Goal: Task Accomplishment & Management: Complete application form

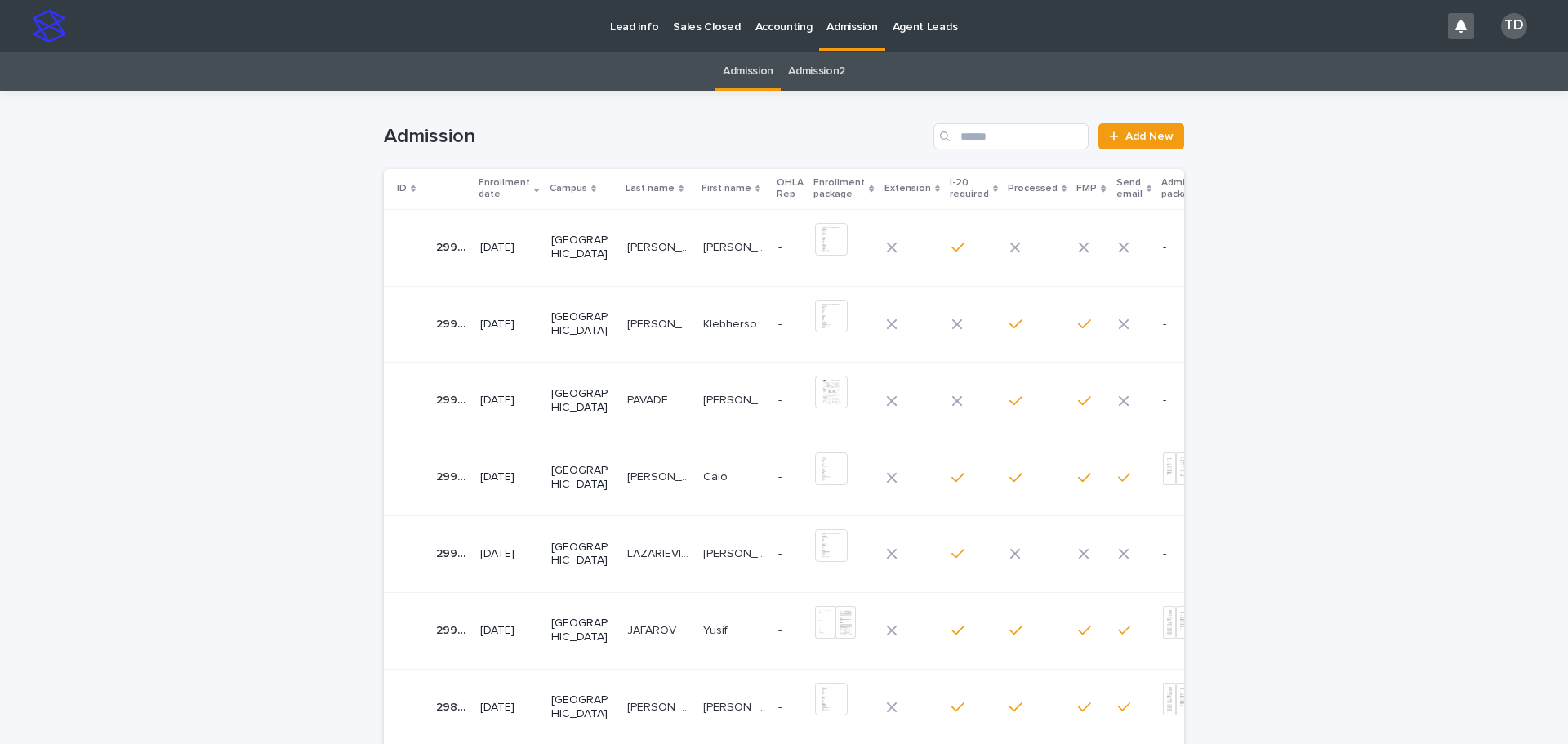
click at [627, 245] on p "[PERSON_NAME]" at bounding box center [660, 246] width 67 height 18
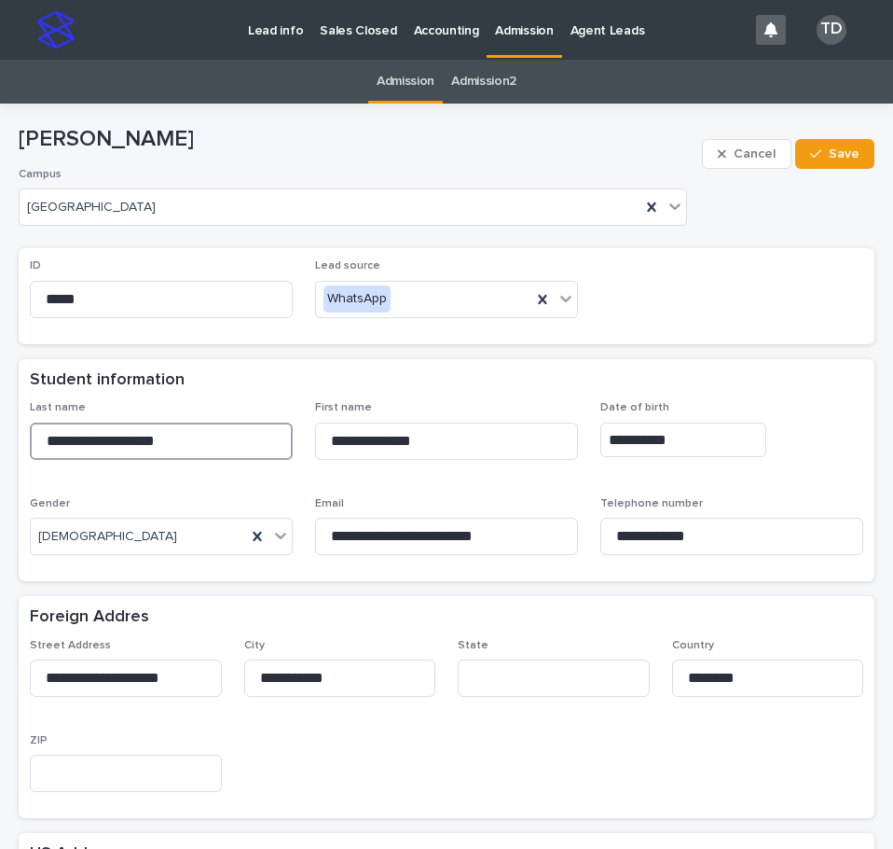
drag, startPoint x: 201, startPoint y: 443, endPoint x: -36, endPoint y: 421, distance: 237.9
click at [0, 421] on html "**********" at bounding box center [446, 424] width 893 height 849
drag, startPoint x: 428, startPoint y: 448, endPoint x: 300, endPoint y: 450, distance: 127.8
click at [300, 450] on div "**********" at bounding box center [447, 485] width 834 height 169
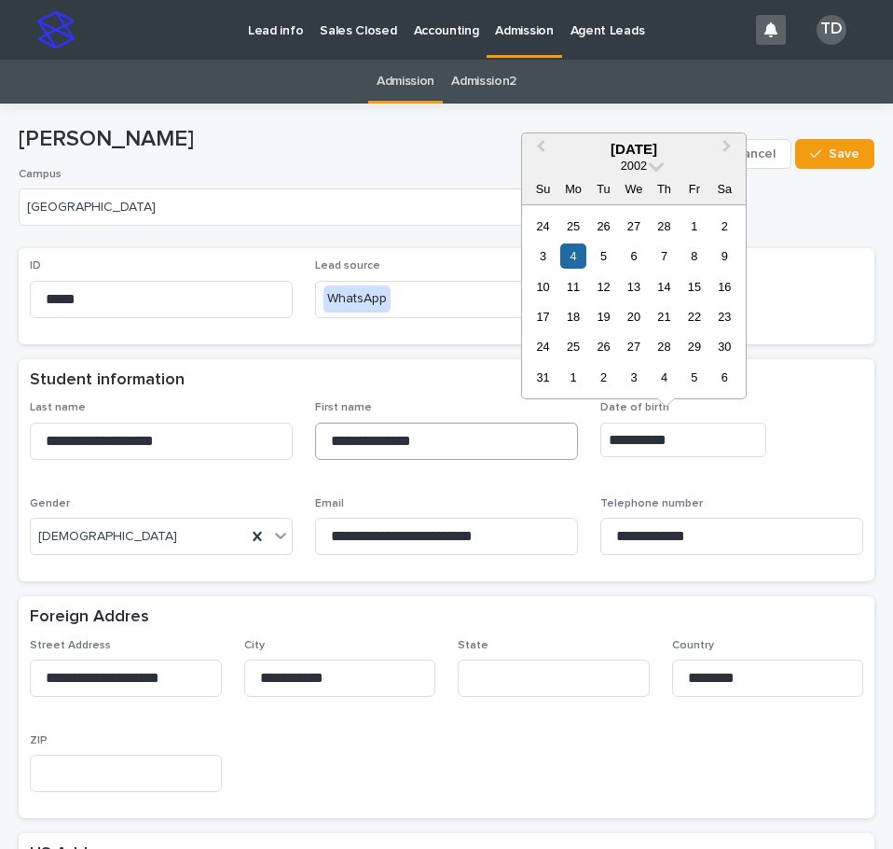
drag, startPoint x: 672, startPoint y: 442, endPoint x: 555, endPoint y: 456, distance: 117.4
click at [555, 456] on div "**********" at bounding box center [447, 485] width 834 height 169
drag, startPoint x: 275, startPoint y: 396, endPoint x: 290, endPoint y: 400, distance: 15.4
click at [275, 396] on div "Student information" at bounding box center [447, 380] width 856 height 43
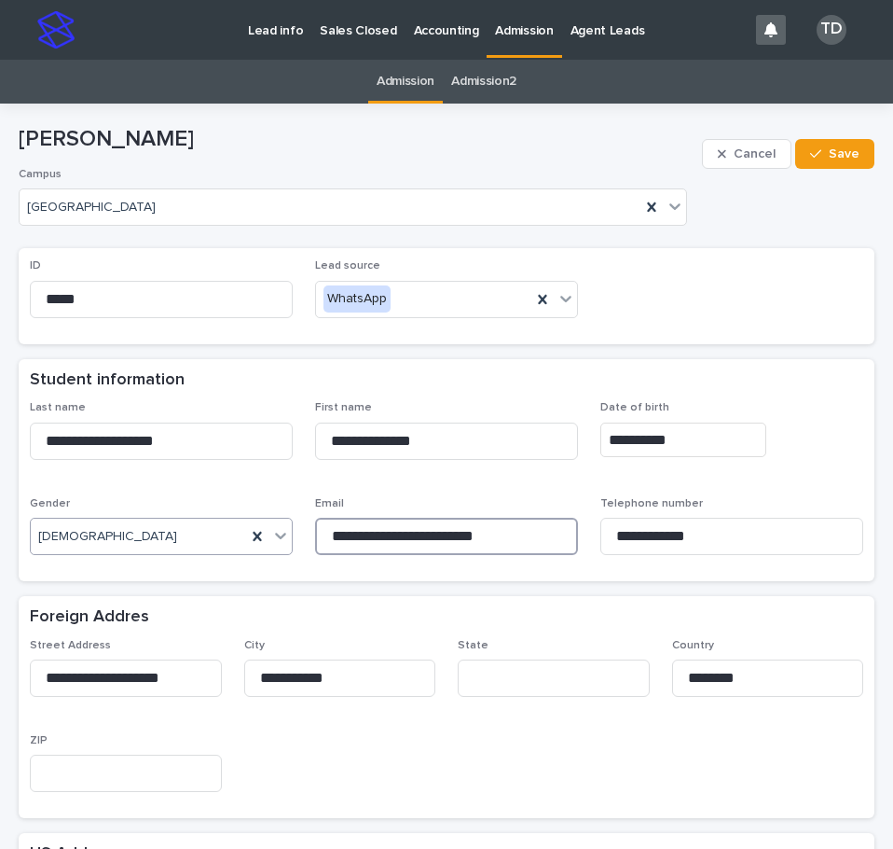
drag, startPoint x: 510, startPoint y: 537, endPoint x: 233, endPoint y: 528, distance: 277.2
click at [233, 528] on div "**********" at bounding box center [447, 485] width 834 height 169
drag, startPoint x: 692, startPoint y: 533, endPoint x: 530, endPoint y: 533, distance: 162.3
click at [530, 533] on div "**********" at bounding box center [447, 485] width 834 height 169
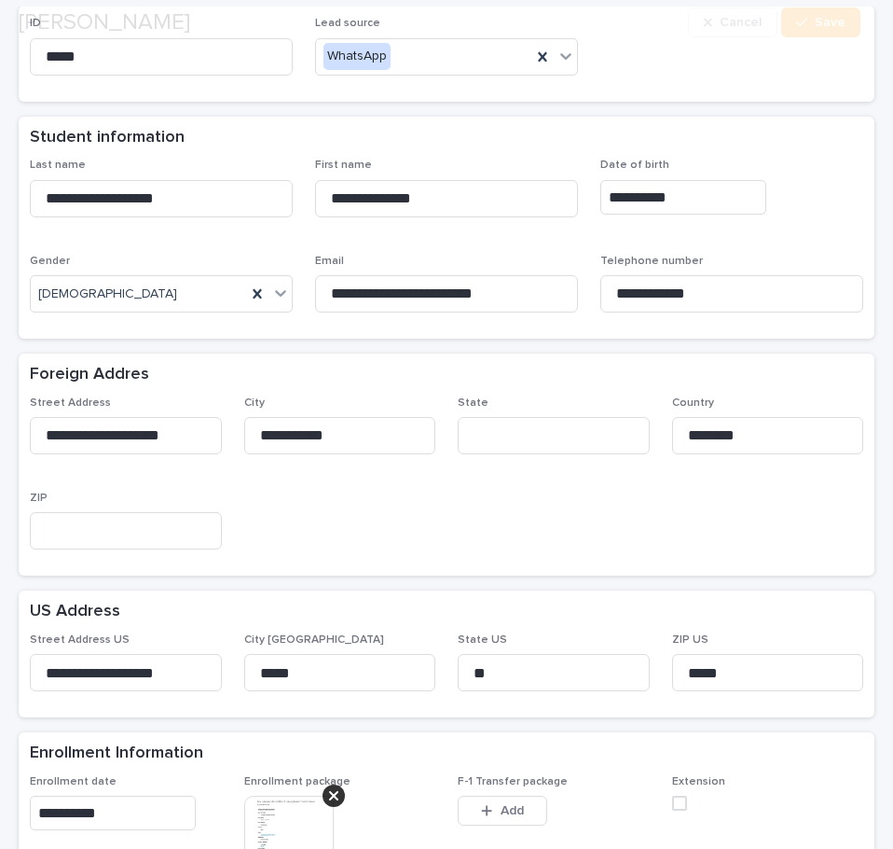
scroll to position [280, 0]
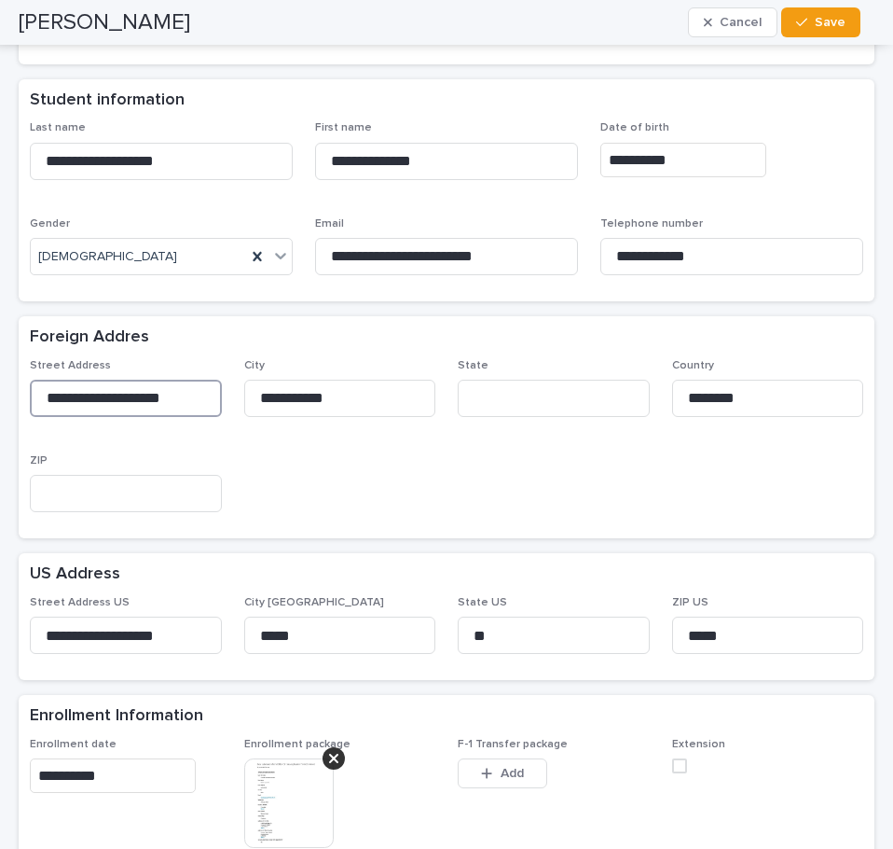
drag, startPoint x: 180, startPoint y: 394, endPoint x: -10, endPoint y: 399, distance: 190.3
click at [0, 399] on html "**********" at bounding box center [446, 424] width 893 height 849
drag, startPoint x: 342, startPoint y: 392, endPoint x: 191, endPoint y: 398, distance: 151.2
click at [191, 398] on div "**********" at bounding box center [447, 443] width 834 height 169
drag, startPoint x: 752, startPoint y: 399, endPoint x: 586, endPoint y: 401, distance: 166.0
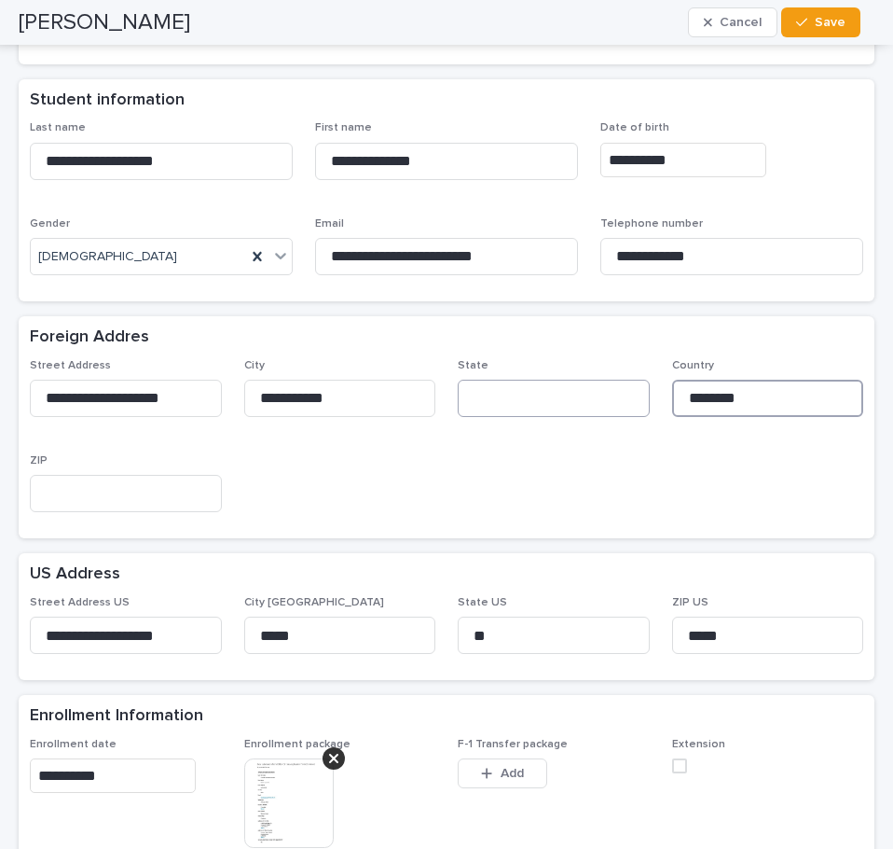
click at [586, 401] on div "**********" at bounding box center [447, 443] width 834 height 169
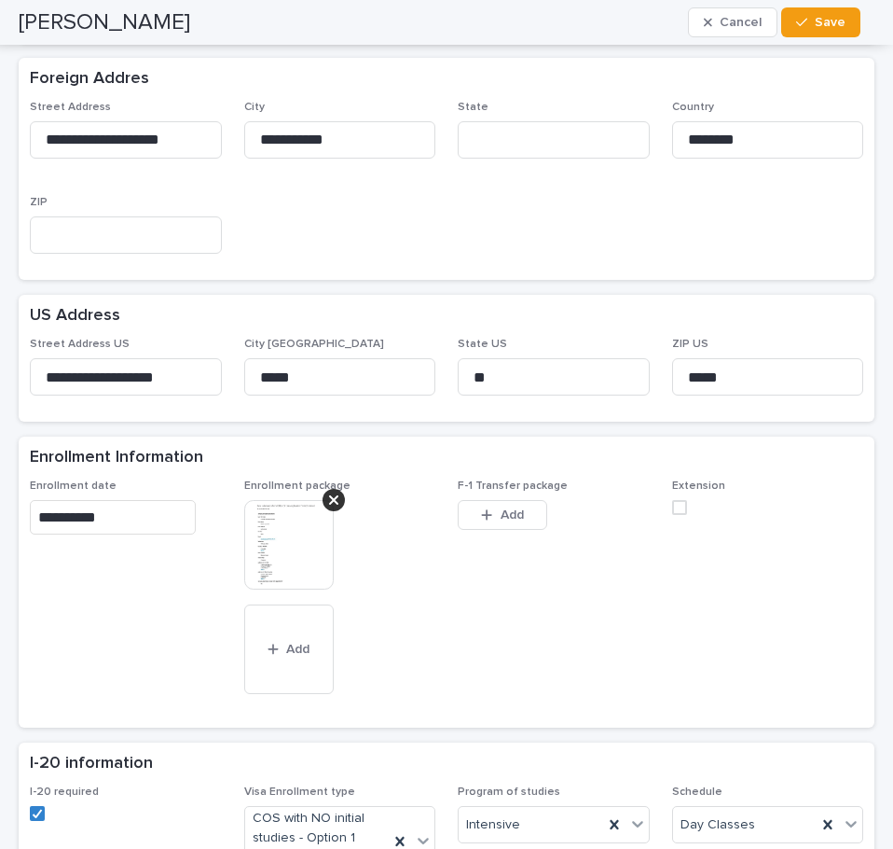
scroll to position [560, 0]
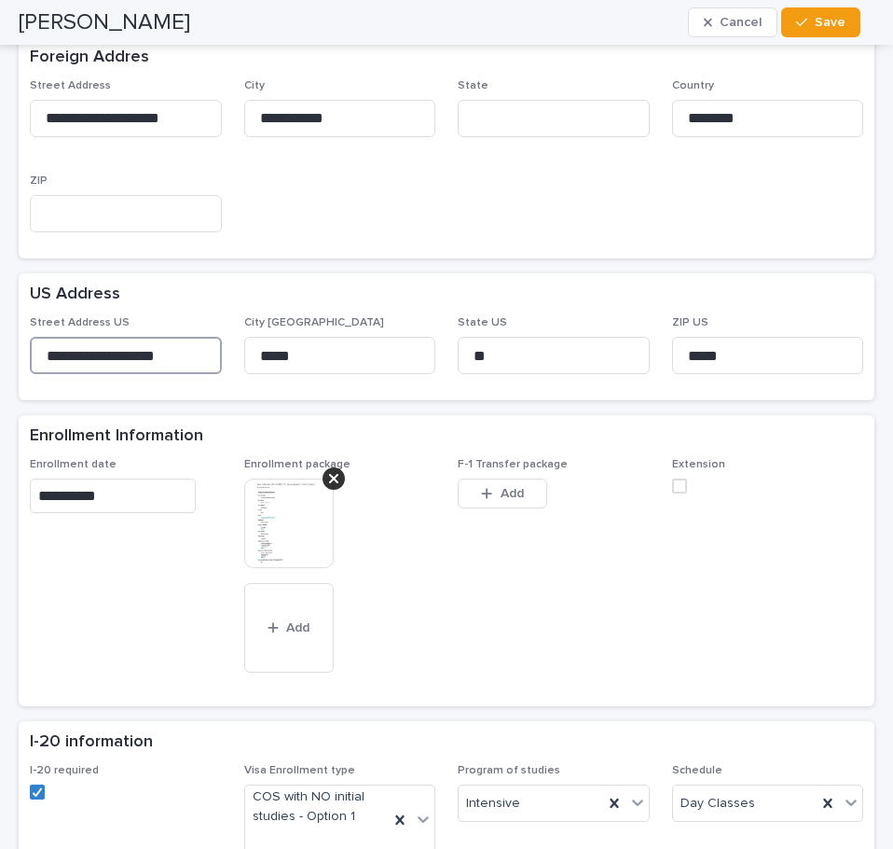
drag, startPoint x: 41, startPoint y: 352, endPoint x: 173, endPoint y: 353, distance: 131.5
click at [173, 353] on input "**********" at bounding box center [126, 355] width 192 height 37
drag, startPoint x: 310, startPoint y: 364, endPoint x: 207, endPoint y: 357, distance: 102.8
click at [207, 357] on div "**********" at bounding box center [447, 352] width 834 height 73
drag, startPoint x: 497, startPoint y: 358, endPoint x: 432, endPoint y: 350, distance: 65.8
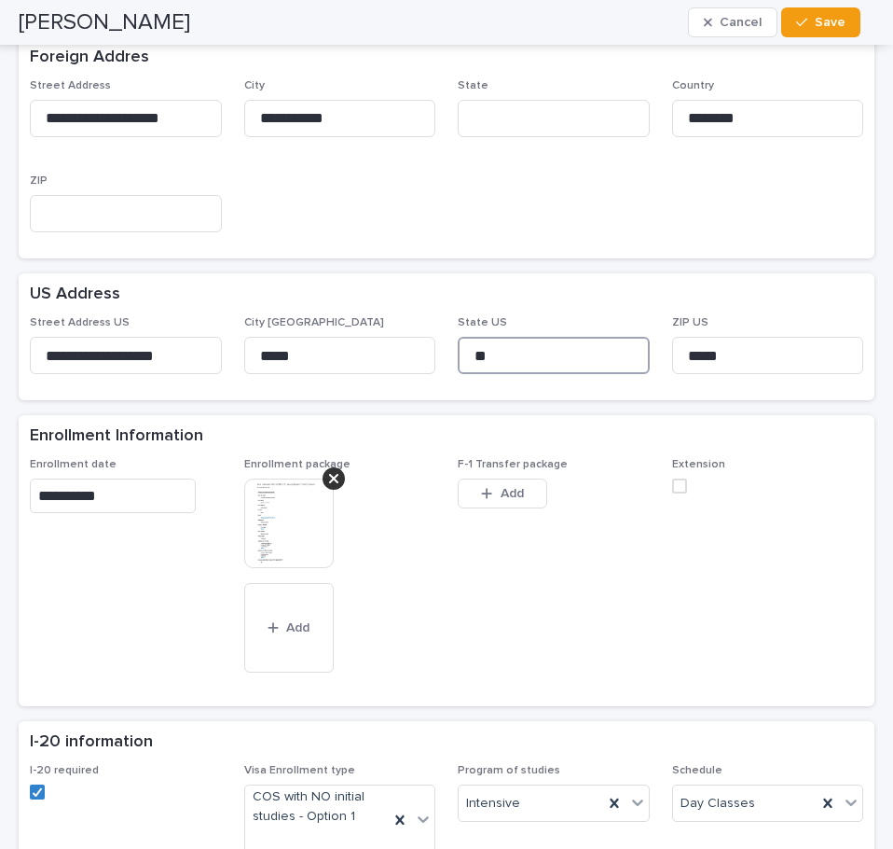
click at [432, 350] on div "**********" at bounding box center [447, 352] width 834 height 73
drag, startPoint x: 715, startPoint y: 353, endPoint x: 654, endPoint y: 359, distance: 61.9
click at [654, 359] on div "**********" at bounding box center [447, 352] width 834 height 73
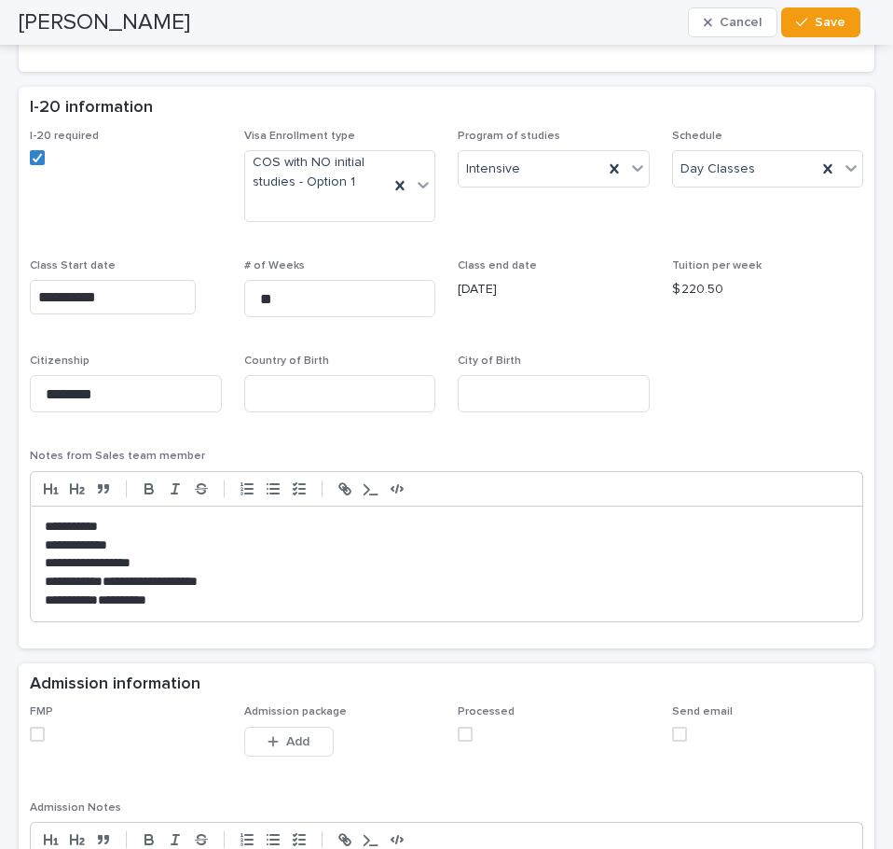
scroll to position [1212, 0]
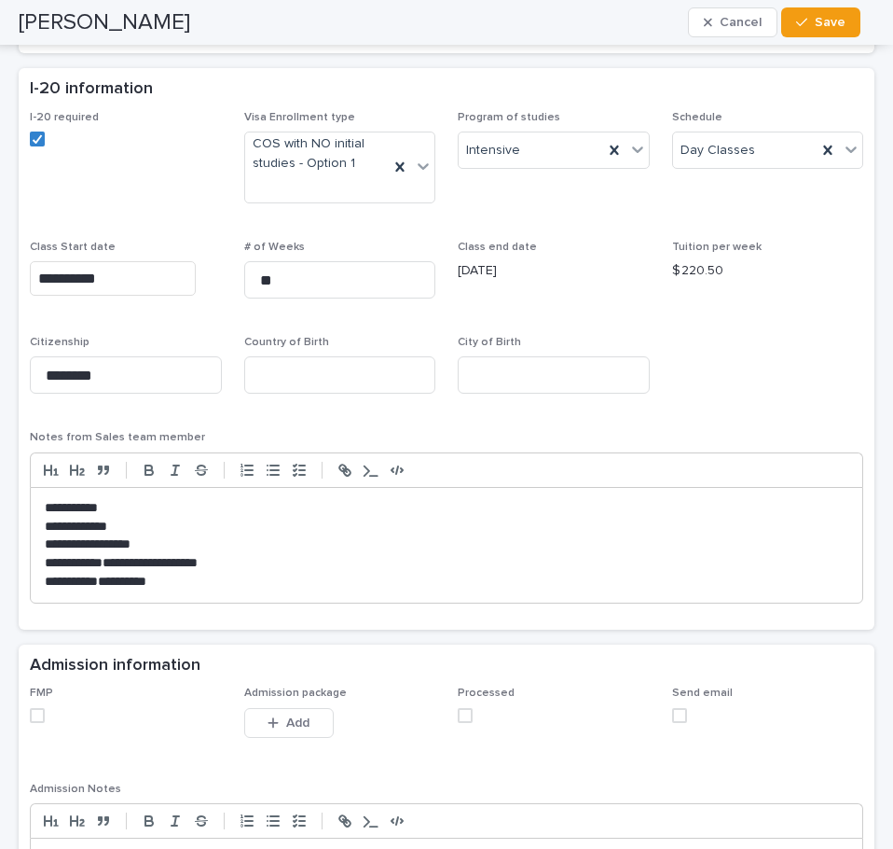
drag, startPoint x: 739, startPoint y: 267, endPoint x: 644, endPoint y: 265, distance: 95.1
click at [644, 265] on div "**********" at bounding box center [447, 364] width 834 height 507
click at [688, 273] on p "$ 220.50" at bounding box center [768, 271] width 192 height 20
click at [704, 268] on p "$ 220.50" at bounding box center [768, 271] width 192 height 20
click at [701, 270] on p "$ 220.50" at bounding box center [768, 271] width 192 height 20
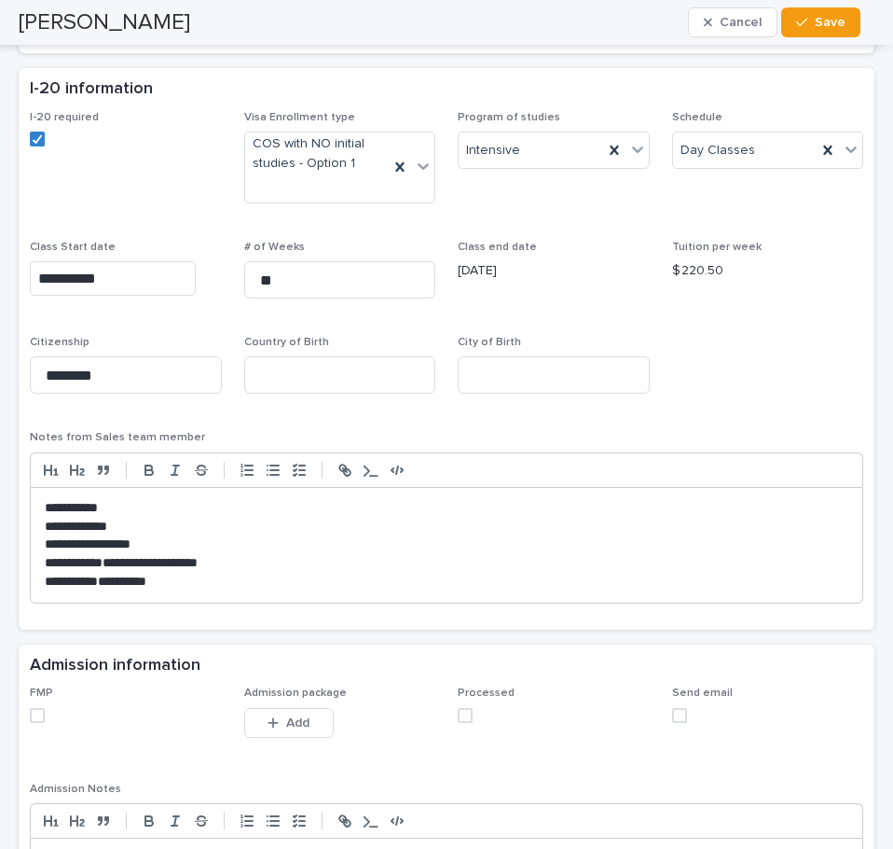
click at [672, 266] on p "$ 220.50" at bounding box center [768, 271] width 192 height 20
drag, startPoint x: 699, startPoint y: 267, endPoint x: 663, endPoint y: 266, distance: 35.5
click at [672, 266] on p "$ 220.50" at bounding box center [768, 271] width 192 height 20
copy p "$ 220.50"
click at [32, 713] on span at bounding box center [37, 715] width 15 height 15
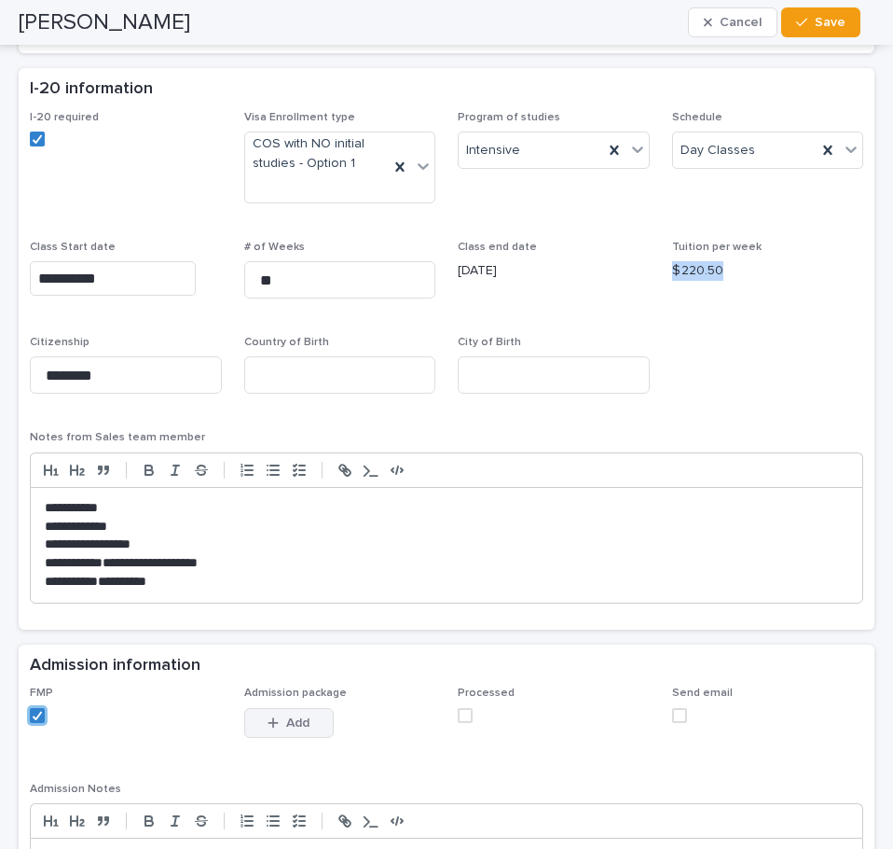
click at [286, 723] on span "Add" at bounding box center [297, 722] width 23 height 13
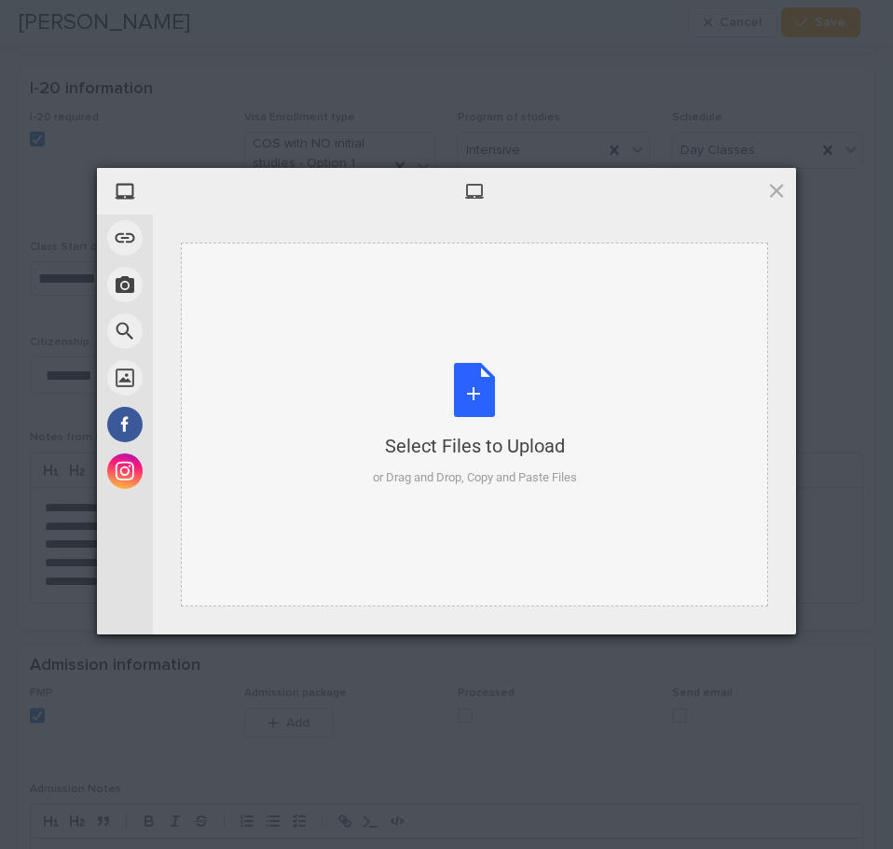
click at [476, 384] on div "Select Files to Upload or Drag and Drop, Copy and Paste Files" at bounding box center [475, 425] width 204 height 124
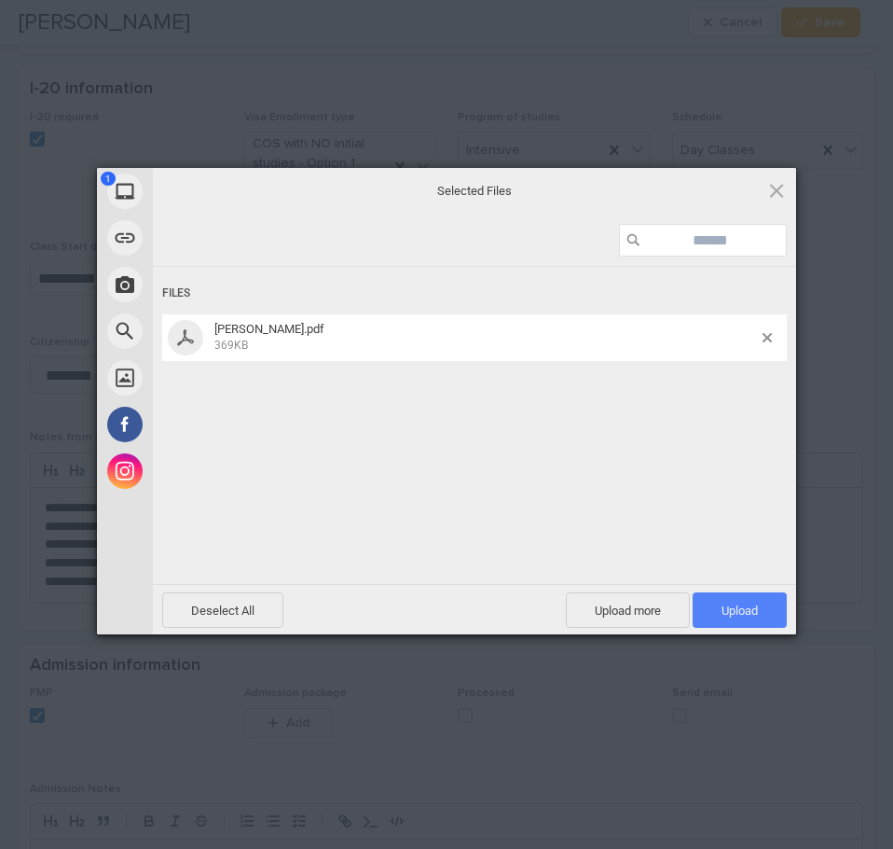
click at [749, 607] on span "Upload 1" at bounding box center [740, 610] width 36 height 14
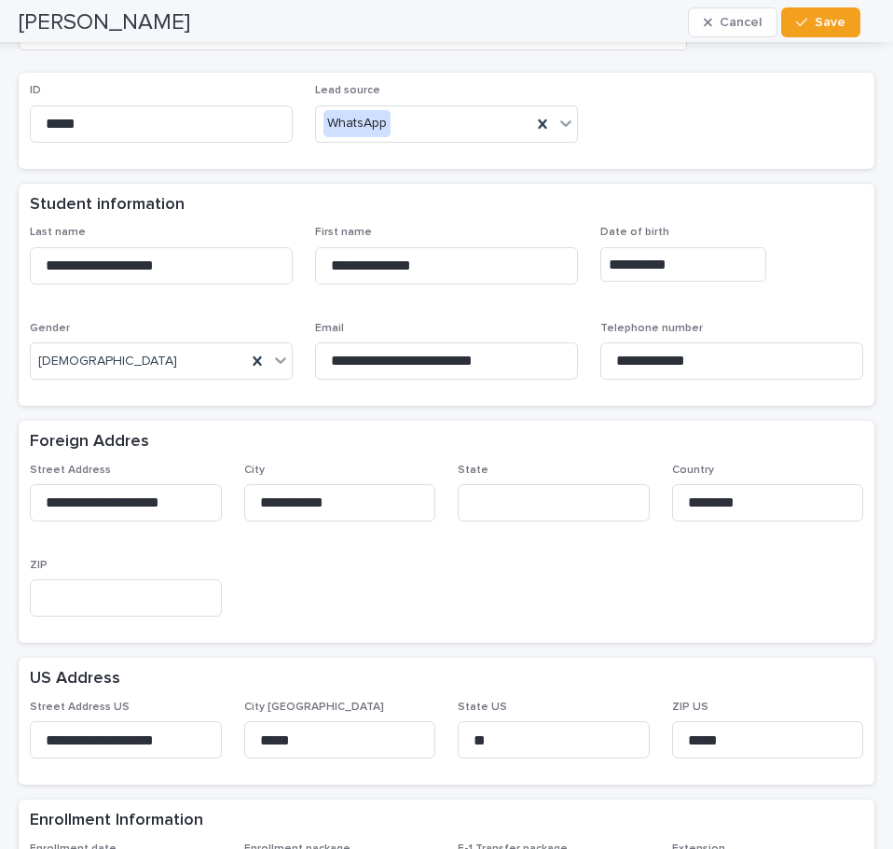
scroll to position [0, 0]
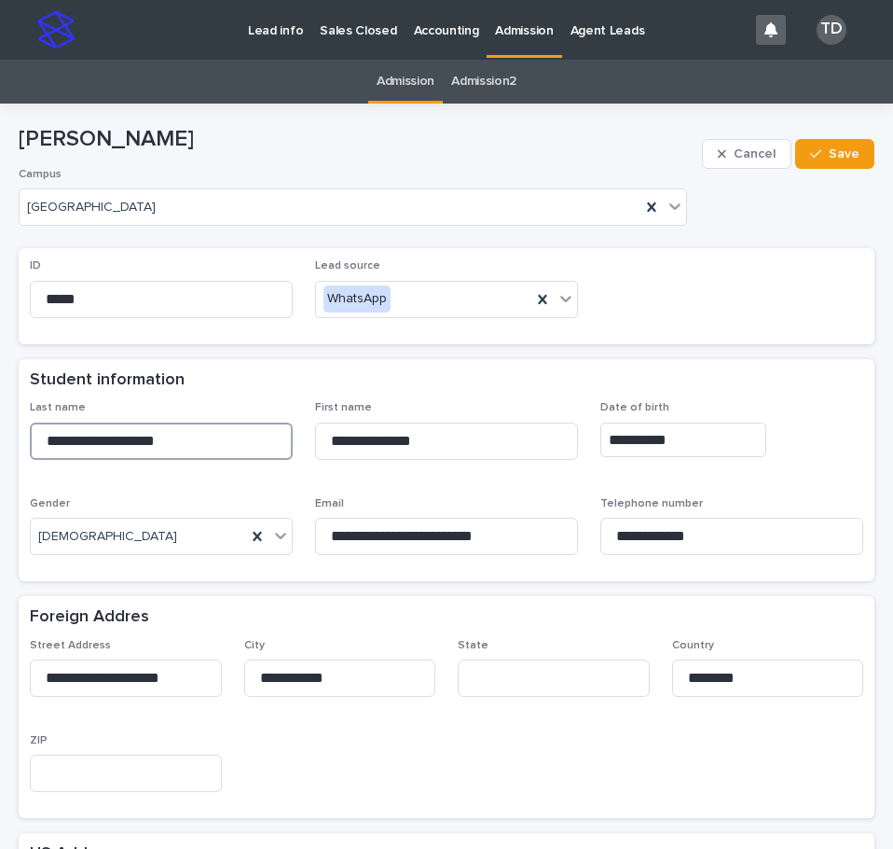
drag, startPoint x: 199, startPoint y: 445, endPoint x: -21, endPoint y: 436, distance: 219.4
click at [0, 436] on html "**********" at bounding box center [446, 424] width 893 height 849
drag, startPoint x: 387, startPoint y: 450, endPoint x: 304, endPoint y: 451, distance: 83.0
click at [304, 451] on div "**********" at bounding box center [447, 485] width 834 height 169
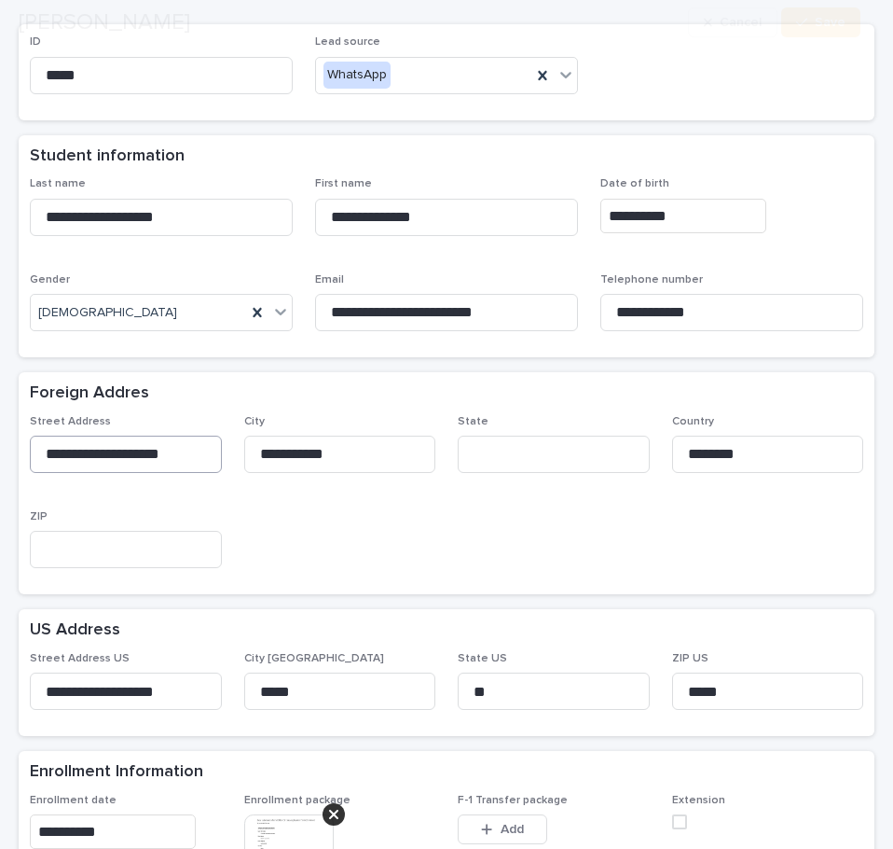
scroll to position [280, 0]
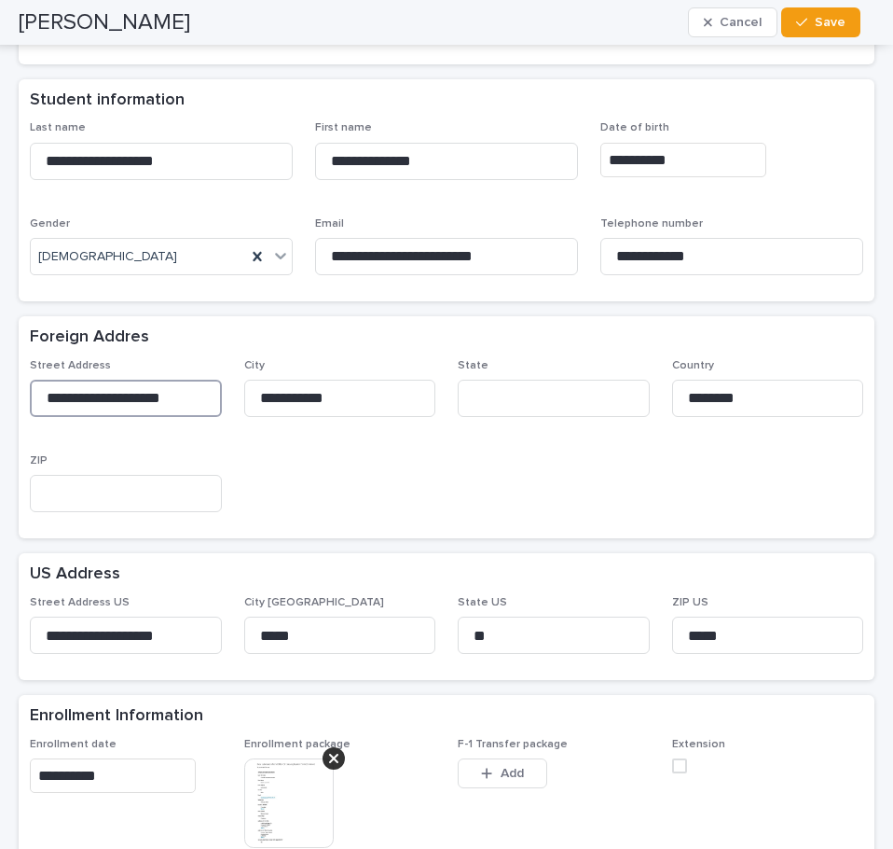
drag, startPoint x: 46, startPoint y: 395, endPoint x: 200, endPoint y: 409, distance: 154.5
click at [200, 409] on input "**********" at bounding box center [126, 398] width 192 height 37
drag, startPoint x: 252, startPoint y: 633, endPoint x: 327, endPoint y: 642, distance: 76.0
click at [327, 642] on input "*****" at bounding box center [340, 634] width 192 height 37
drag, startPoint x: 254, startPoint y: 398, endPoint x: 368, endPoint y: 401, distance: 114.8
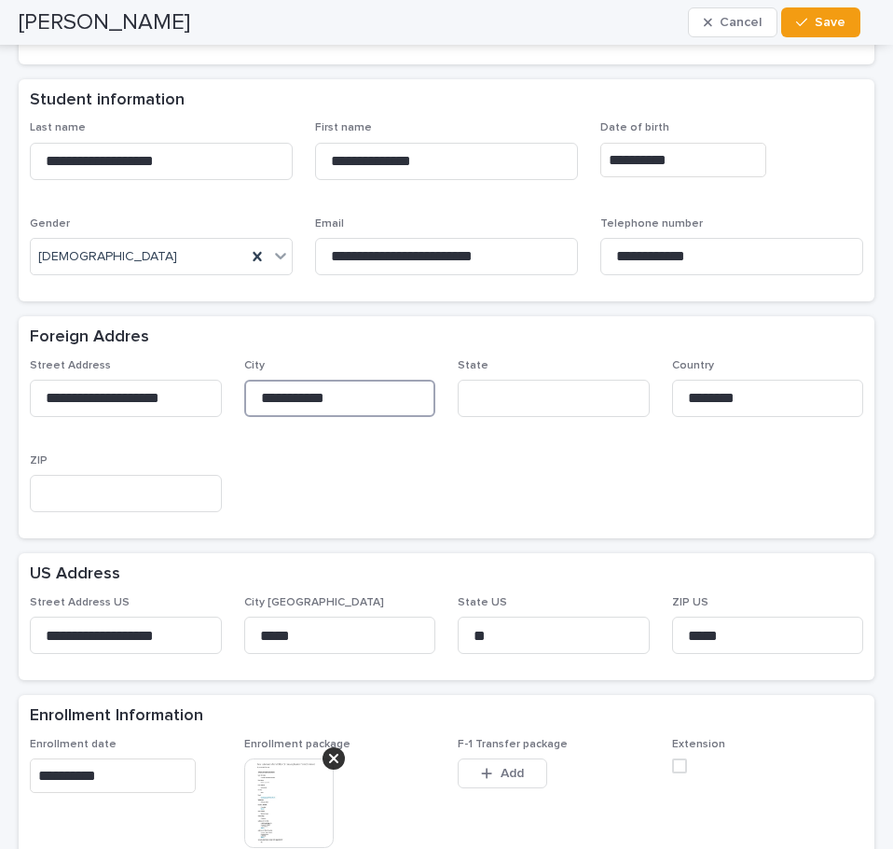
click at [368, 401] on input "**********" at bounding box center [340, 398] width 192 height 37
drag, startPoint x: 38, startPoint y: 635, endPoint x: 215, endPoint y: 639, distance: 177.2
click at [215, 639] on input "**********" at bounding box center [126, 634] width 192 height 37
drag, startPoint x: 728, startPoint y: 633, endPoint x: 642, endPoint y: 635, distance: 86.8
click at [642, 635] on div "**********" at bounding box center [447, 632] width 834 height 73
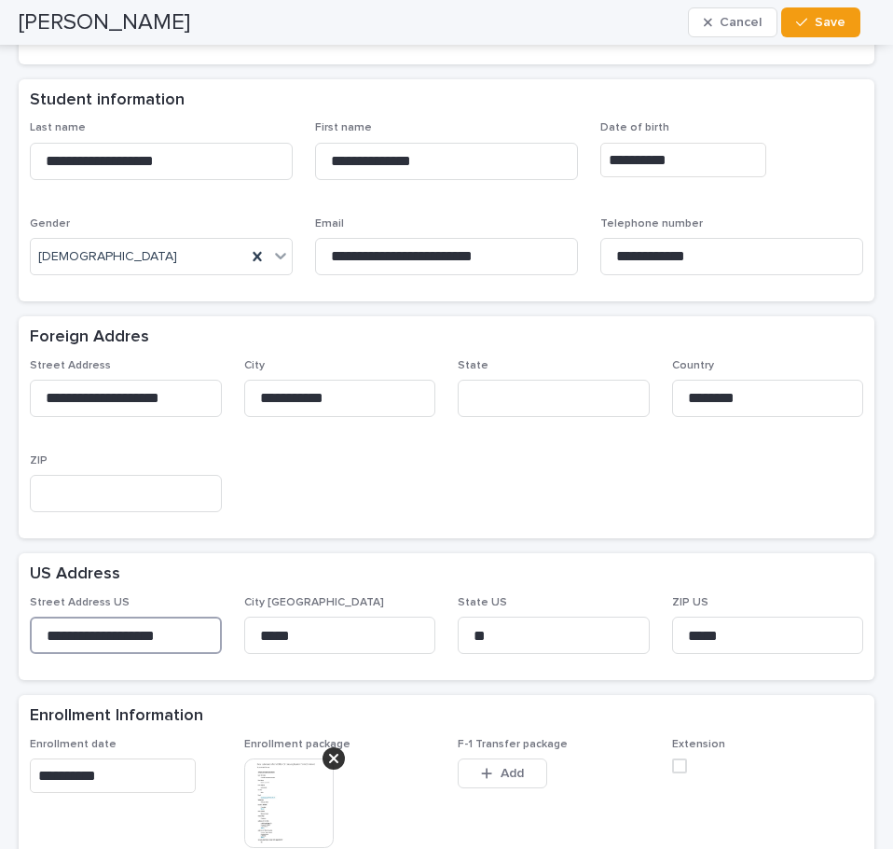
click at [77, 632] on input "**********" at bounding box center [126, 634] width 192 height 37
click at [81, 632] on input "**********" at bounding box center [126, 634] width 192 height 37
type input "**********"
drag, startPoint x: 453, startPoint y: 255, endPoint x: 306, endPoint y: 251, distance: 147.4
click at [306, 251] on div "**********" at bounding box center [447, 205] width 834 height 169
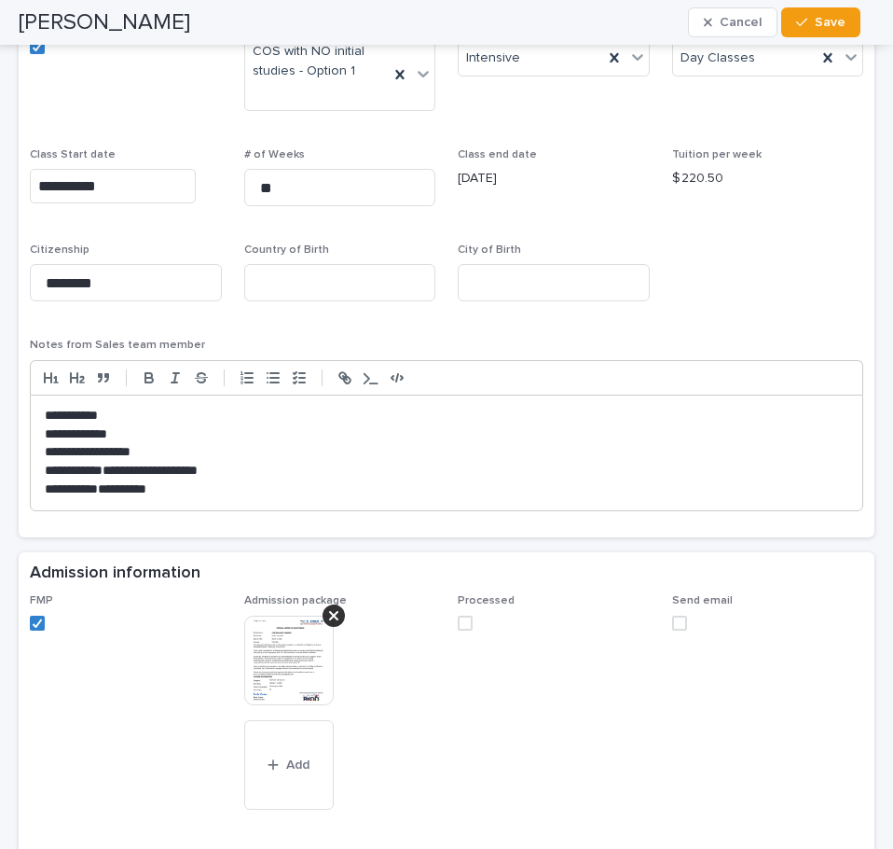
scroll to position [1306, 0]
click at [458, 620] on span at bounding box center [465, 622] width 15 height 15
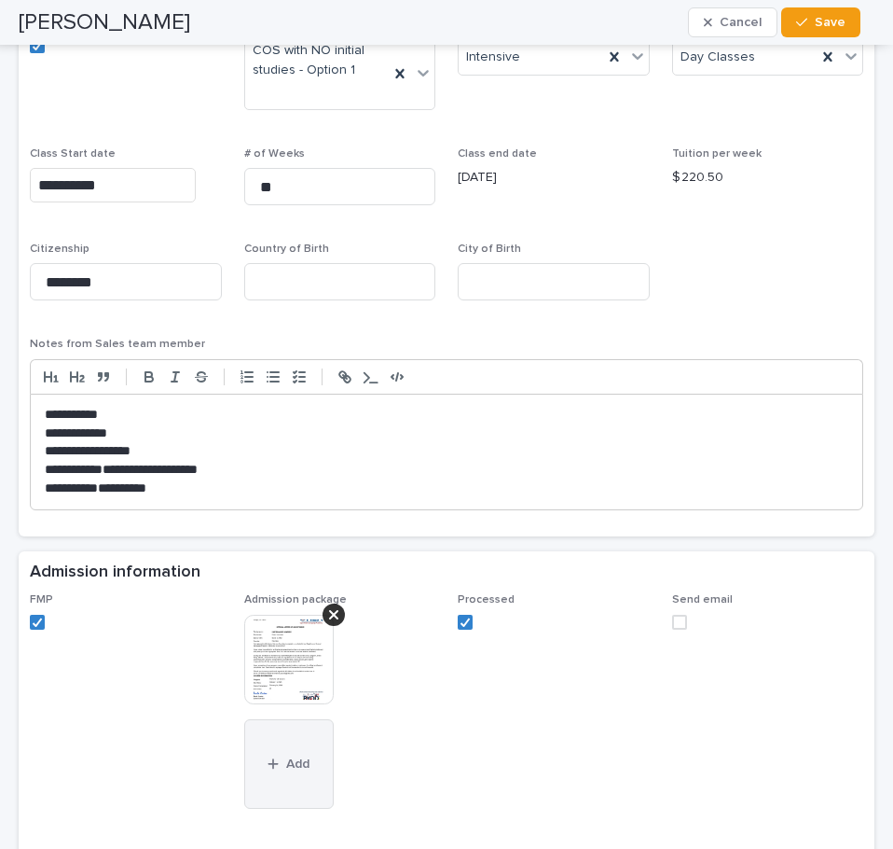
click at [288, 767] on span "Add" at bounding box center [297, 763] width 23 height 13
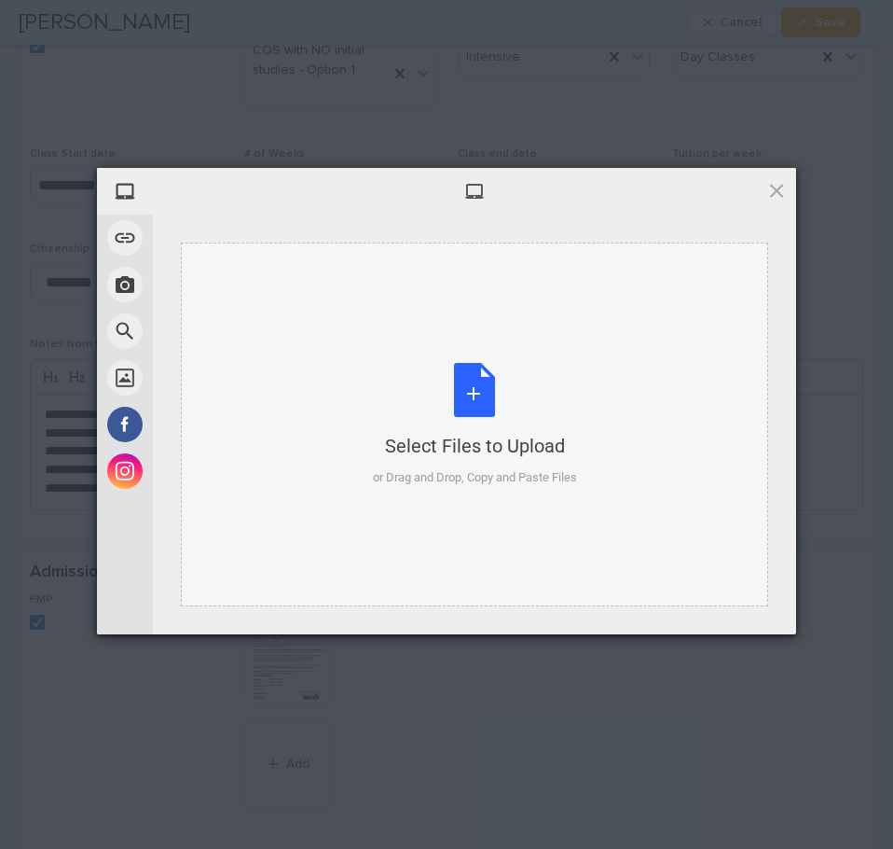
click at [478, 397] on div "Select Files to Upload or Drag and Drop, Copy and Paste Files" at bounding box center [475, 425] width 204 height 124
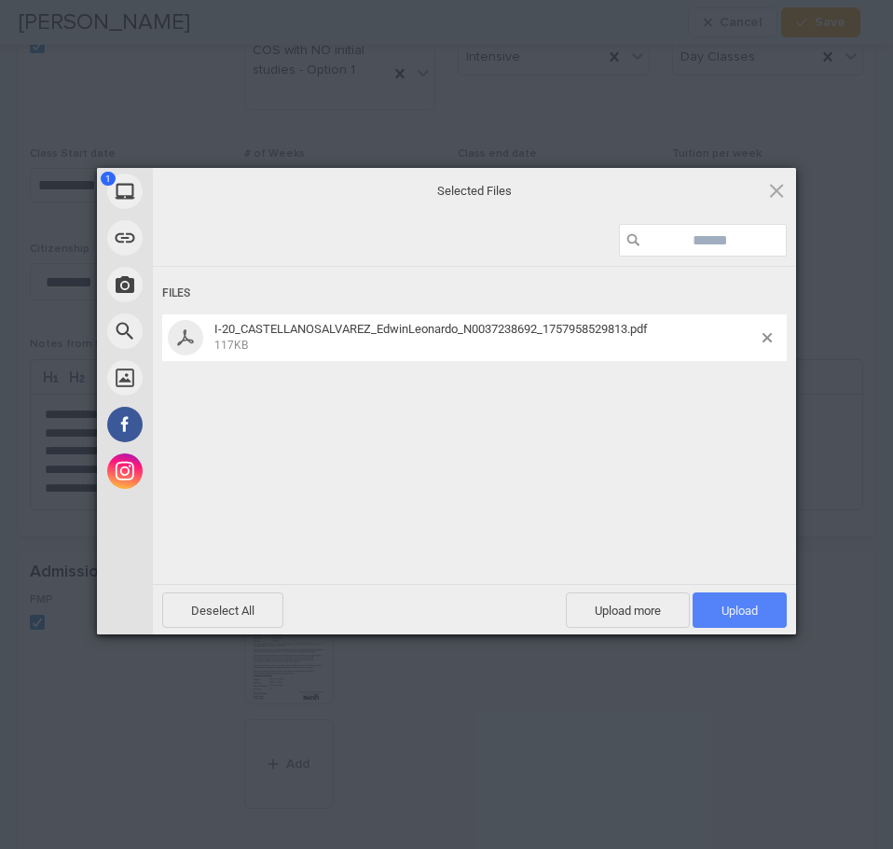
click at [743, 606] on span "Upload 1" at bounding box center [740, 610] width 36 height 14
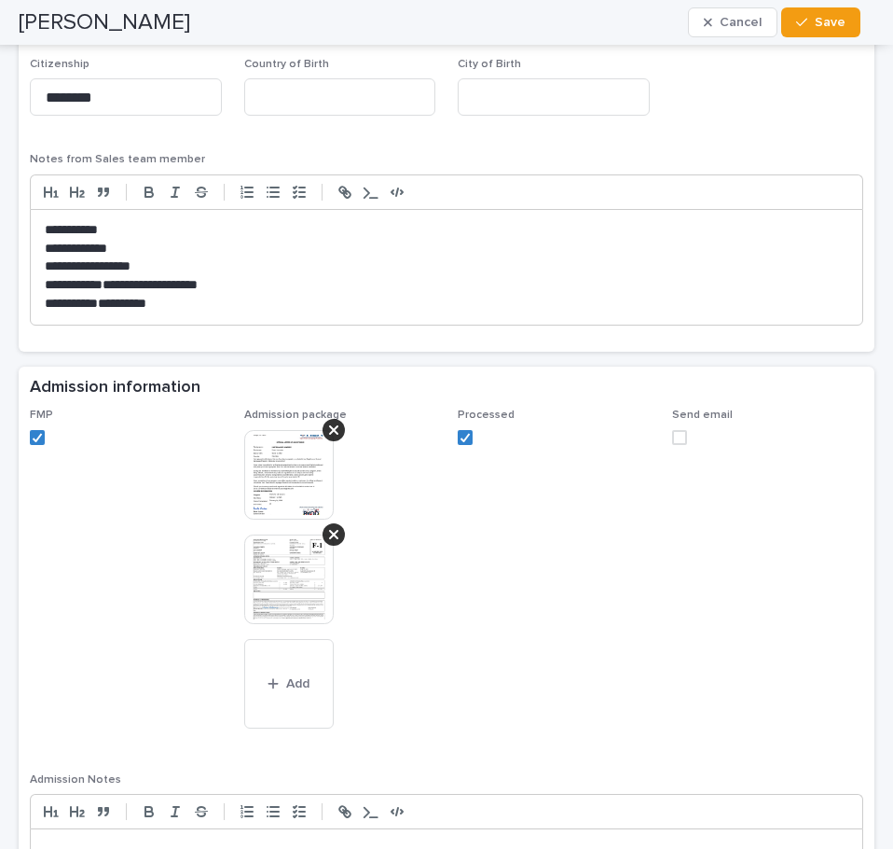
scroll to position [1492, 0]
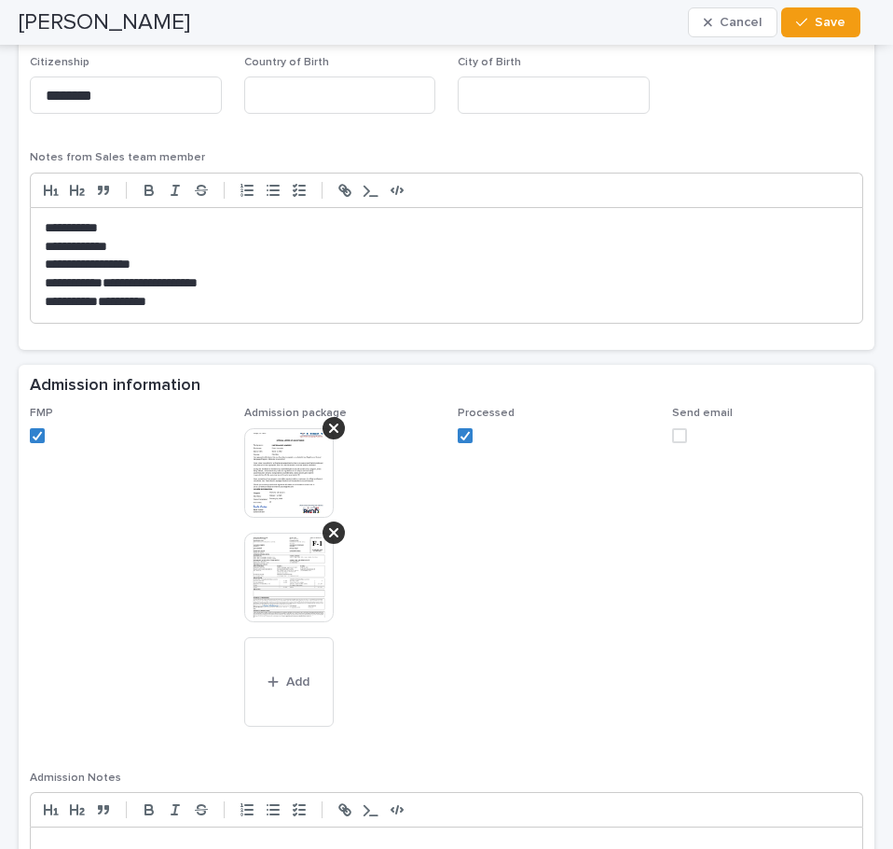
click at [284, 583] on img at bounding box center [289, 578] width 90 height 90
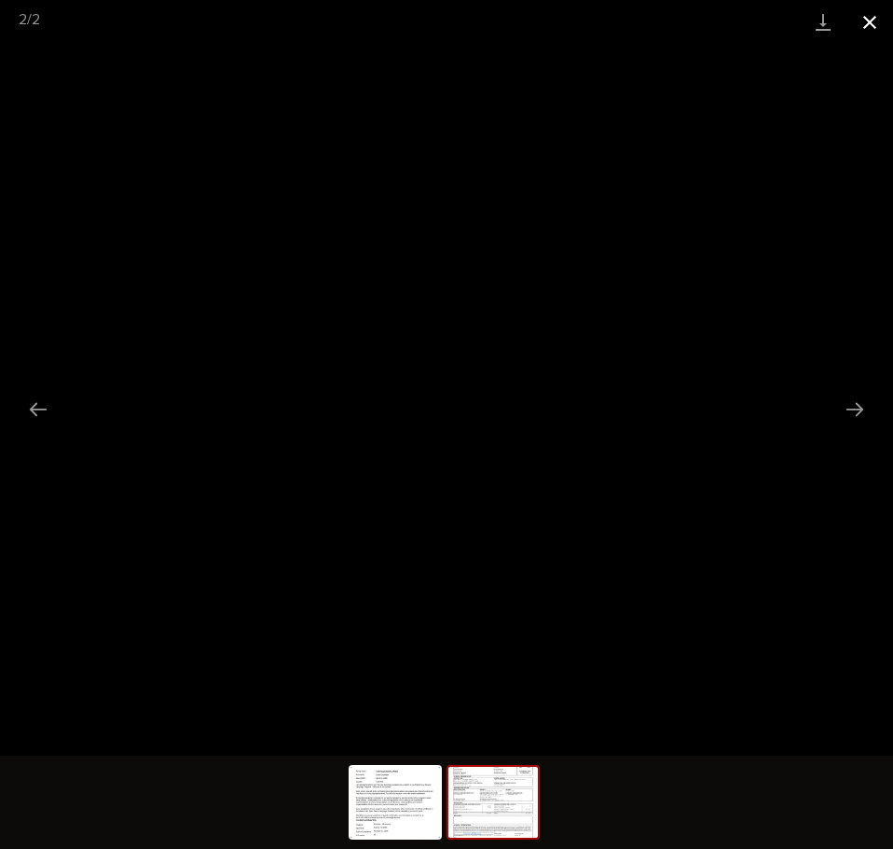
click at [873, 19] on button "Close gallery" at bounding box center [870, 22] width 47 height 44
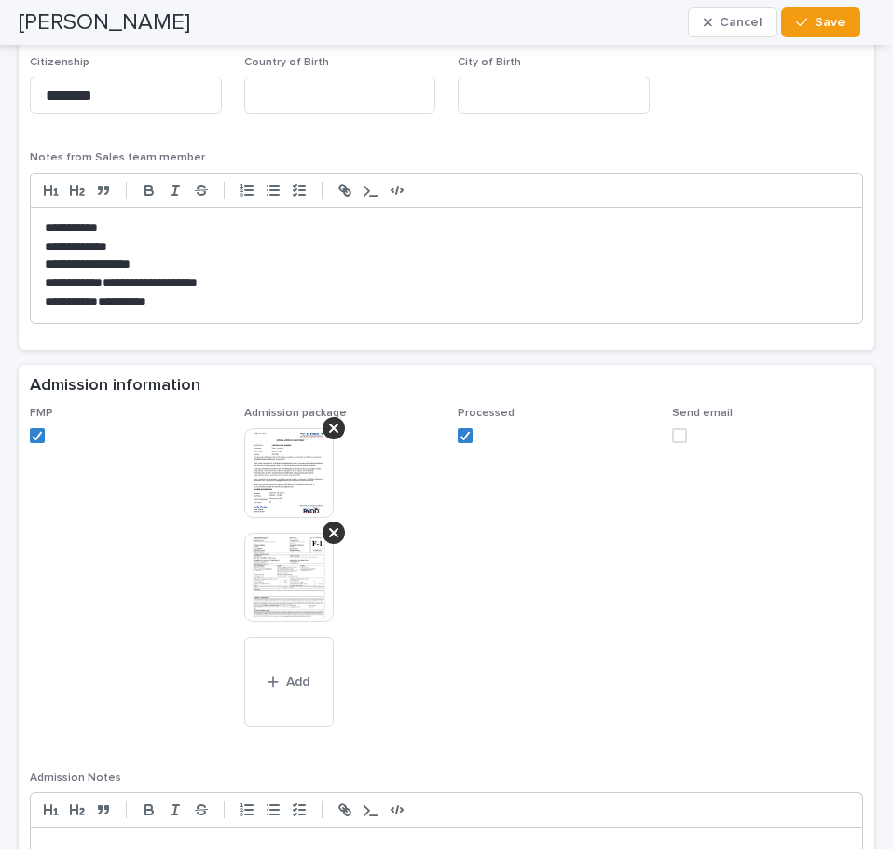
click at [272, 457] on img at bounding box center [289, 473] width 90 height 90
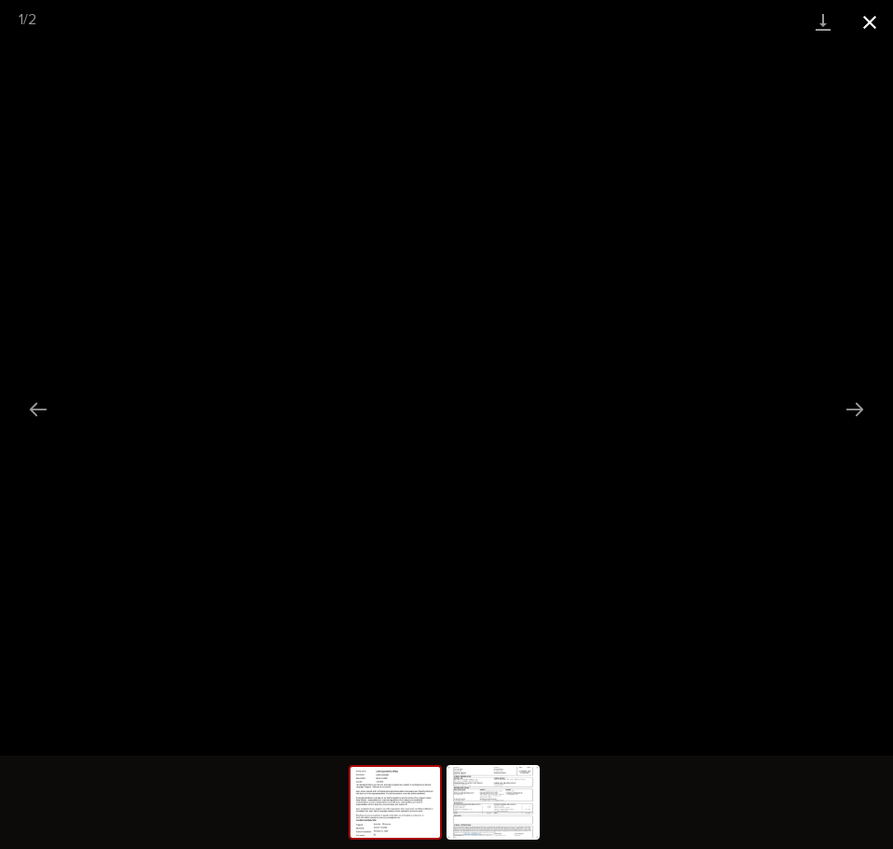
click at [866, 18] on button "Close gallery" at bounding box center [870, 22] width 47 height 44
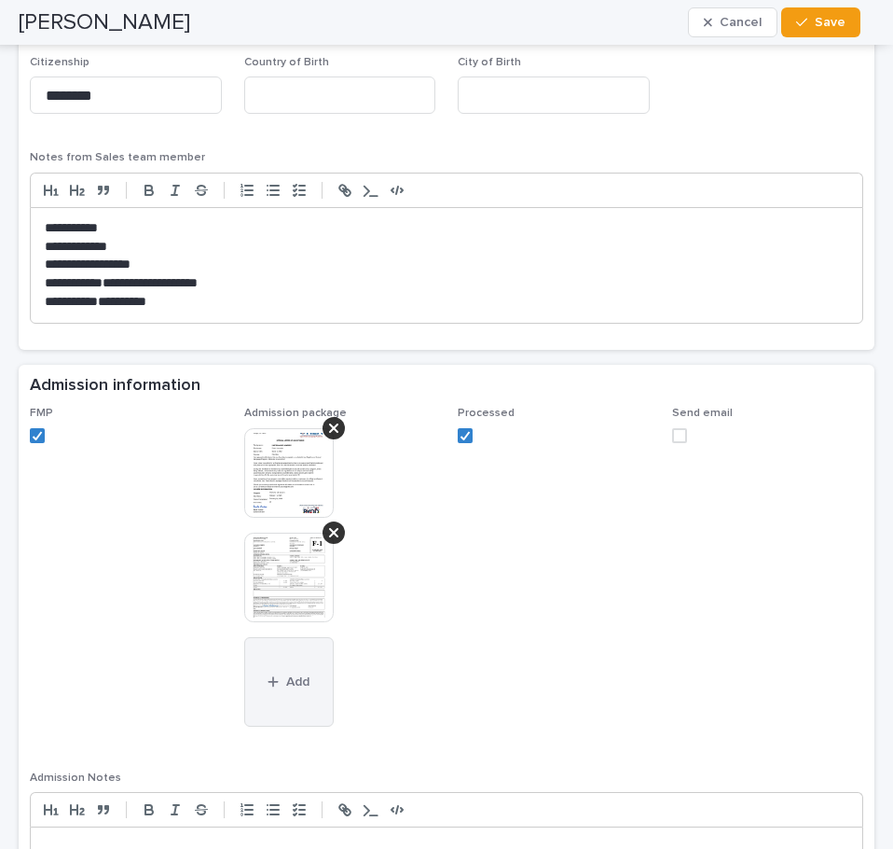
click at [298, 687] on span "Add" at bounding box center [297, 681] width 23 height 13
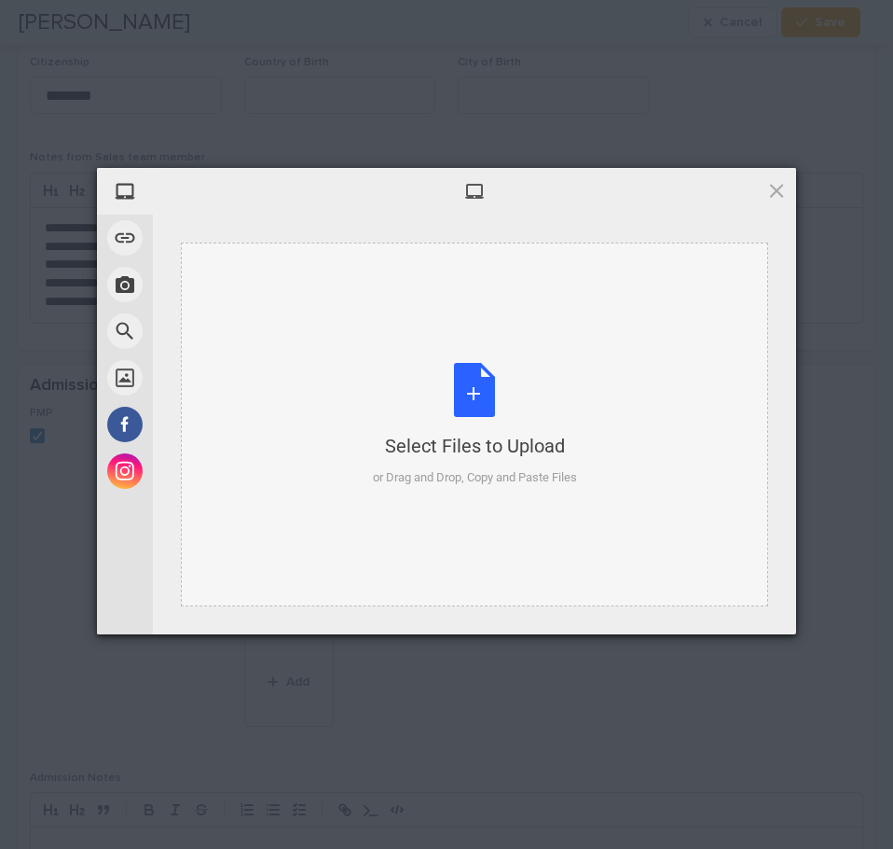
click at [471, 393] on div "Select Files to Upload or Drag and Drop, Copy and Paste Files" at bounding box center [475, 425] width 204 height 124
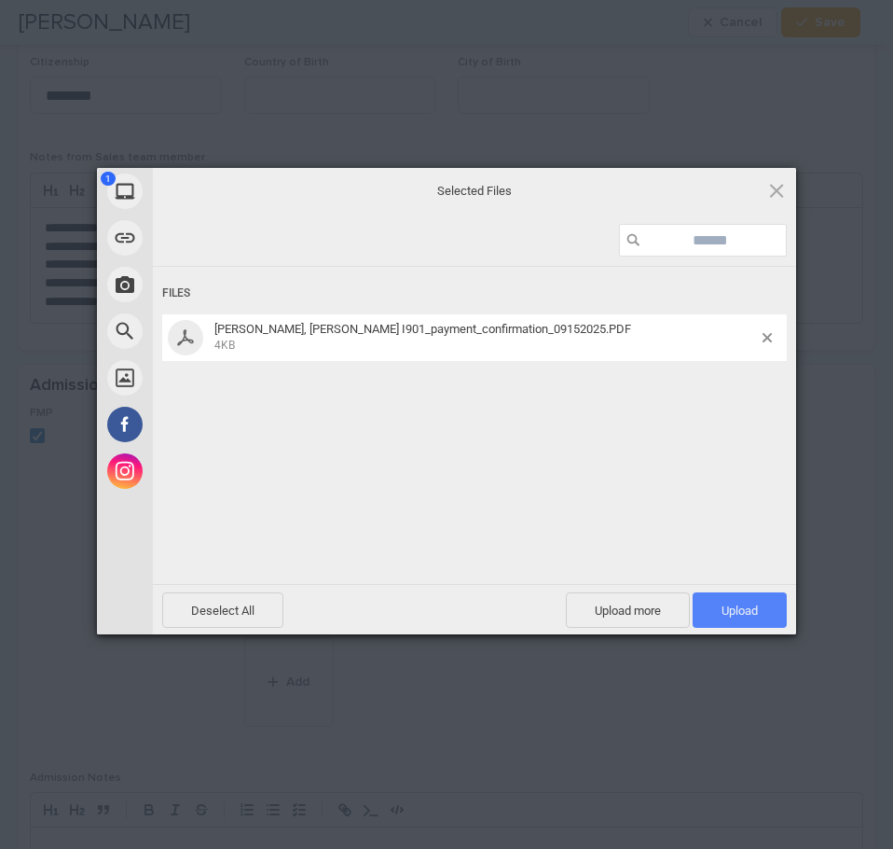
click at [740, 608] on span "Upload 1" at bounding box center [740, 610] width 36 height 14
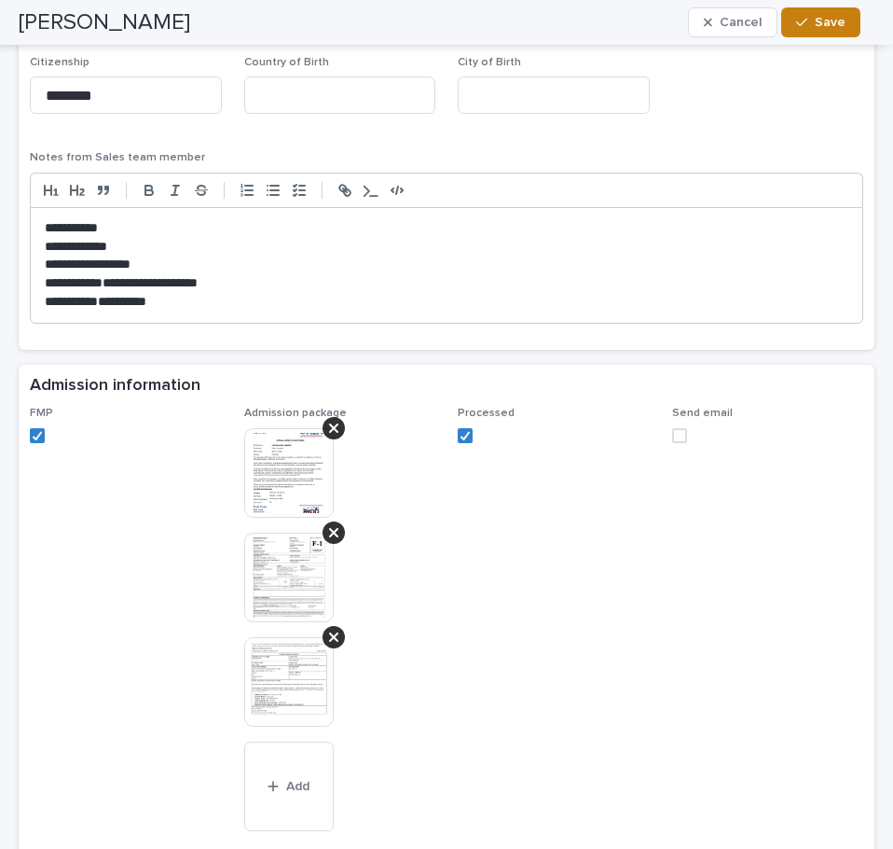
click at [824, 24] on span "Save" at bounding box center [830, 22] width 31 height 13
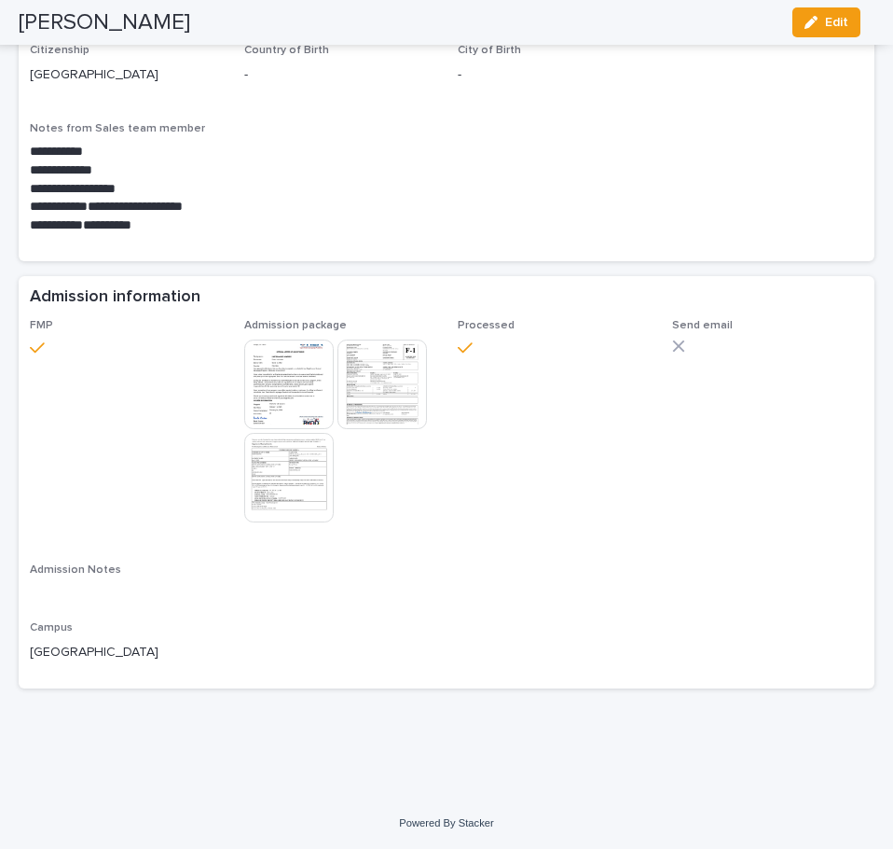
scroll to position [1202, 0]
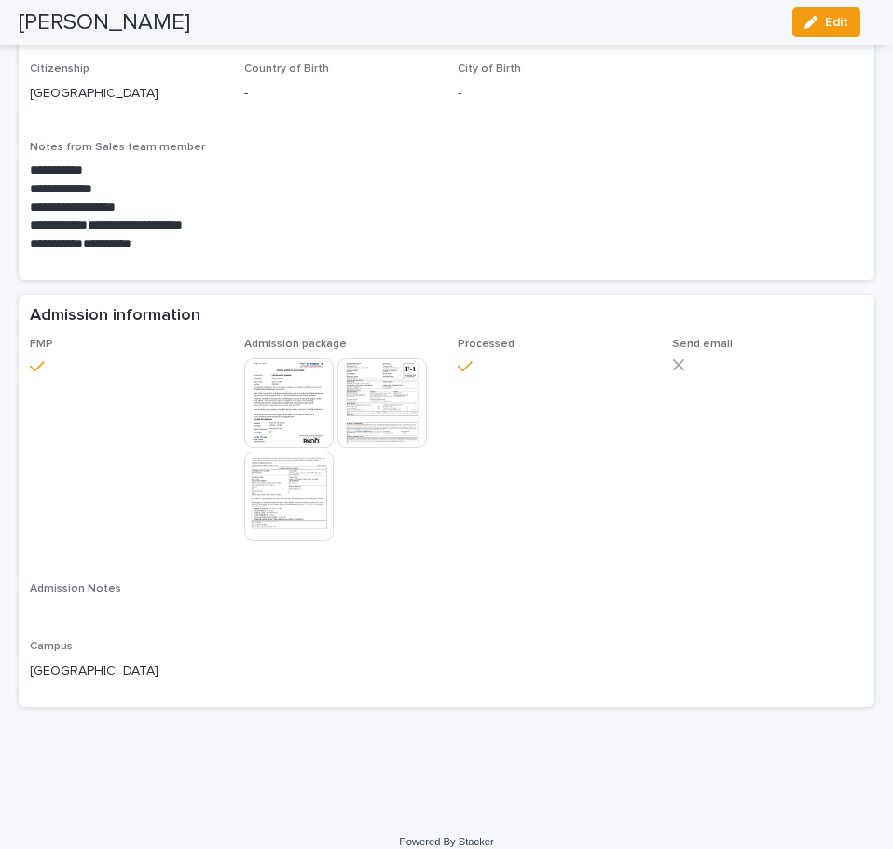
click at [283, 381] on img at bounding box center [289, 403] width 90 height 90
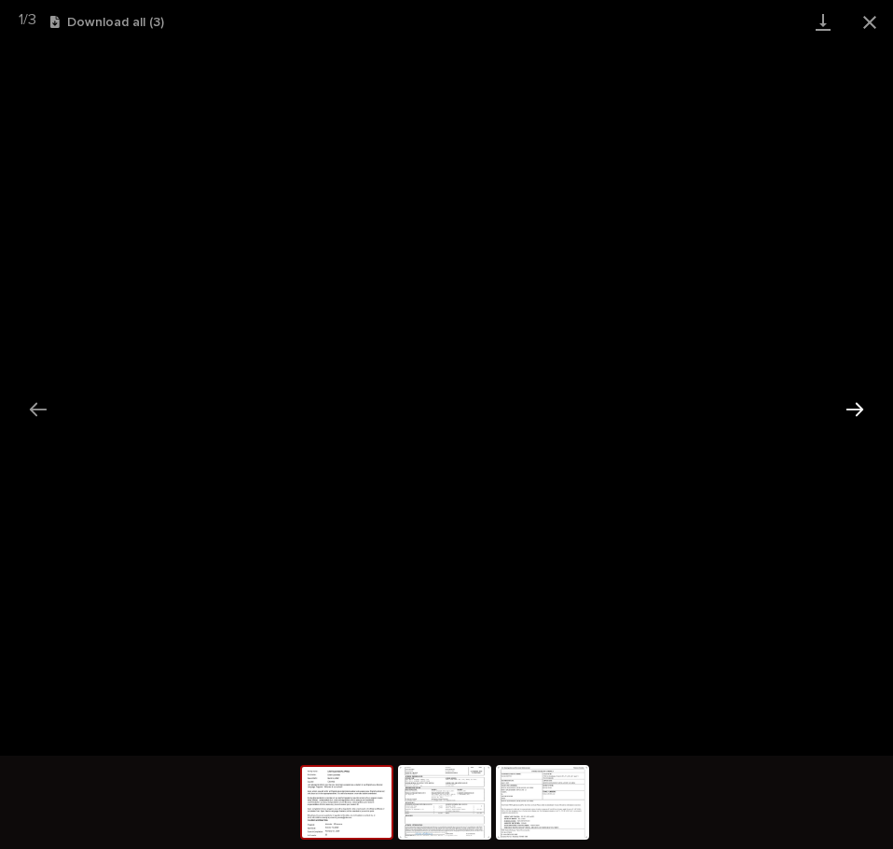
click at [858, 412] on button "Next slide" at bounding box center [855, 409] width 39 height 36
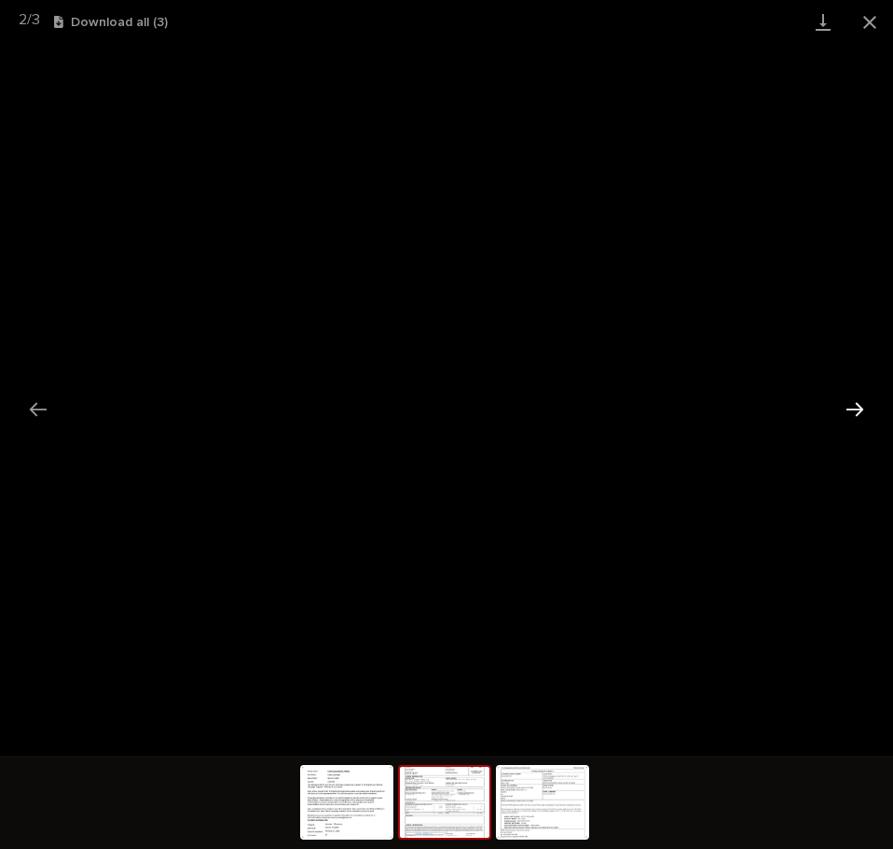
click at [858, 412] on button "Next slide" at bounding box center [855, 409] width 39 height 36
click at [872, 21] on button "Close gallery" at bounding box center [870, 22] width 47 height 44
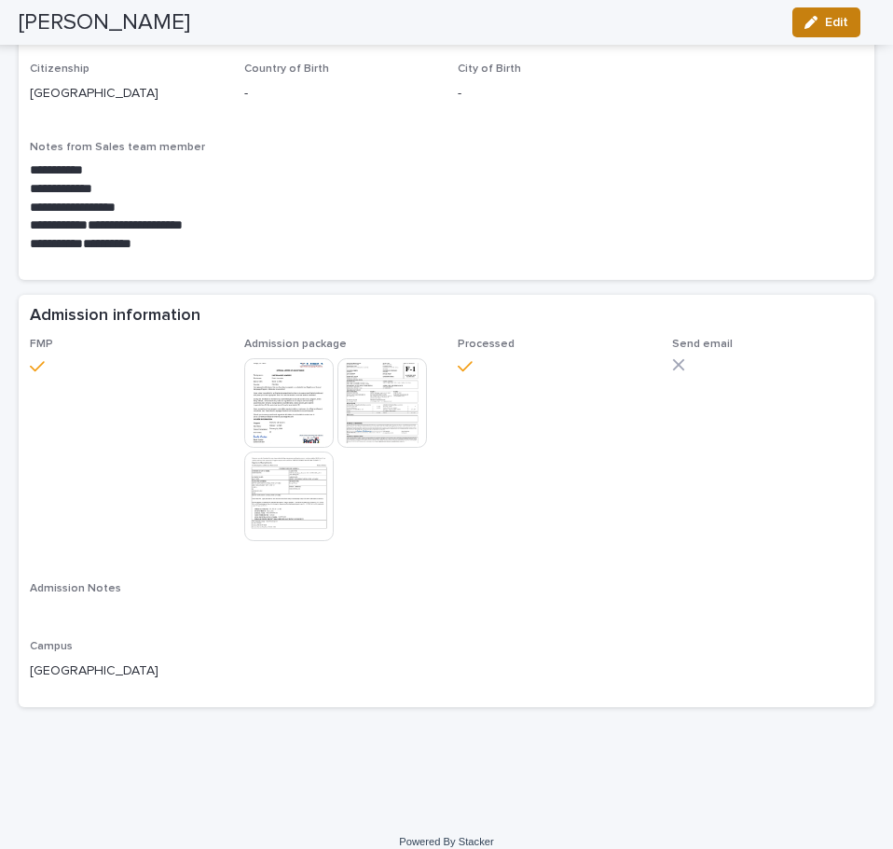
click at [834, 20] on span "Edit" at bounding box center [836, 22] width 23 height 13
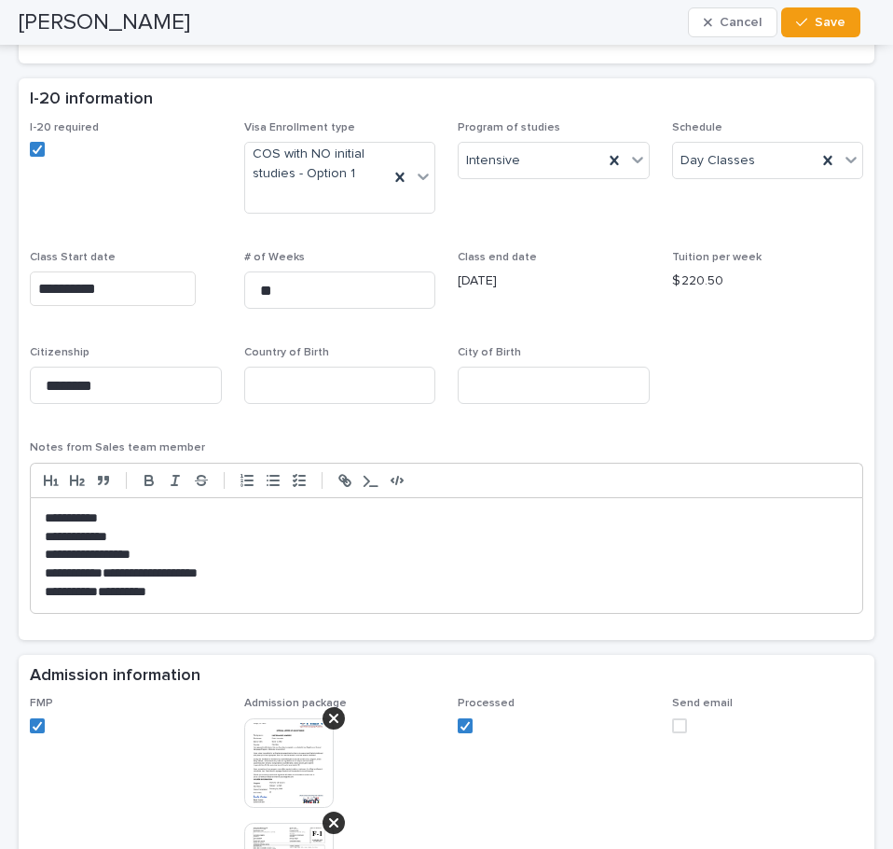
click at [672, 727] on span at bounding box center [679, 725] width 15 height 15
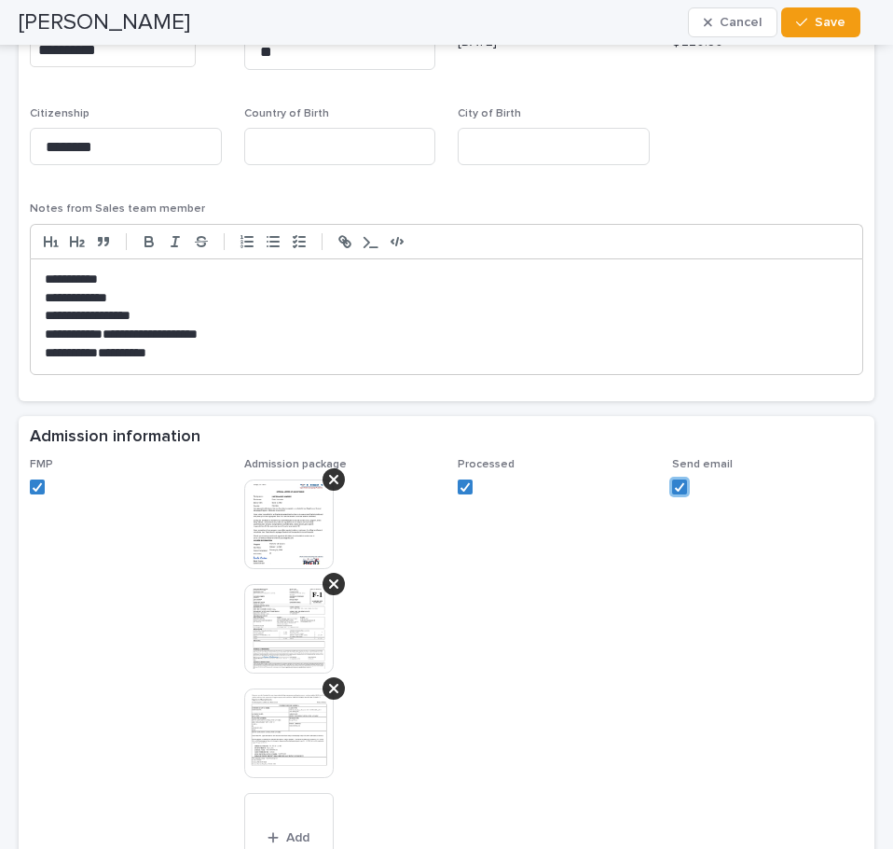
scroll to position [1482, 0]
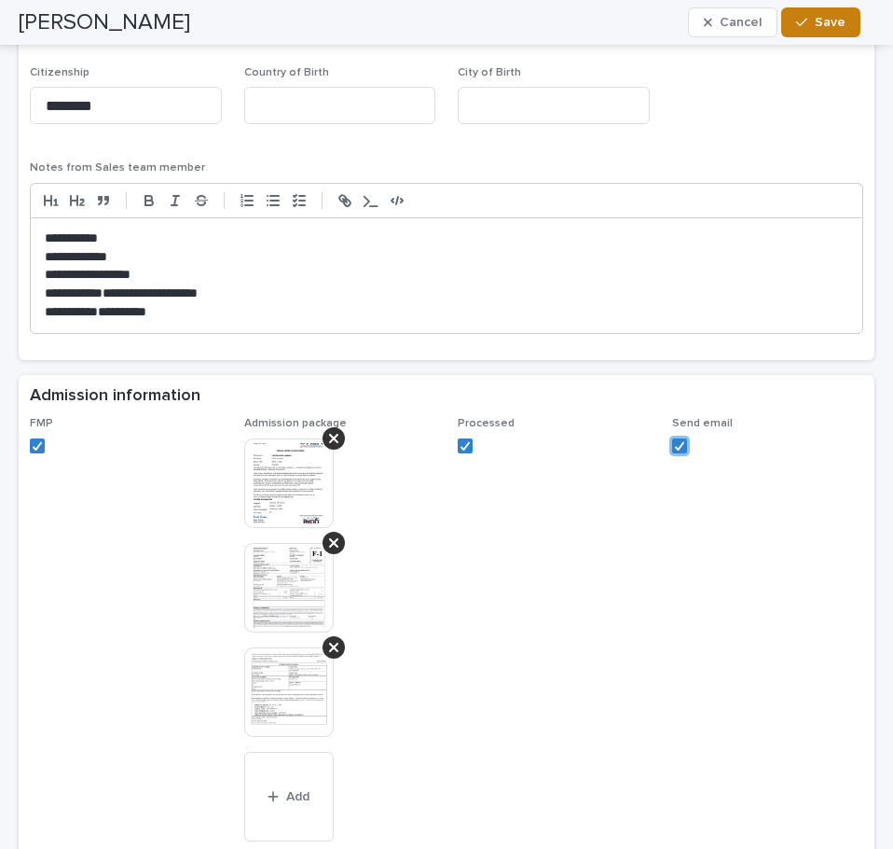
click at [825, 21] on span "Save" at bounding box center [830, 22] width 31 height 13
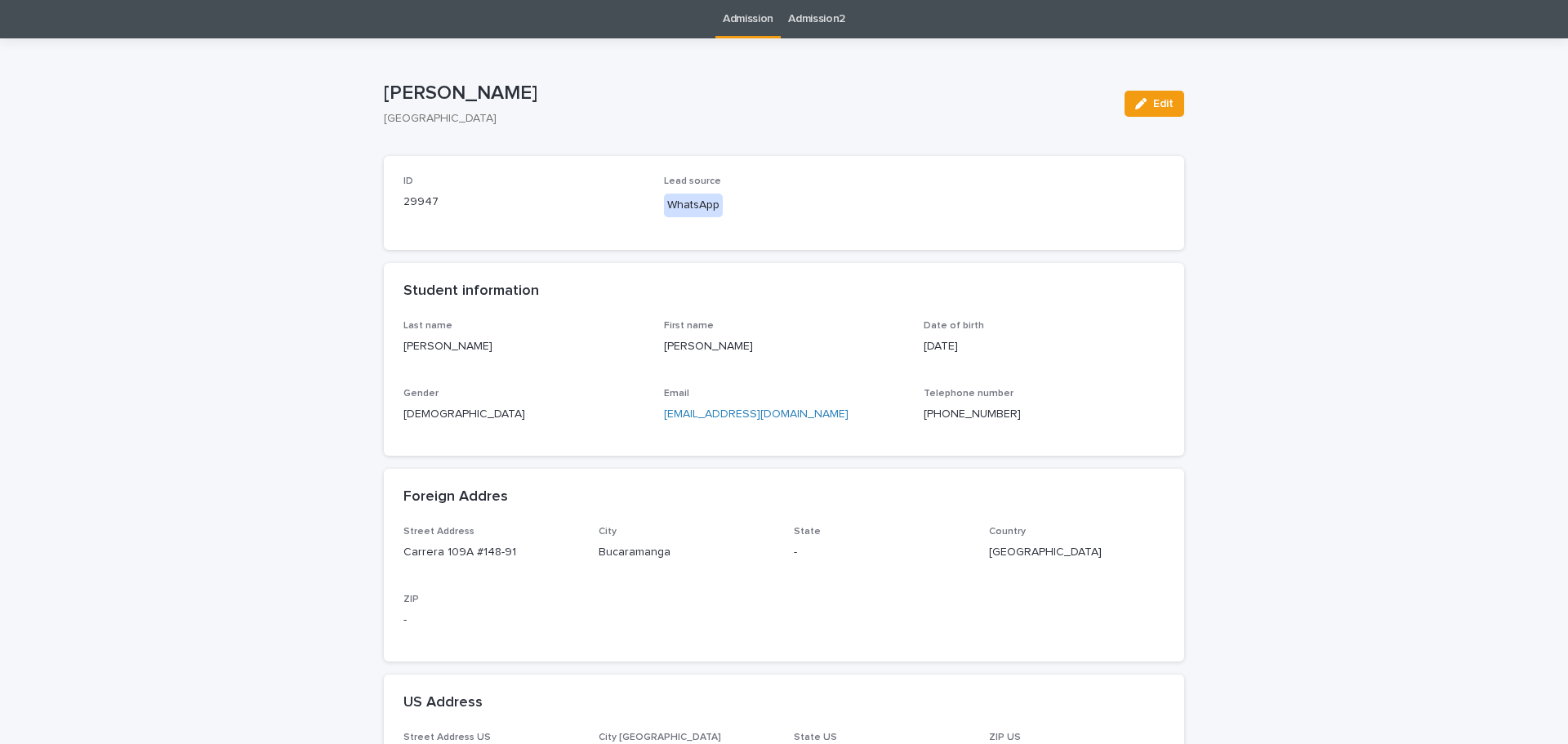
scroll to position [0, 0]
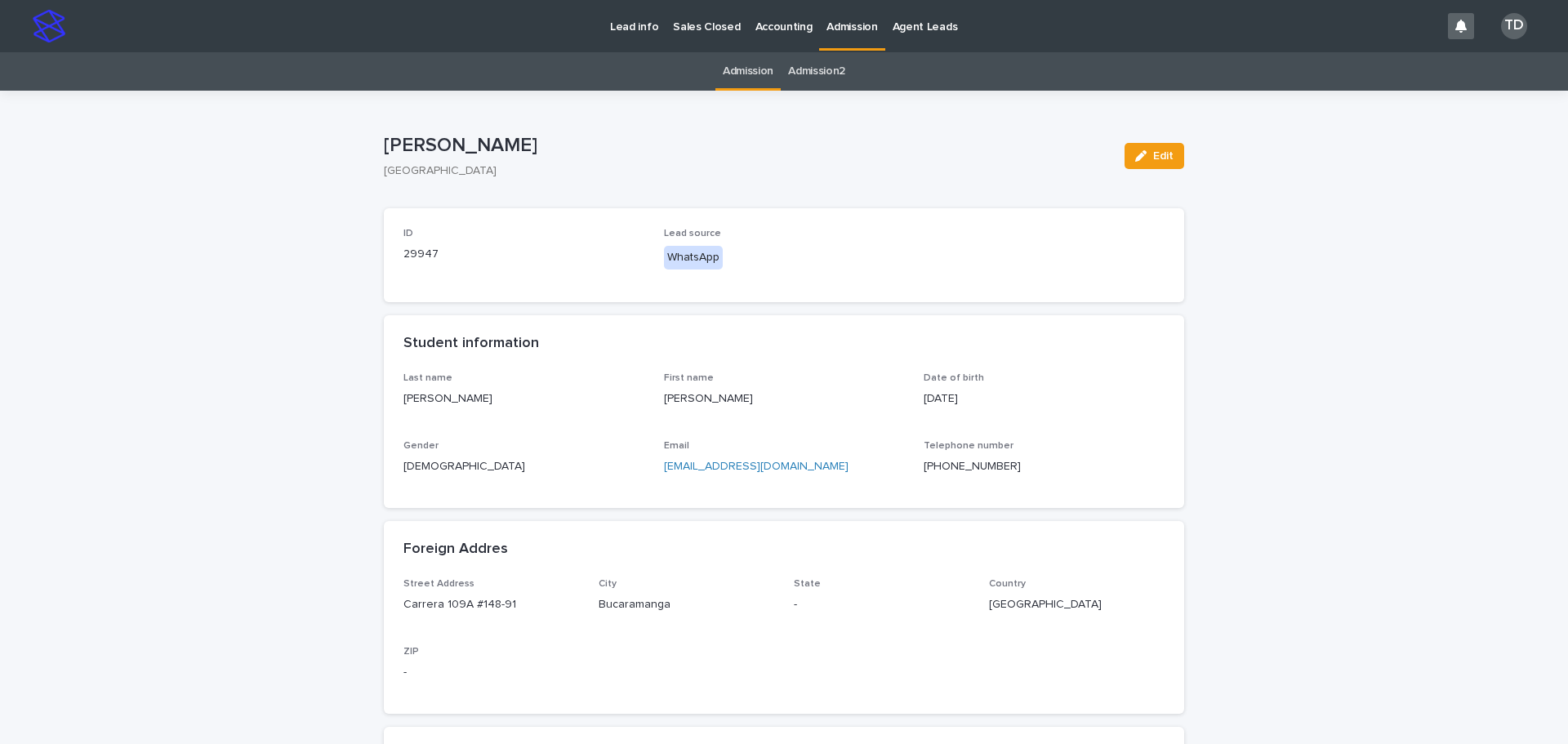
click at [747, 70] on link "Admission" at bounding box center [748, 72] width 51 height 39
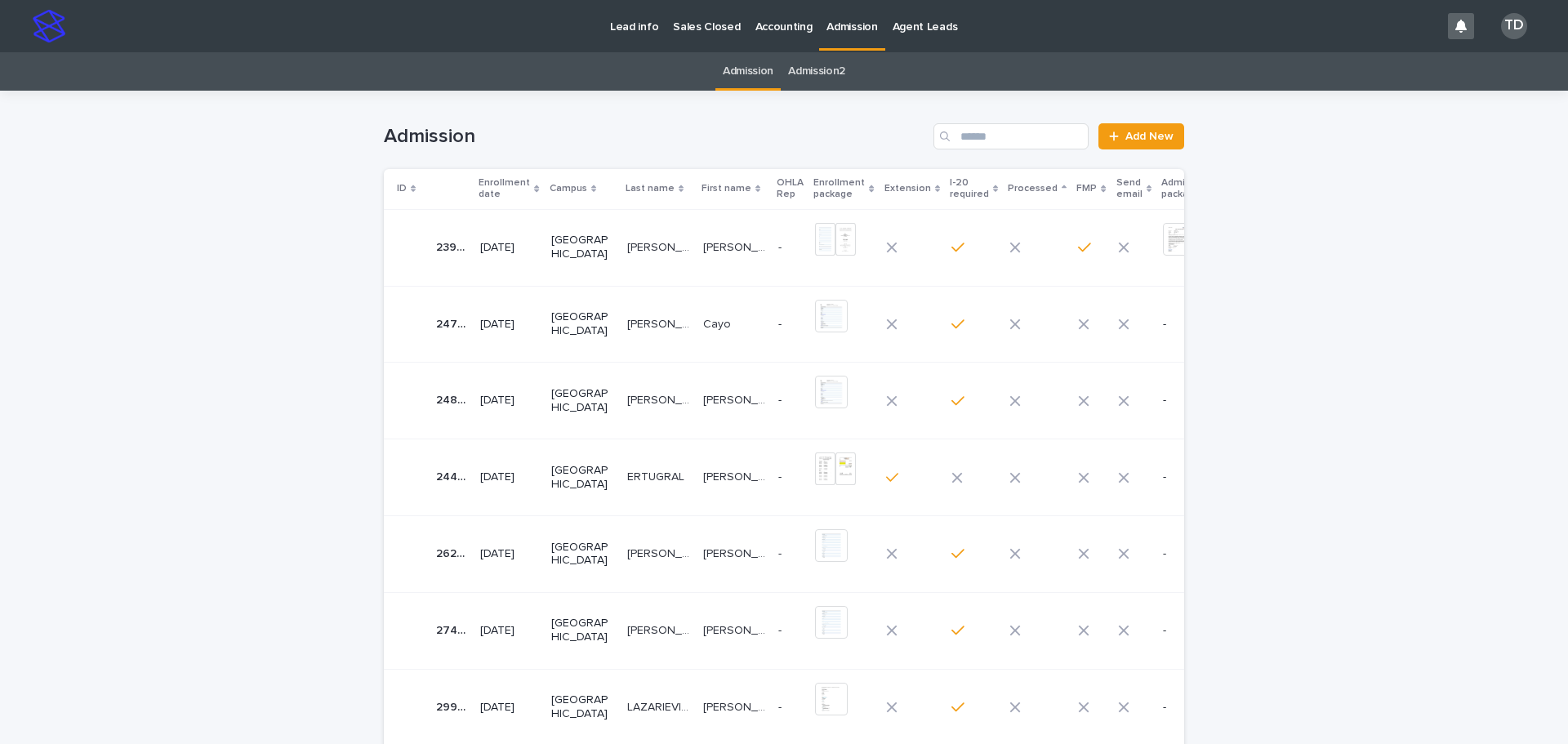
click at [534, 188] on icon at bounding box center [537, 188] width 5 height 8
click at [534, 186] on icon at bounding box center [537, 188] width 5 height 8
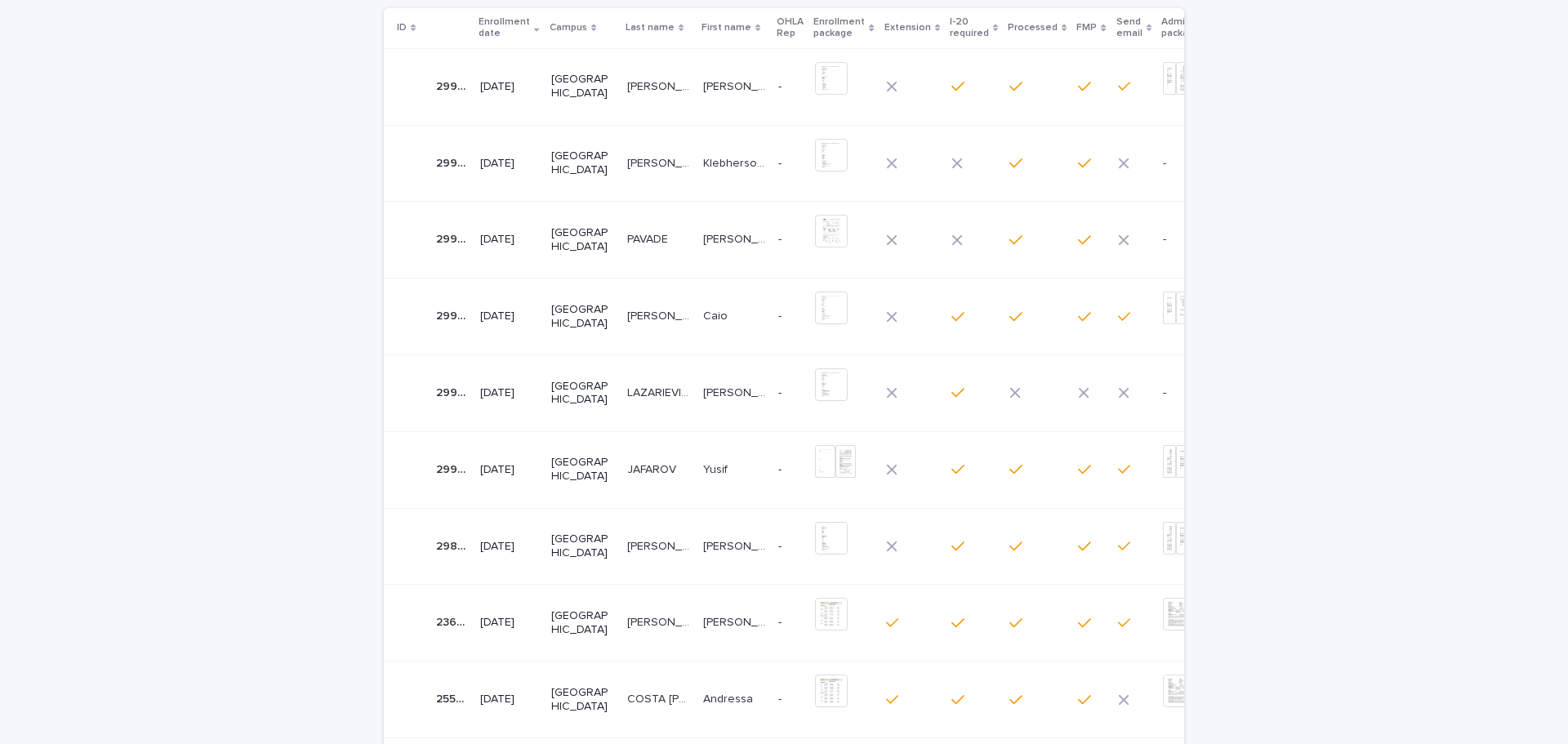
scroll to position [164, 0]
click at [703, 387] on p "[PERSON_NAME]" at bounding box center [736, 390] width 67 height 18
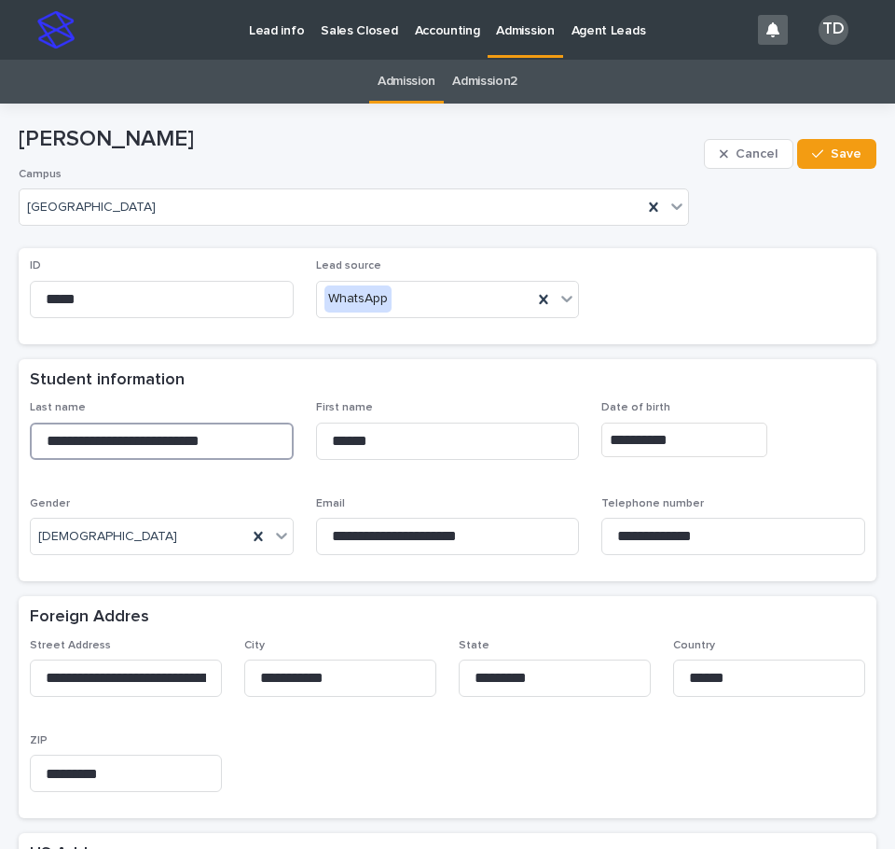
drag, startPoint x: 40, startPoint y: 440, endPoint x: 282, endPoint y: 448, distance: 241.7
click at [282, 448] on input "**********" at bounding box center [162, 440] width 264 height 37
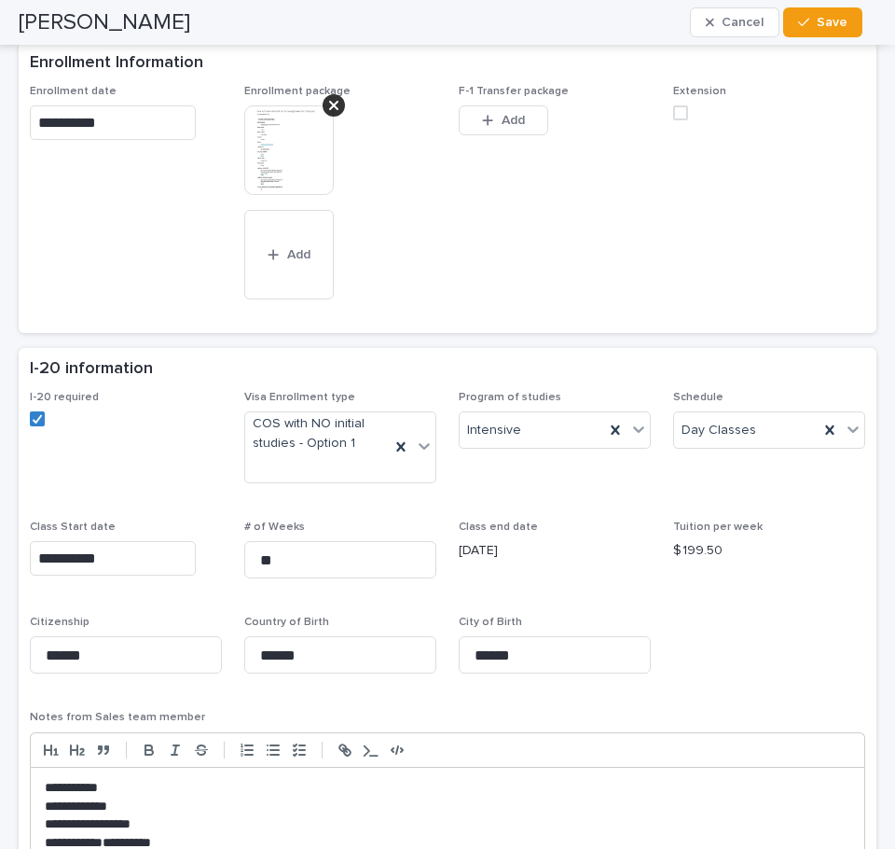
scroll to position [1026, 0]
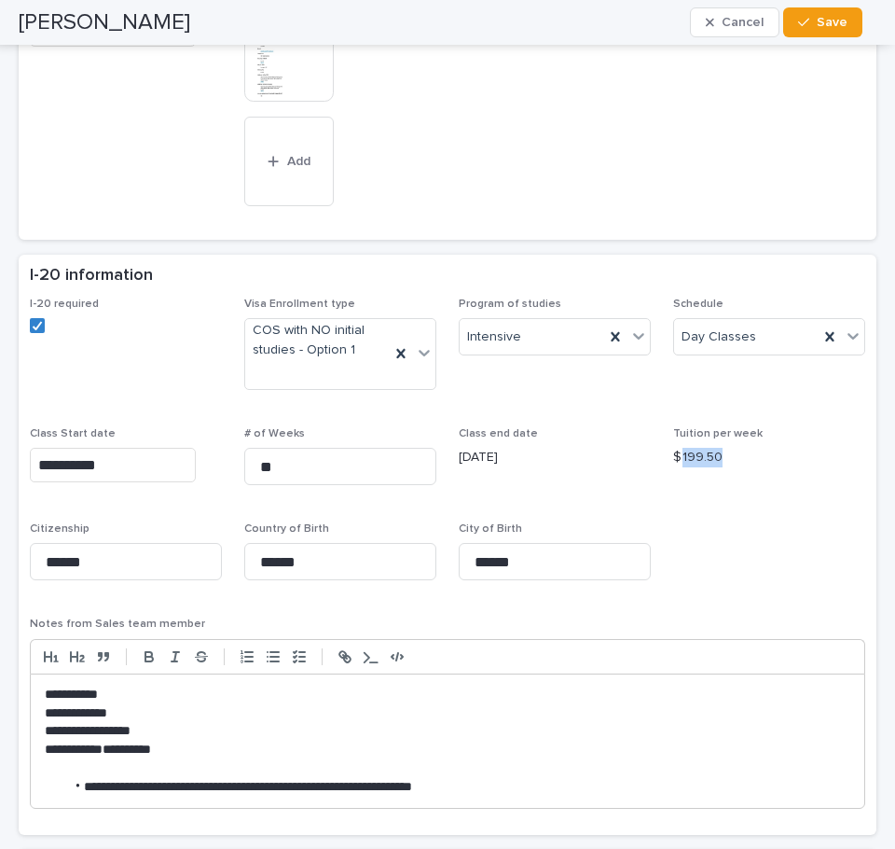
drag, startPoint x: 709, startPoint y: 456, endPoint x: 672, endPoint y: 455, distance: 36.4
click at [673, 455] on p "$ 199.50" at bounding box center [769, 458] width 192 height 20
copy p "199.50"
click at [483, 483] on span "Class end date [DATE]" at bounding box center [555, 463] width 192 height 73
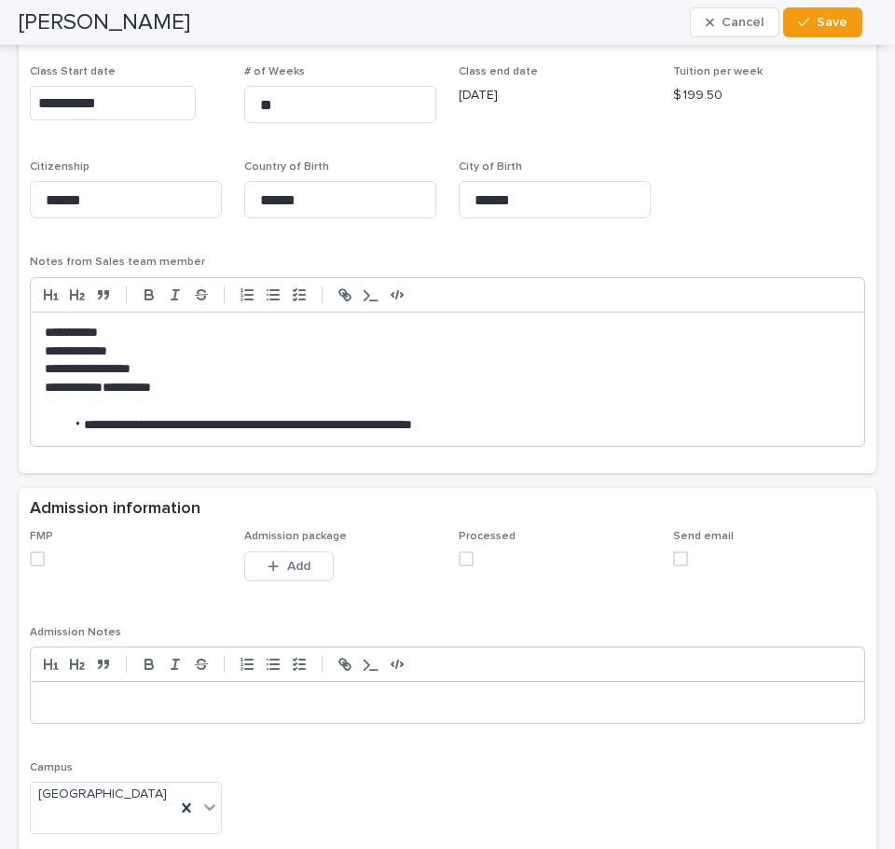
scroll to position [1399, 0]
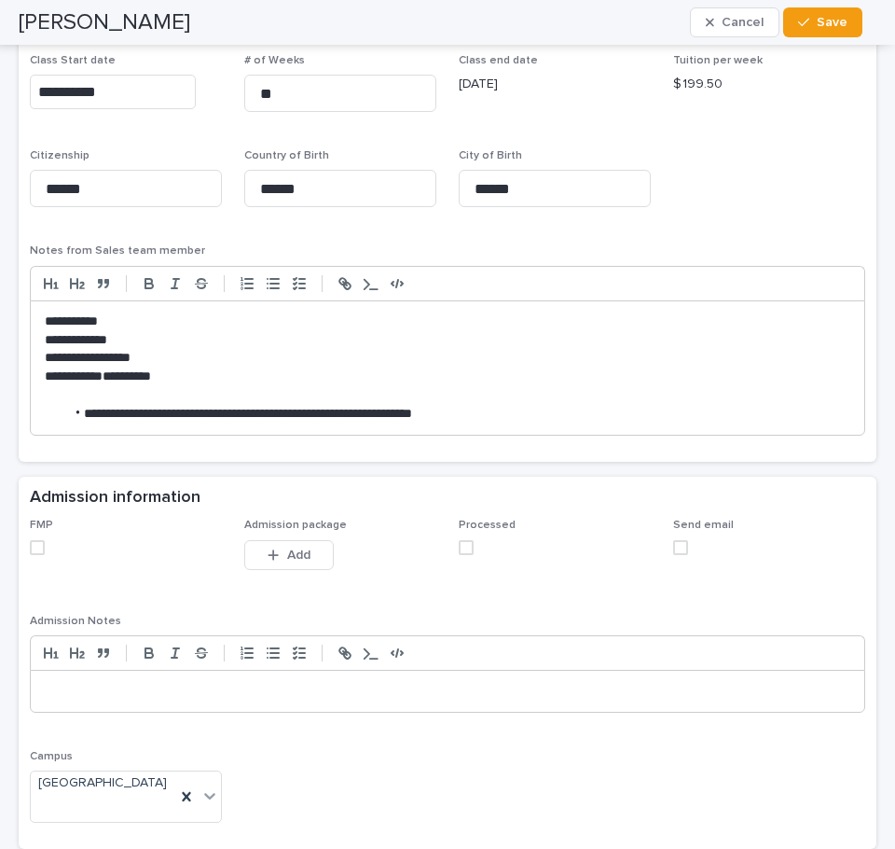
click at [41, 547] on span at bounding box center [37, 547] width 15 height 15
click at [312, 547] on button "Add" at bounding box center [289, 555] width 90 height 30
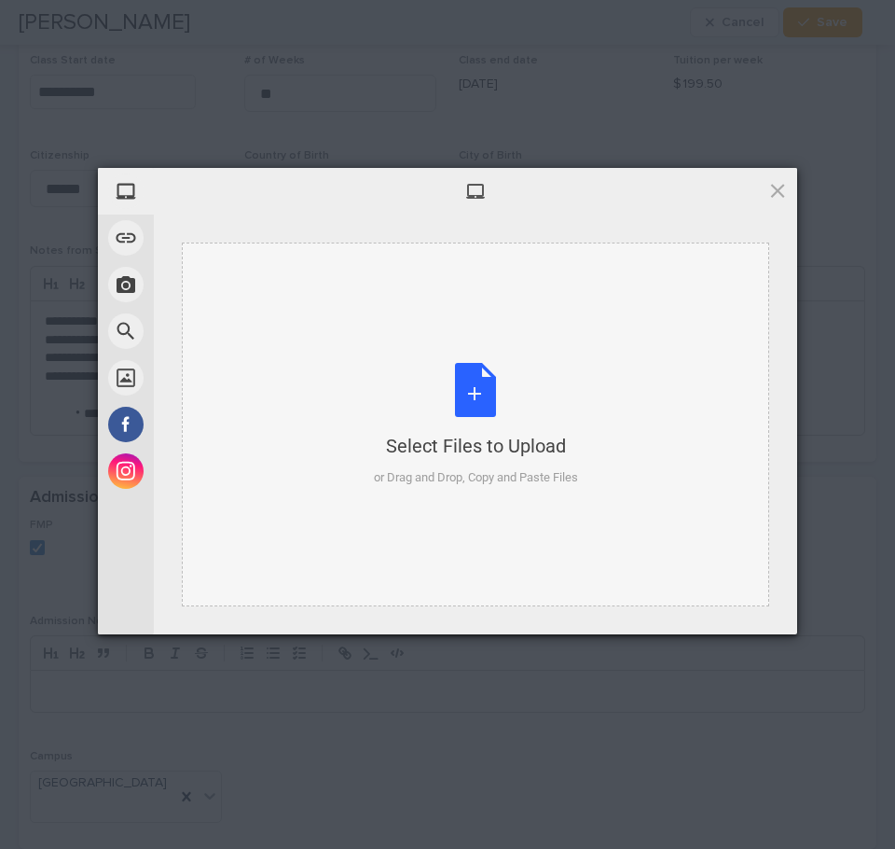
click at [476, 392] on div "Select Files to Upload or Drag and Drop, Copy and Paste Files" at bounding box center [476, 425] width 204 height 124
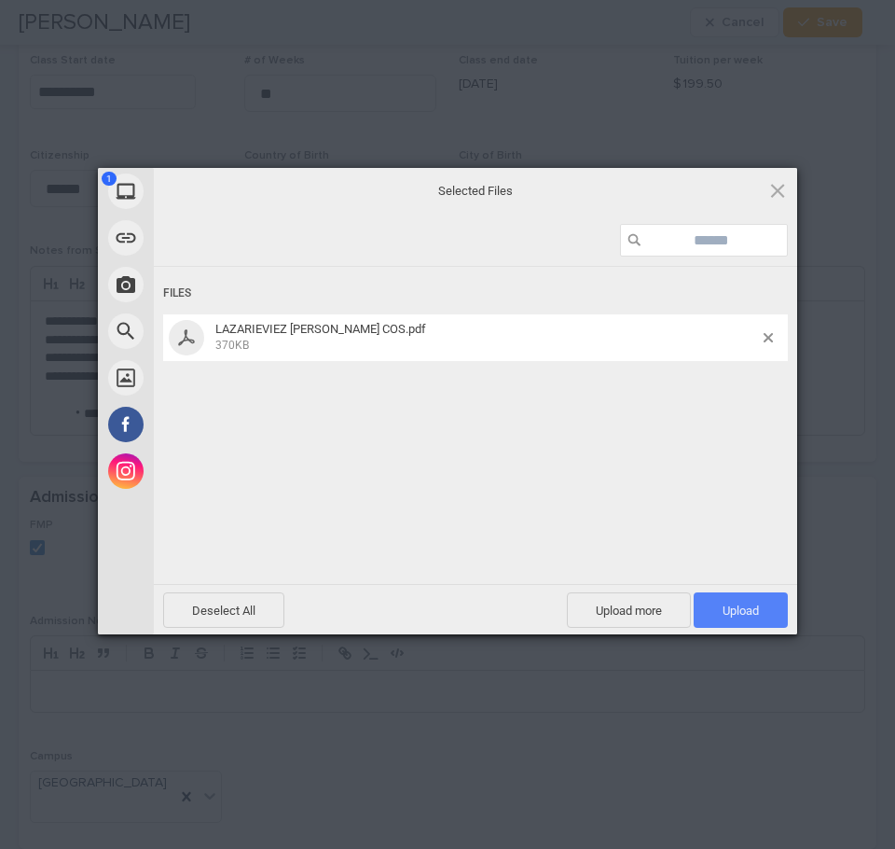
click at [750, 608] on span "Upload 1" at bounding box center [741, 610] width 36 height 14
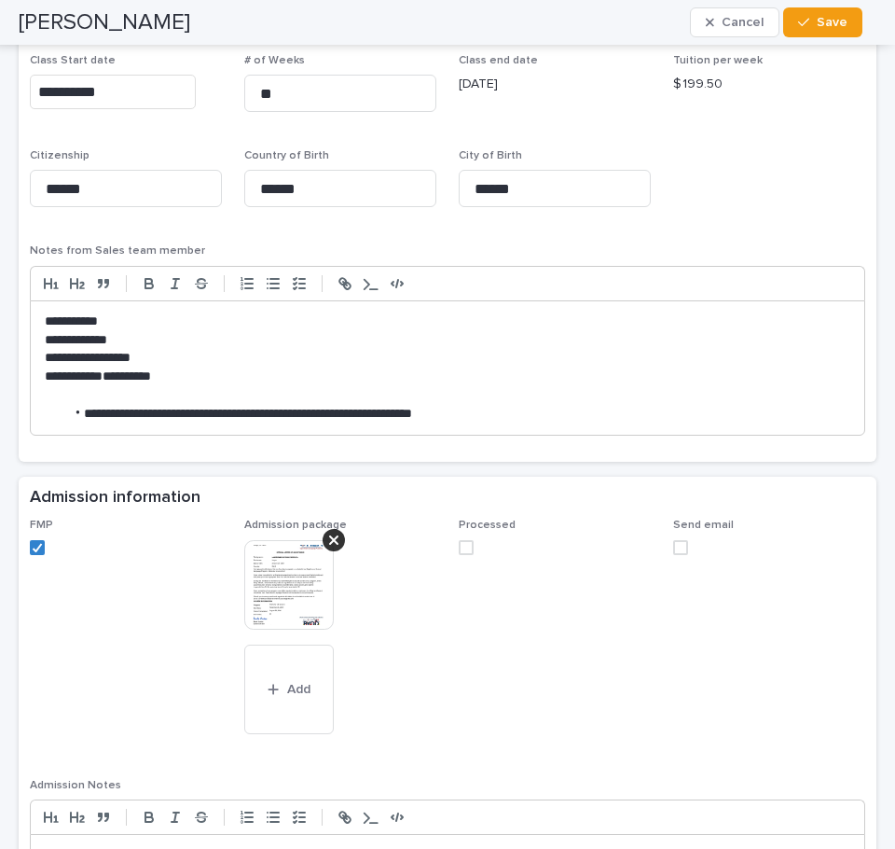
click at [147, 666] on span "FMP" at bounding box center [126, 637] width 192 height 237
click at [163, 658] on span "FMP" at bounding box center [126, 637] width 192 height 237
click at [137, 644] on span "FMP" at bounding box center [126, 637] width 192 height 237
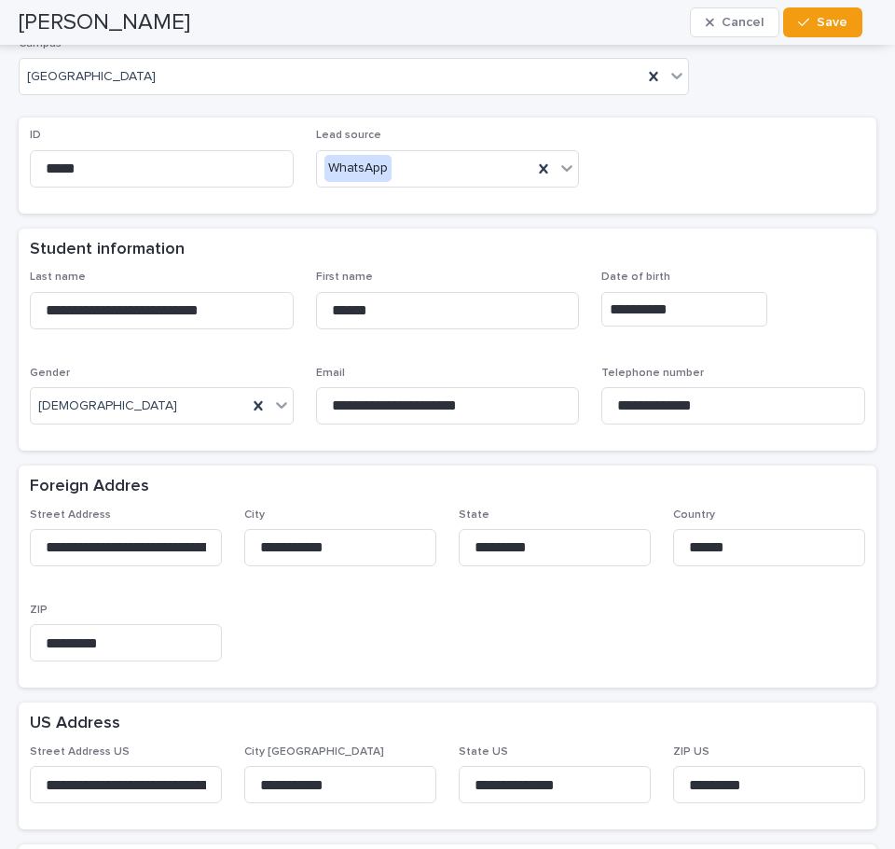
scroll to position [93, 0]
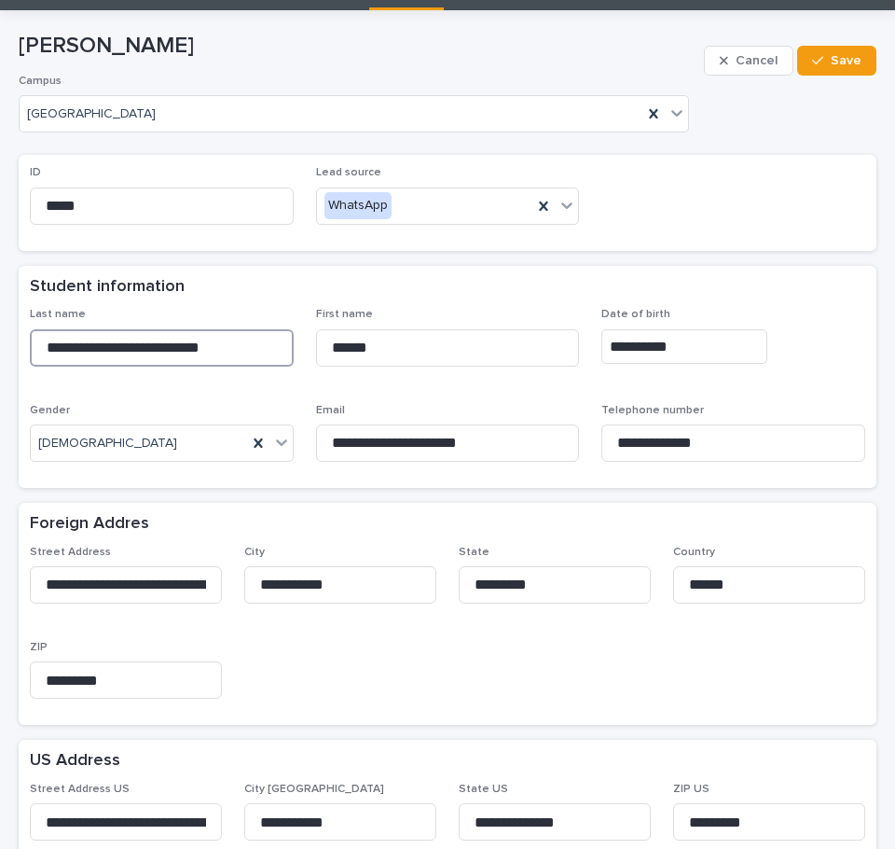
drag, startPoint x: 246, startPoint y: 344, endPoint x: -12, endPoint y: 348, distance: 258.4
click at [0, 348] on html "**********" at bounding box center [447, 424] width 895 height 849
drag, startPoint x: 384, startPoint y: 351, endPoint x: 273, endPoint y: 353, distance: 111.0
click at [273, 353] on div "**********" at bounding box center [448, 392] width 836 height 169
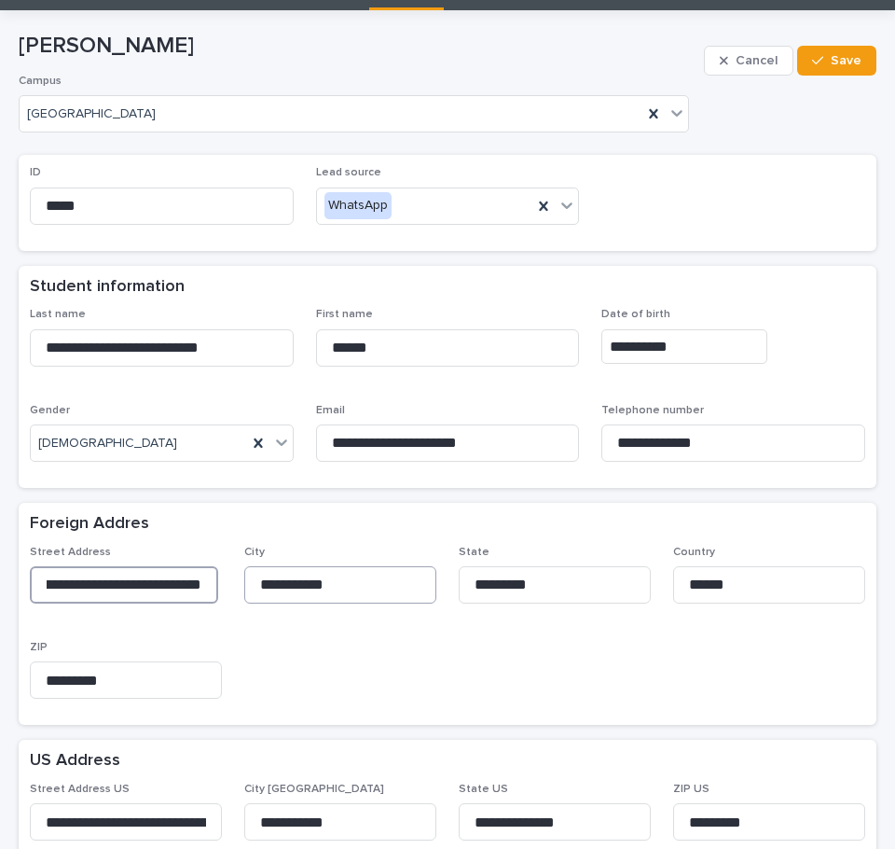
drag, startPoint x: 43, startPoint y: 581, endPoint x: 243, endPoint y: 583, distance: 200.5
click at [243, 583] on div "**********" at bounding box center [448, 630] width 836 height 169
drag, startPoint x: 257, startPoint y: 586, endPoint x: 348, endPoint y: 591, distance: 90.6
click at [348, 591] on input "**********" at bounding box center [340, 584] width 192 height 37
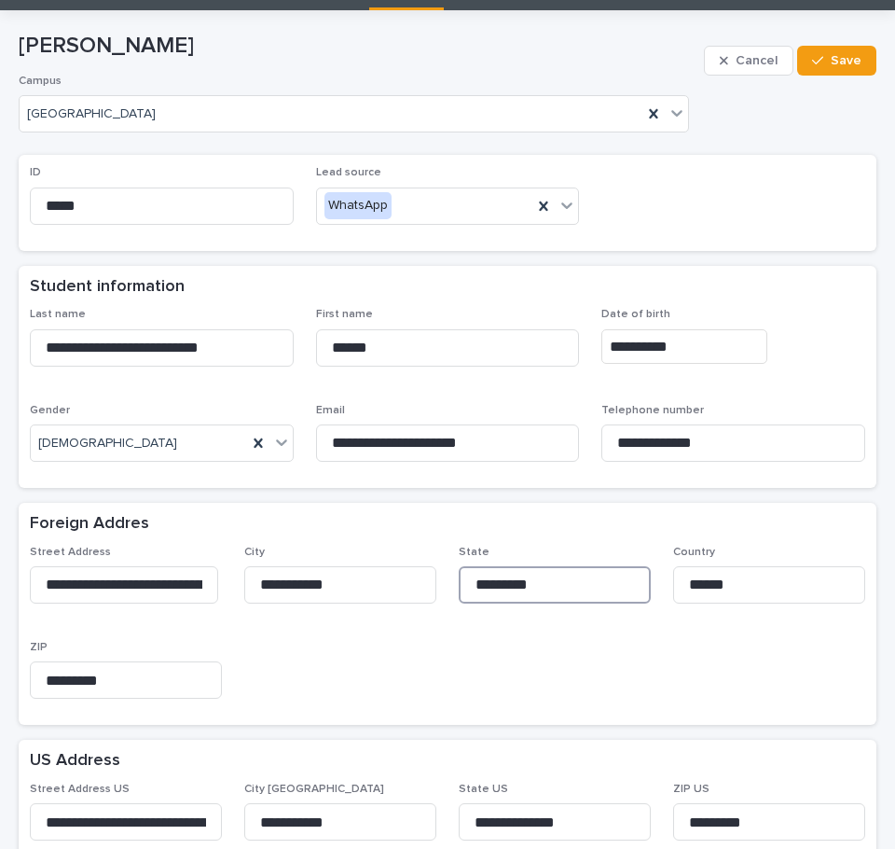
drag, startPoint x: 464, startPoint y: 584, endPoint x: 576, endPoint y: 597, distance: 112.7
click at [576, 597] on input "*********" at bounding box center [555, 584] width 192 height 37
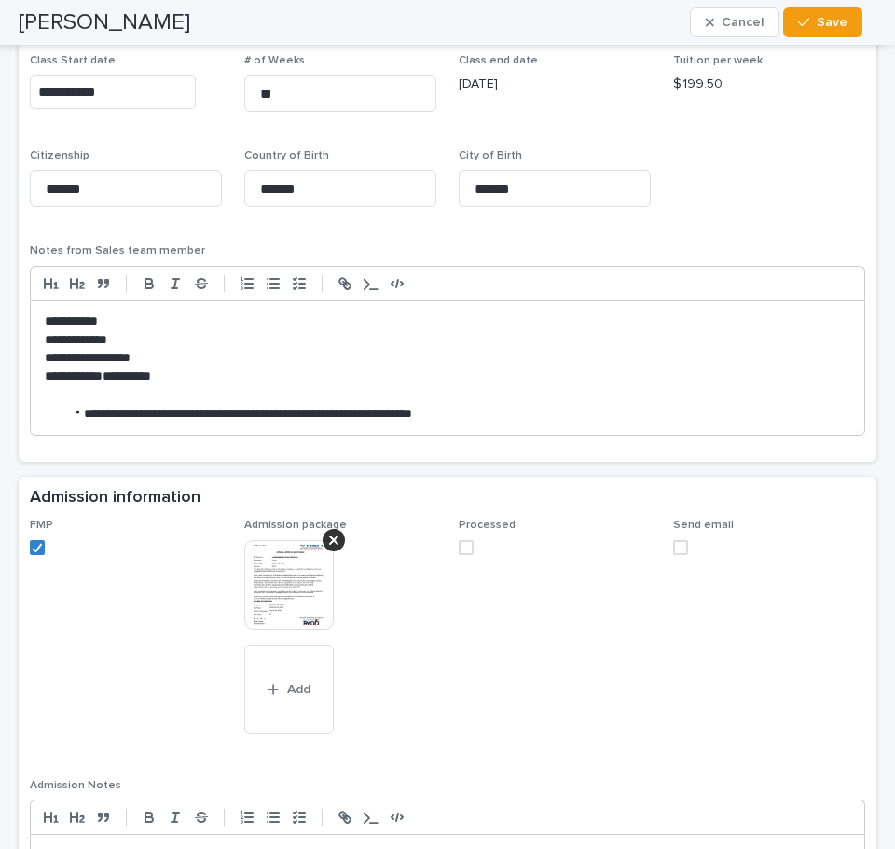
scroll to position [1492, 0]
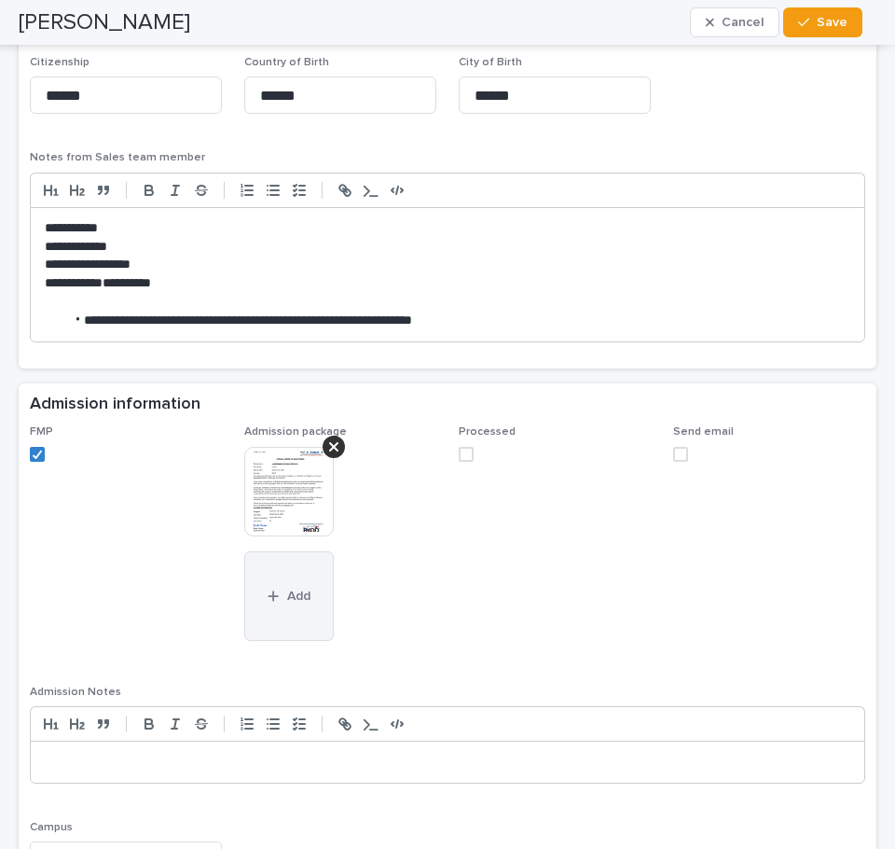
click at [304, 586] on button "Add" at bounding box center [289, 596] width 90 height 90
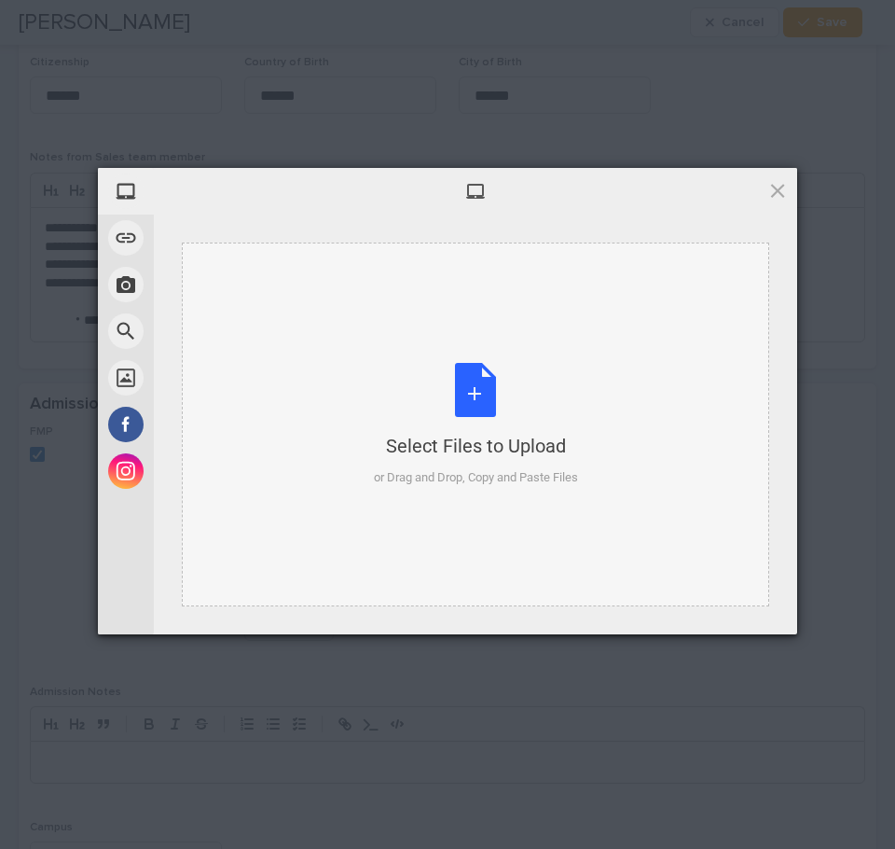
click at [478, 392] on div "Select Files to Upload or Drag and Drop, Copy and Paste Files" at bounding box center [476, 425] width 204 height 124
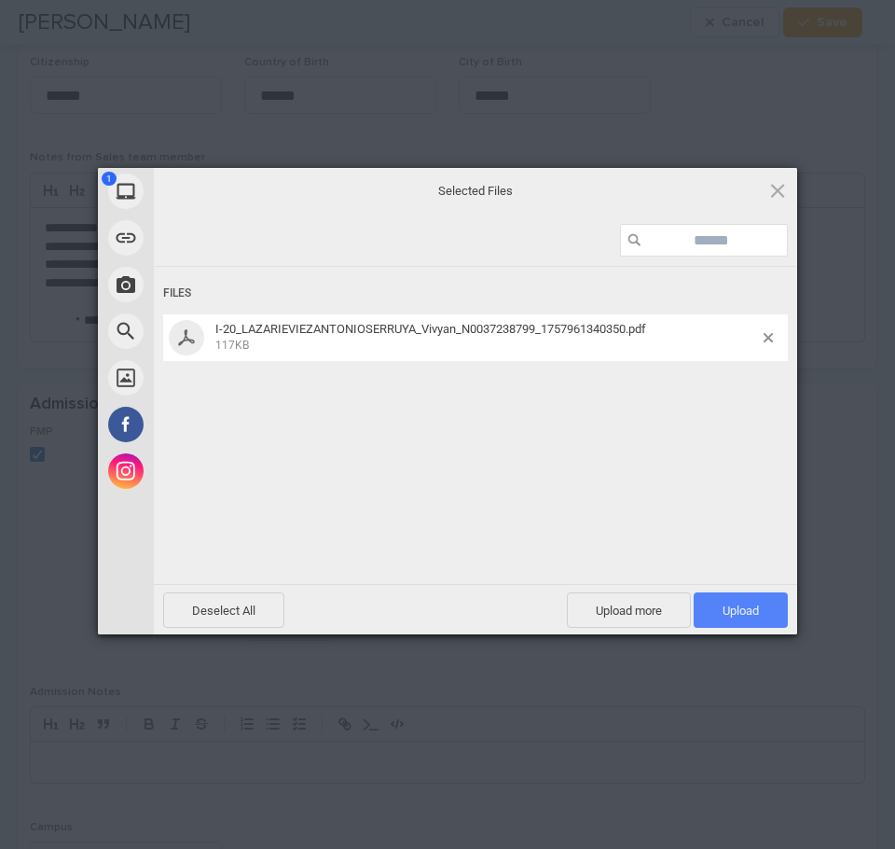
click at [750, 604] on span "Upload 1" at bounding box center [741, 610] width 36 height 14
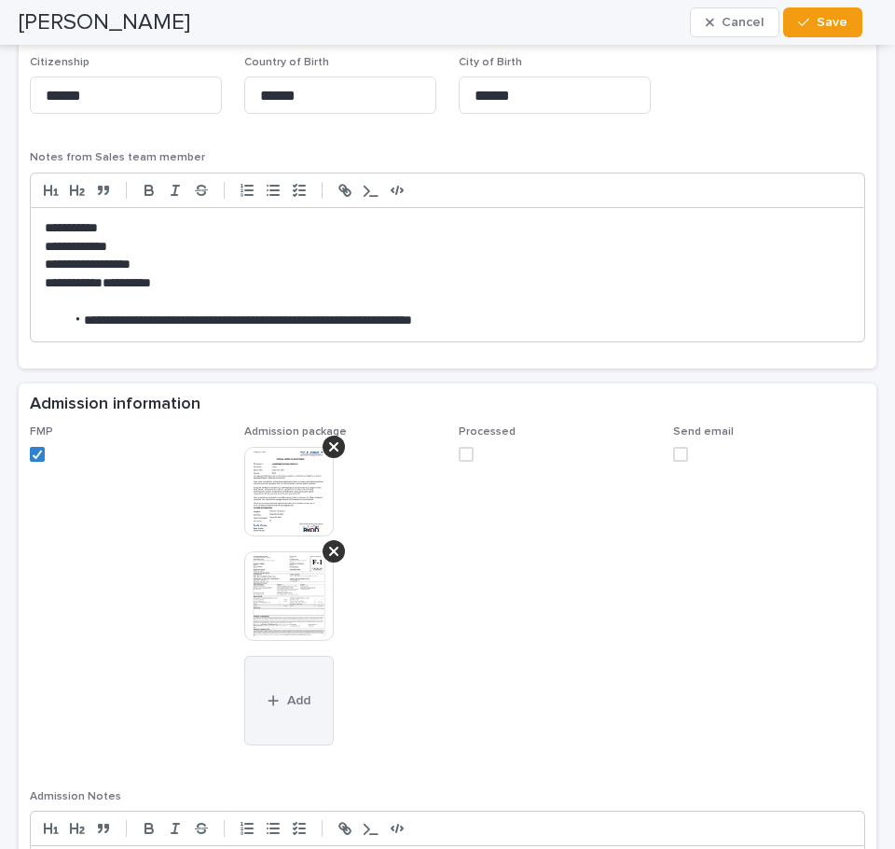
click at [287, 699] on span "Add" at bounding box center [298, 700] width 23 height 13
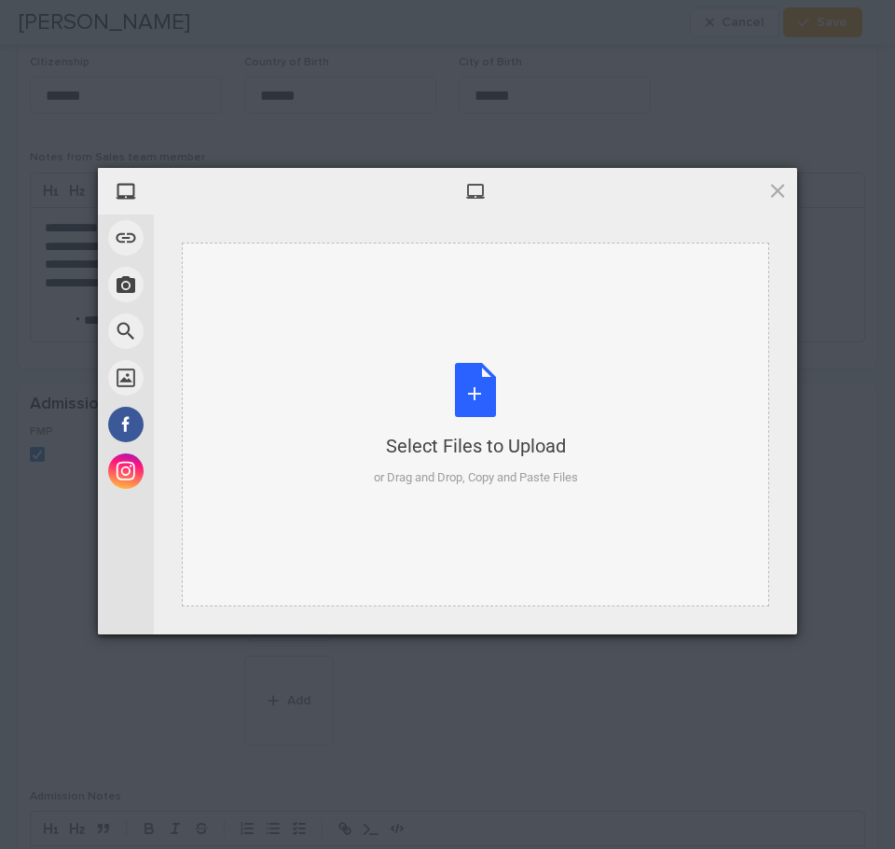
click at [477, 396] on div "Select Files to Upload or Drag and Drop, Copy and Paste Files" at bounding box center [476, 425] width 204 height 124
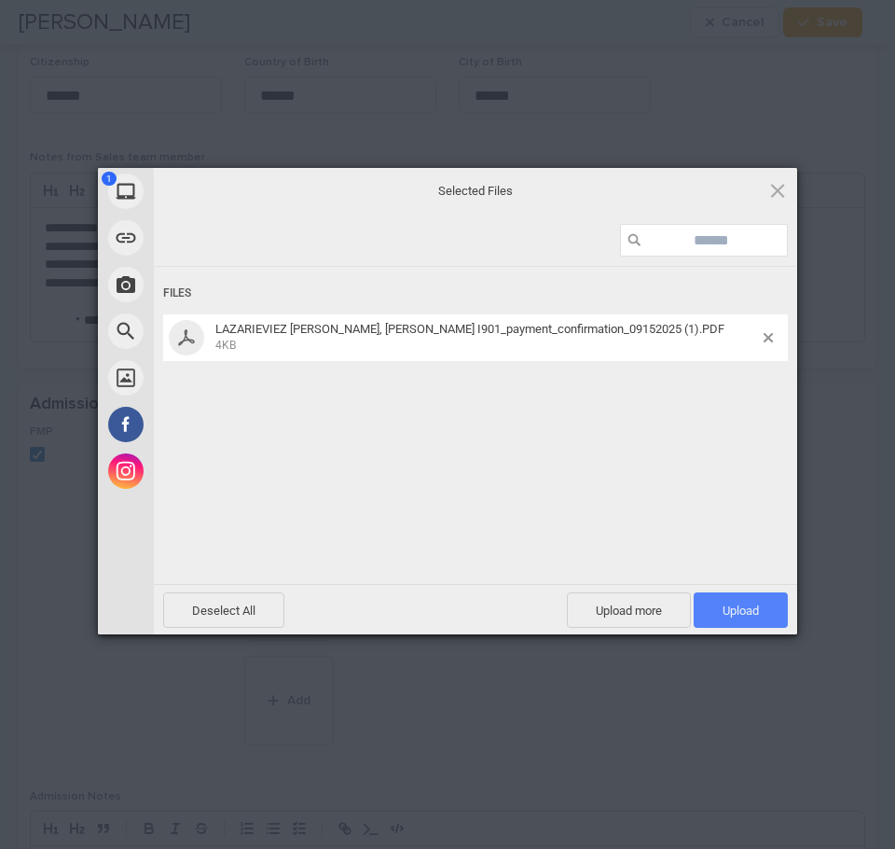
click at [757, 613] on span "Upload 1" at bounding box center [741, 610] width 36 height 14
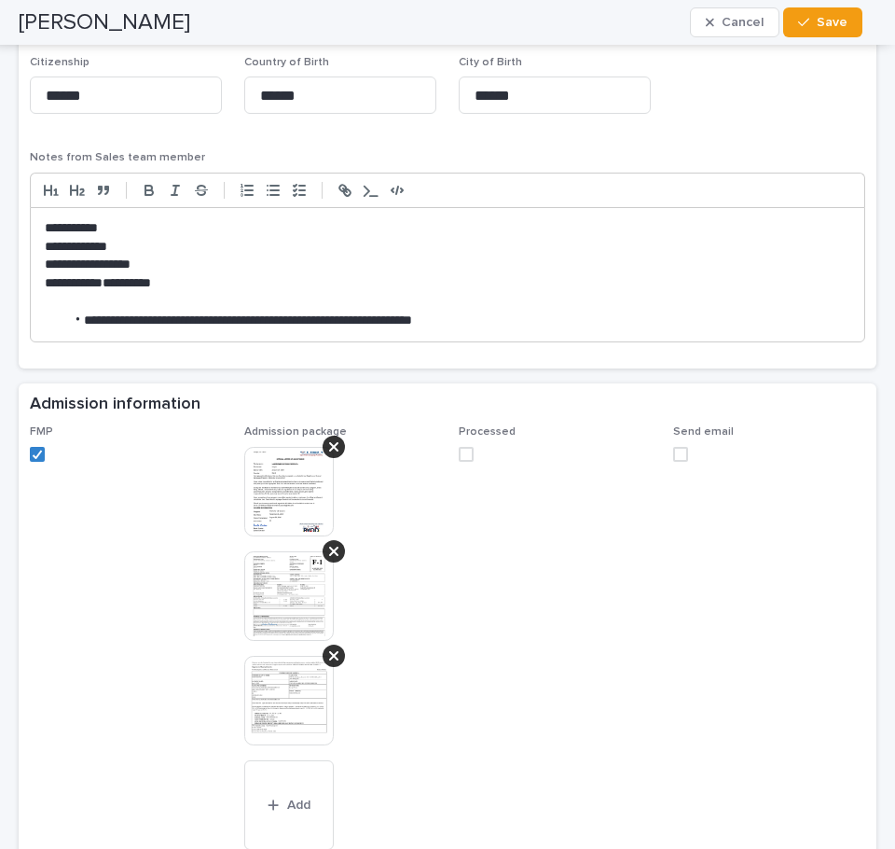
click at [461, 455] on span at bounding box center [466, 454] width 15 height 15
click at [833, 30] on button "Save" at bounding box center [822, 22] width 79 height 30
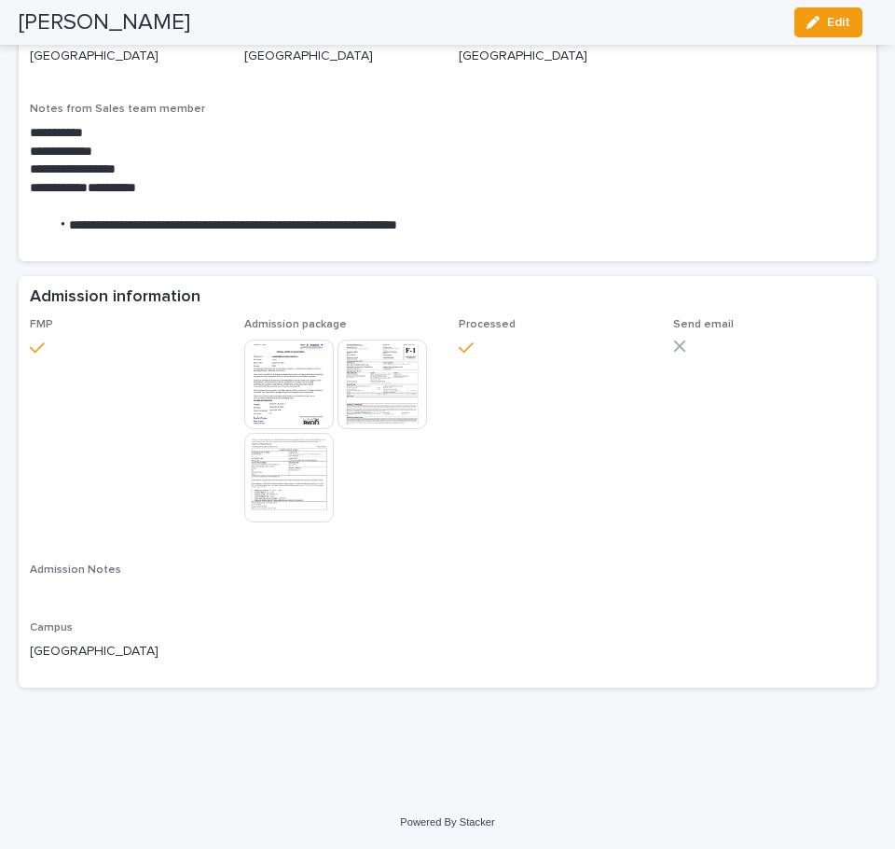
scroll to position [1259, 0]
click at [292, 382] on img at bounding box center [289, 384] width 90 height 90
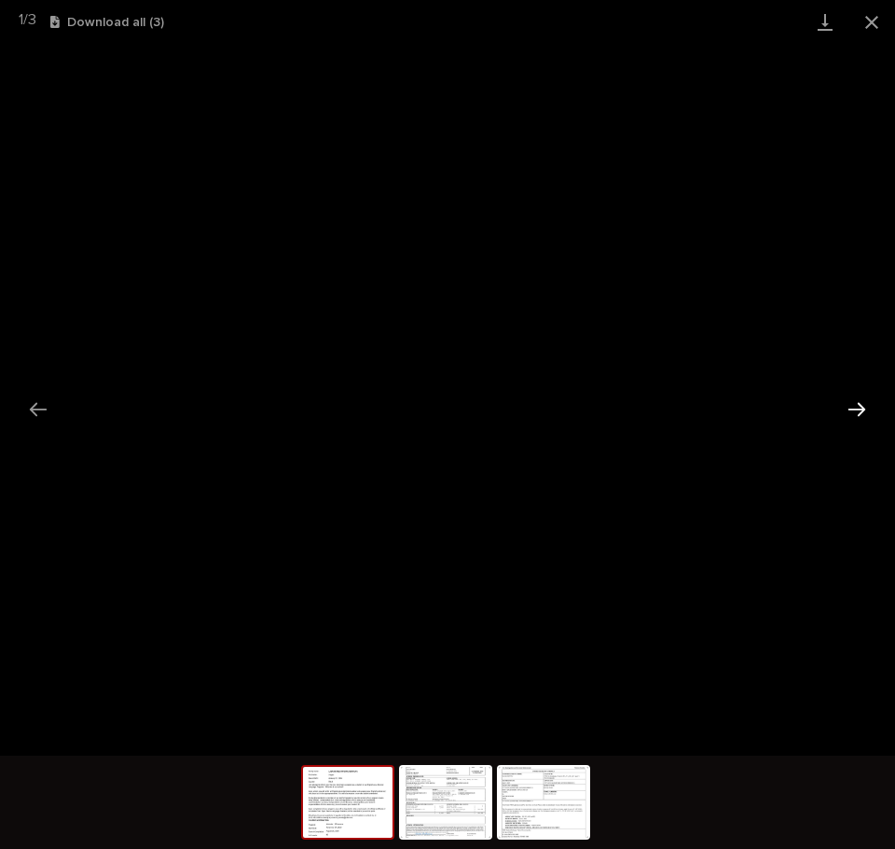
click at [856, 407] on button "Next slide" at bounding box center [857, 409] width 39 height 36
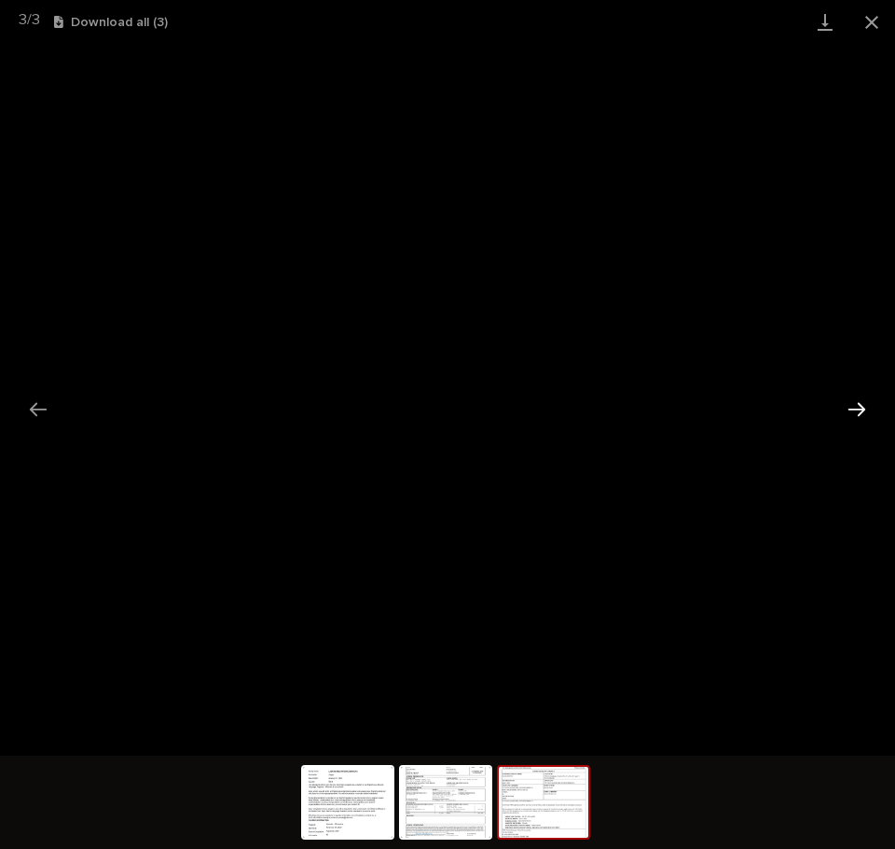
click at [855, 404] on button "Next slide" at bounding box center [857, 409] width 39 height 36
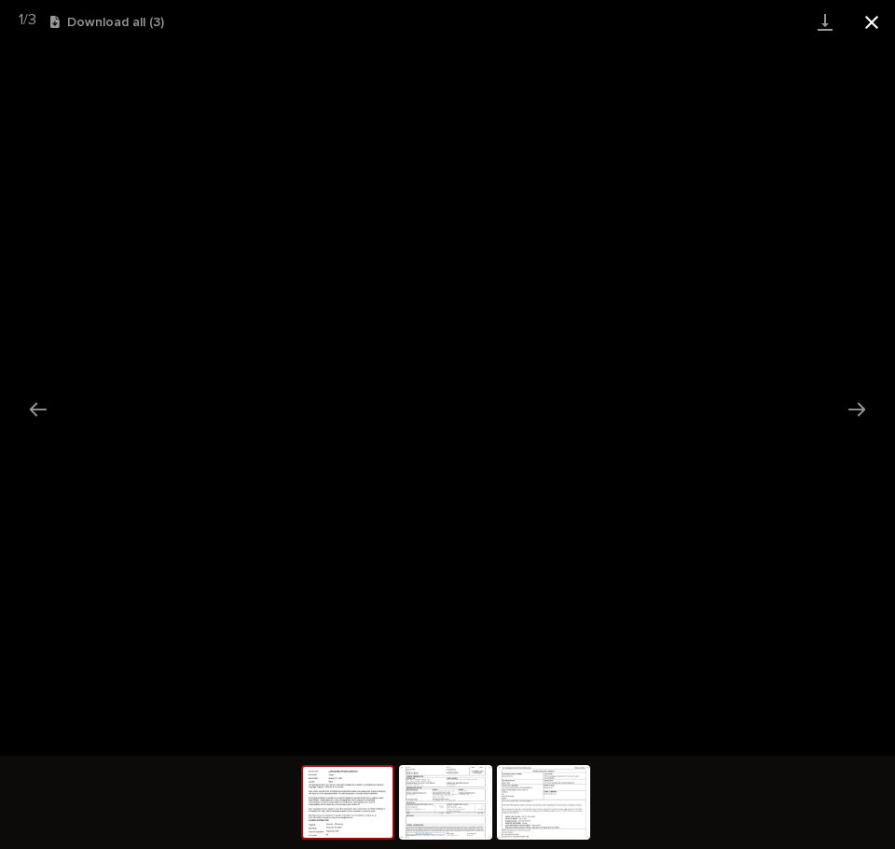
click at [865, 28] on button "Close gallery" at bounding box center [872, 22] width 47 height 44
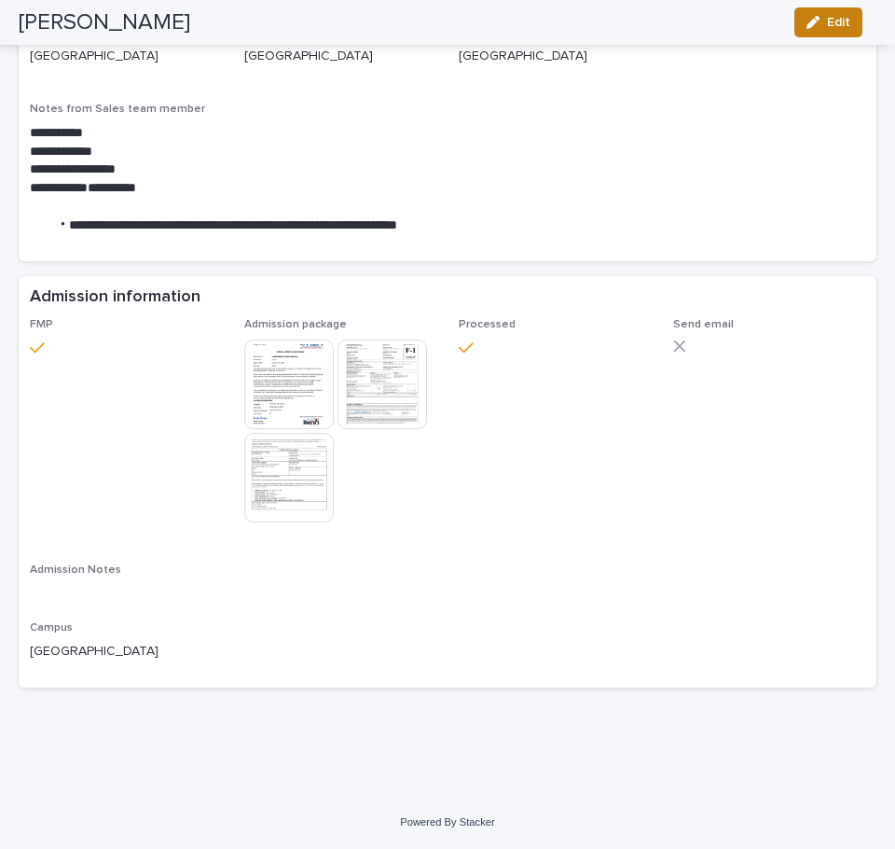
click at [838, 25] on span "Edit" at bounding box center [838, 22] width 23 height 13
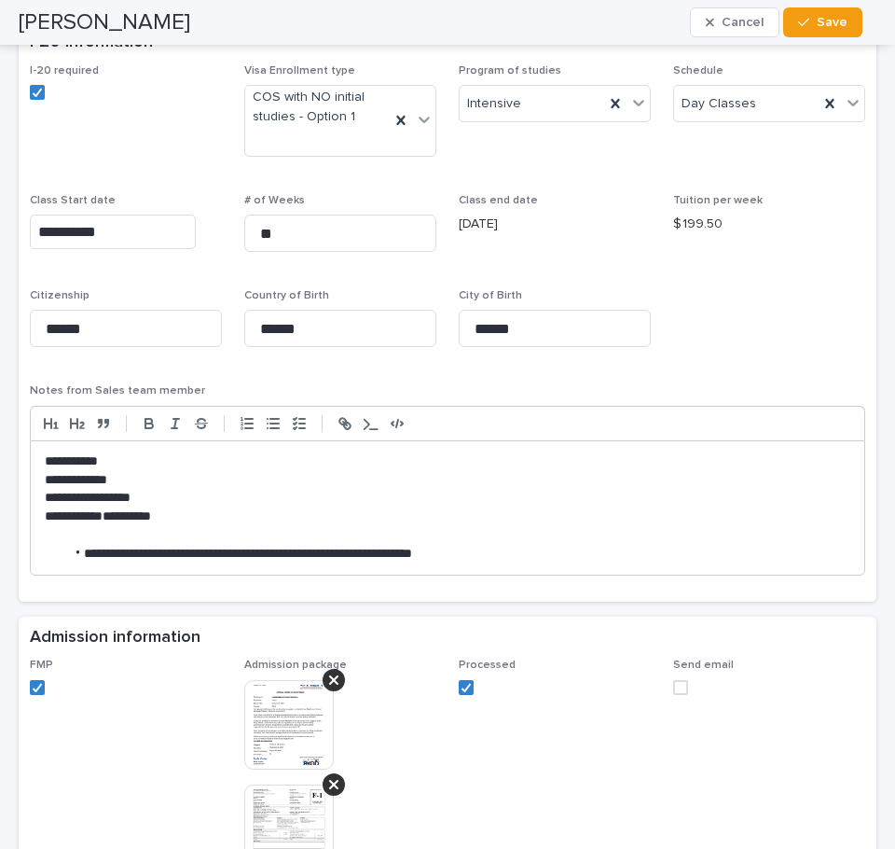
click at [675, 686] on span at bounding box center [680, 687] width 15 height 15
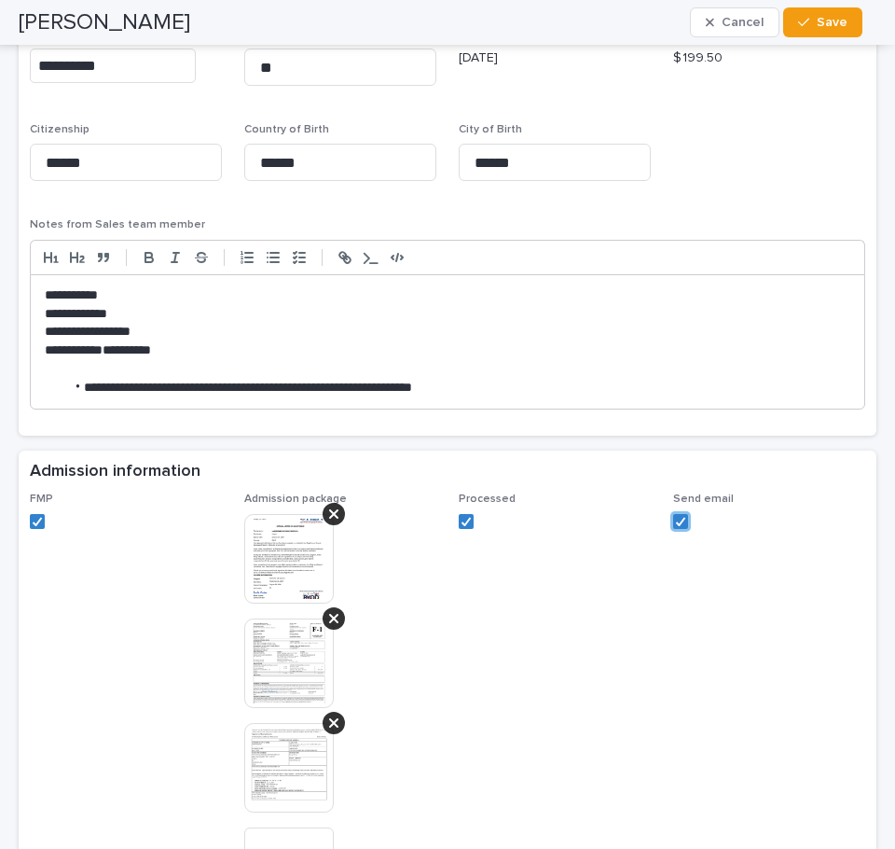
scroll to position [1446, 0]
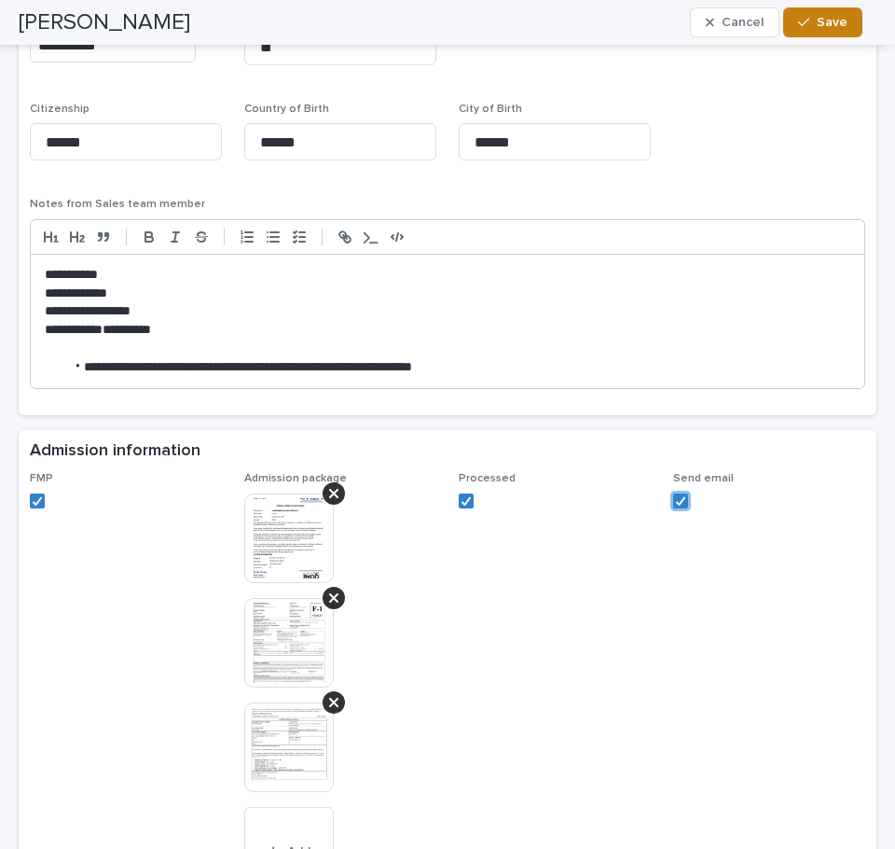
click at [814, 21] on div "button" at bounding box center [807, 22] width 19 height 13
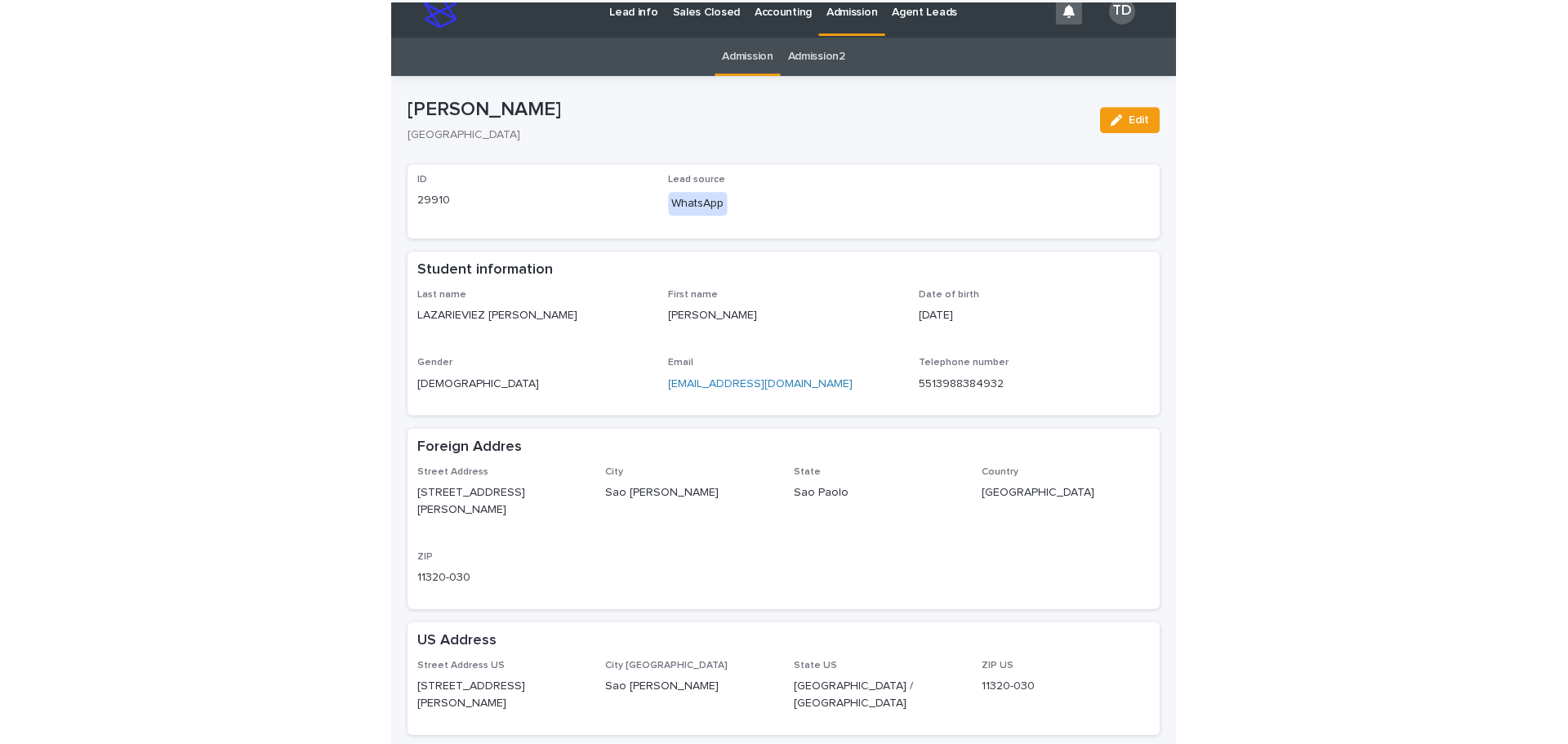
scroll to position [0, 0]
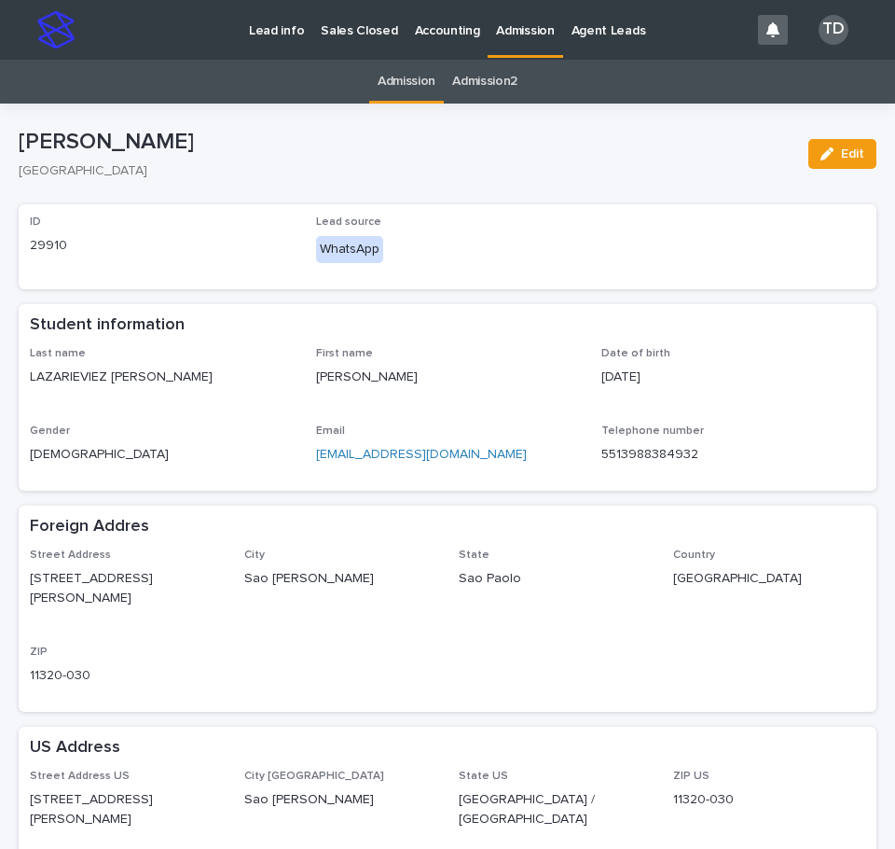
click at [403, 77] on link "Admission" at bounding box center [407, 82] width 58 height 44
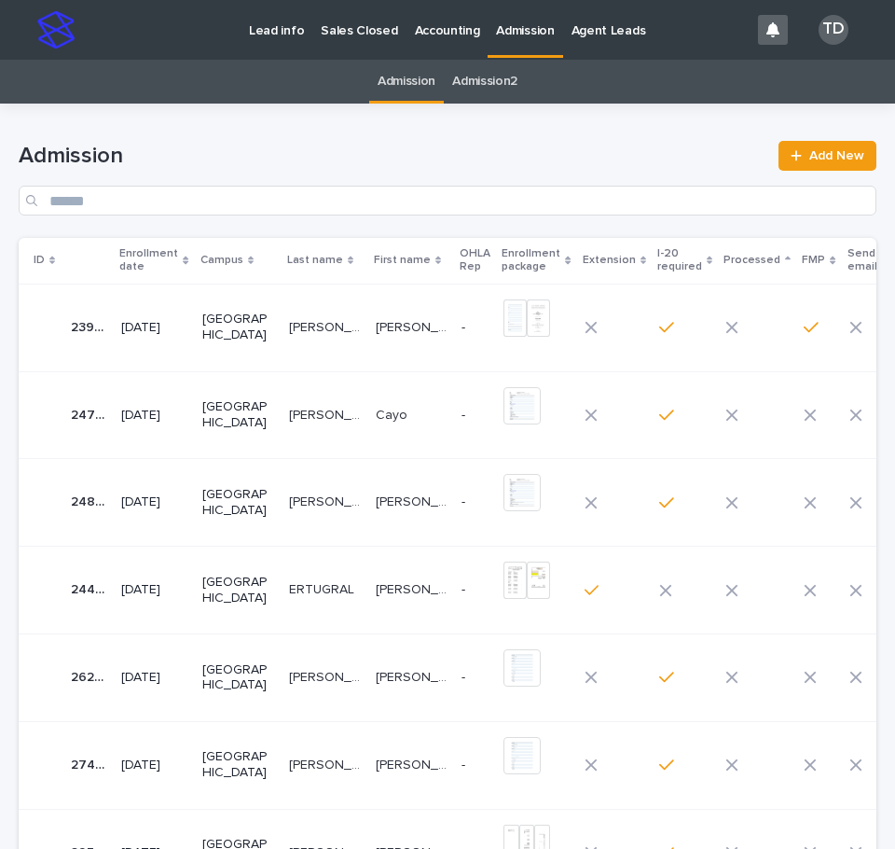
click at [187, 260] on icon at bounding box center [186, 260] width 6 height 9
click at [186, 258] on icon at bounding box center [186, 258] width 6 height 4
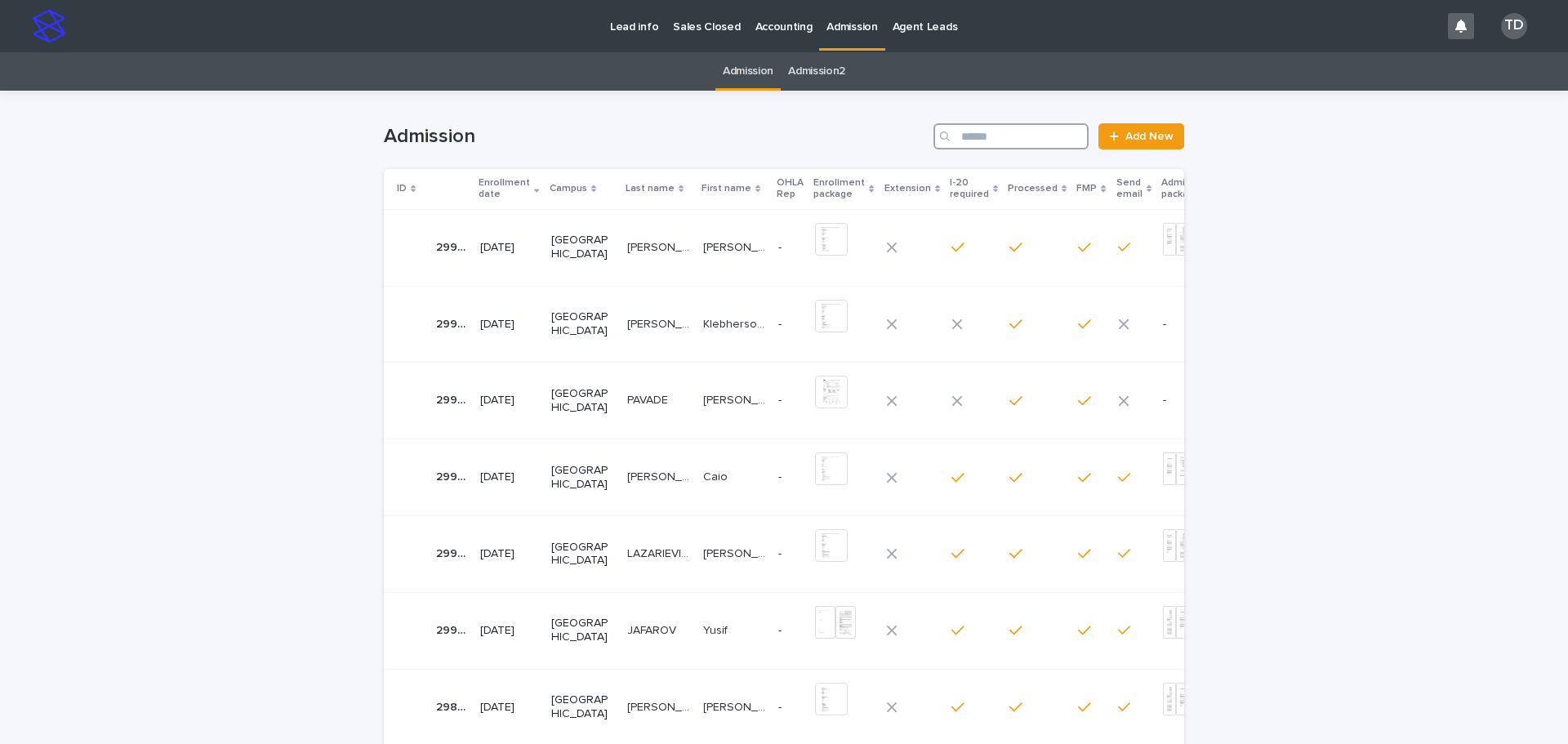
click at [966, 130] on input "Search" at bounding box center [1010, 137] width 155 height 26
paste input "**********"
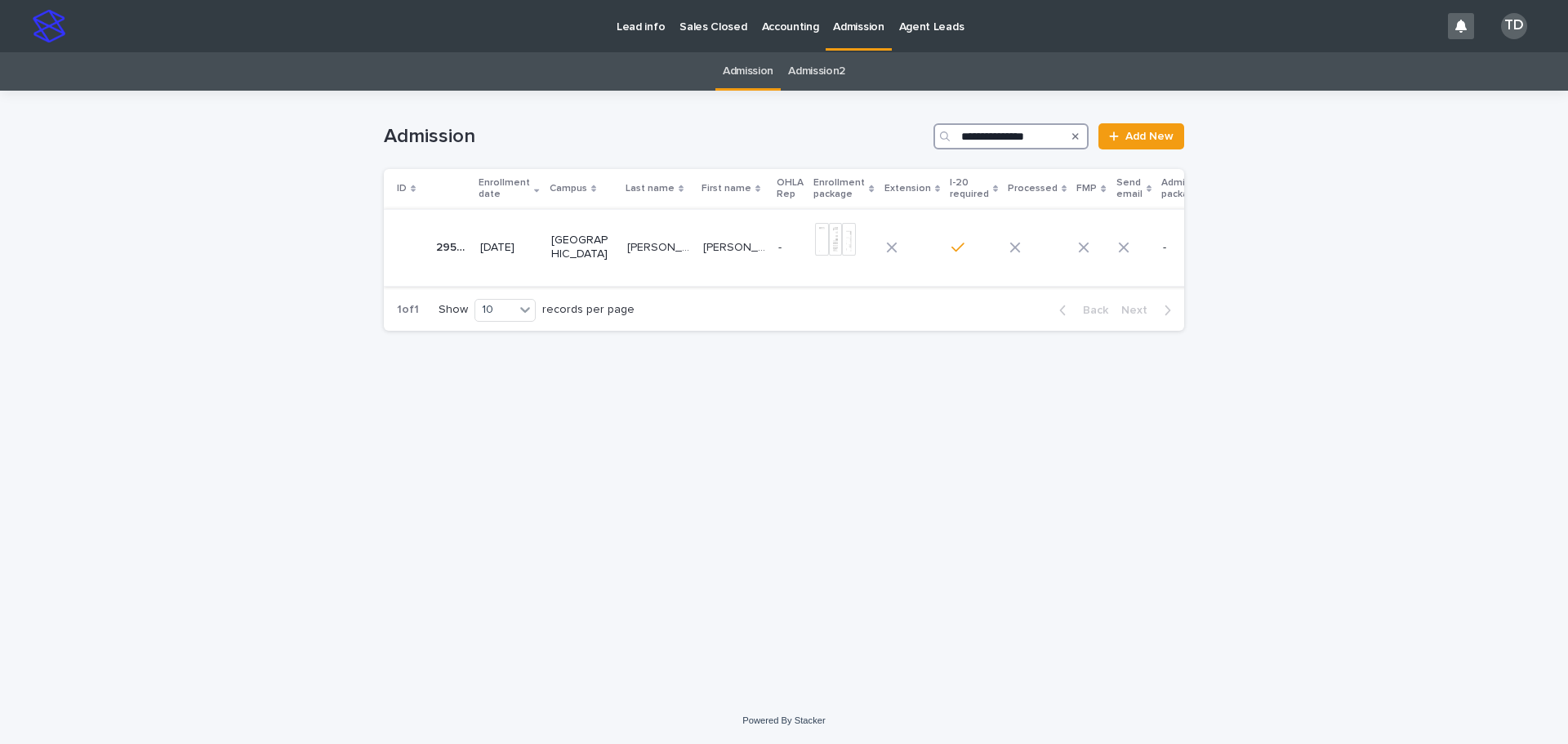
type input "**********"
click at [627, 245] on p "[PERSON_NAME]" at bounding box center [660, 246] width 67 height 18
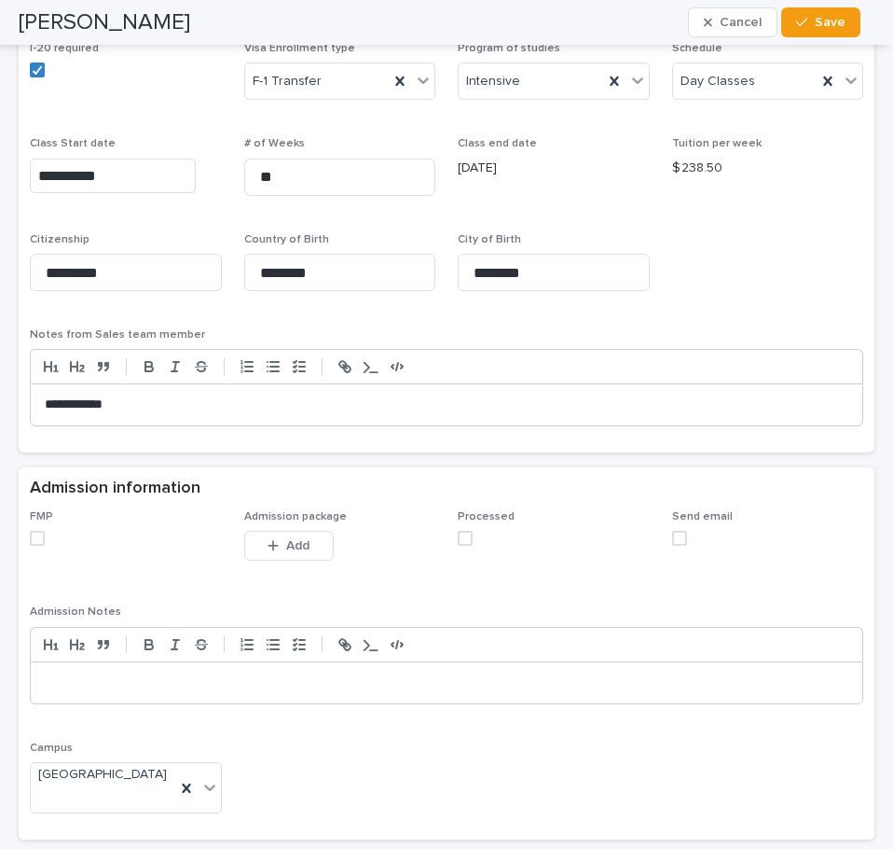
scroll to position [1492, 0]
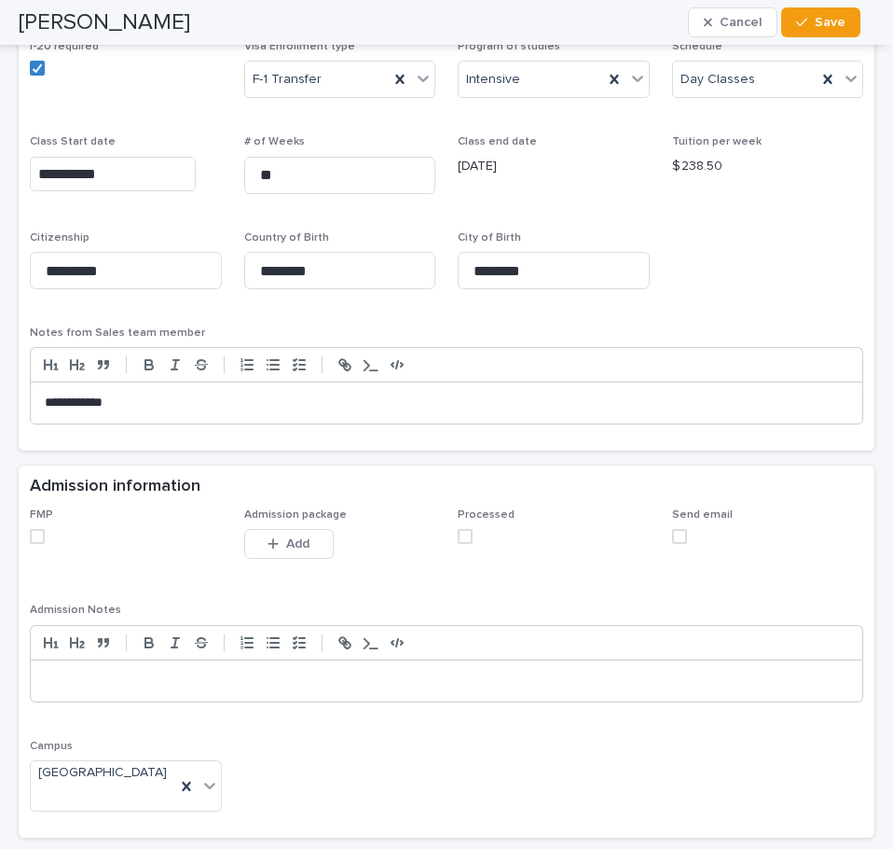
click at [36, 534] on span at bounding box center [37, 536] width 15 height 15
click at [463, 537] on span at bounding box center [465, 536] width 15 height 15
click at [286, 546] on span "Add" at bounding box center [297, 543] width 23 height 13
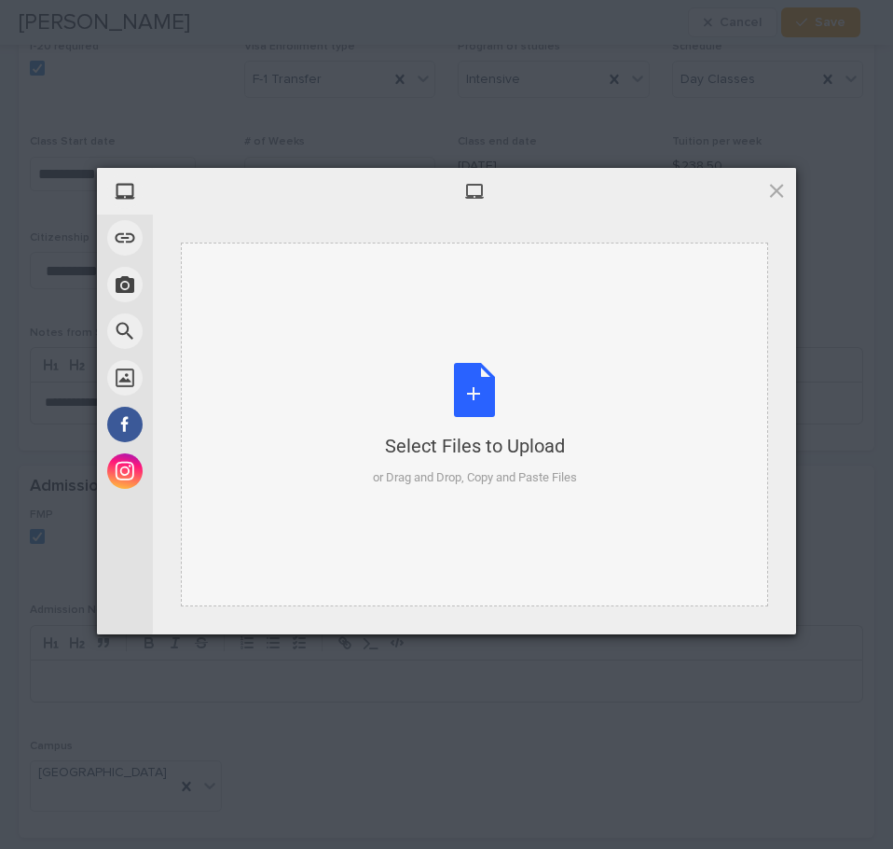
click at [479, 403] on div "Select Files to Upload or Drag and Drop, Copy and Paste Files" at bounding box center [475, 425] width 204 height 124
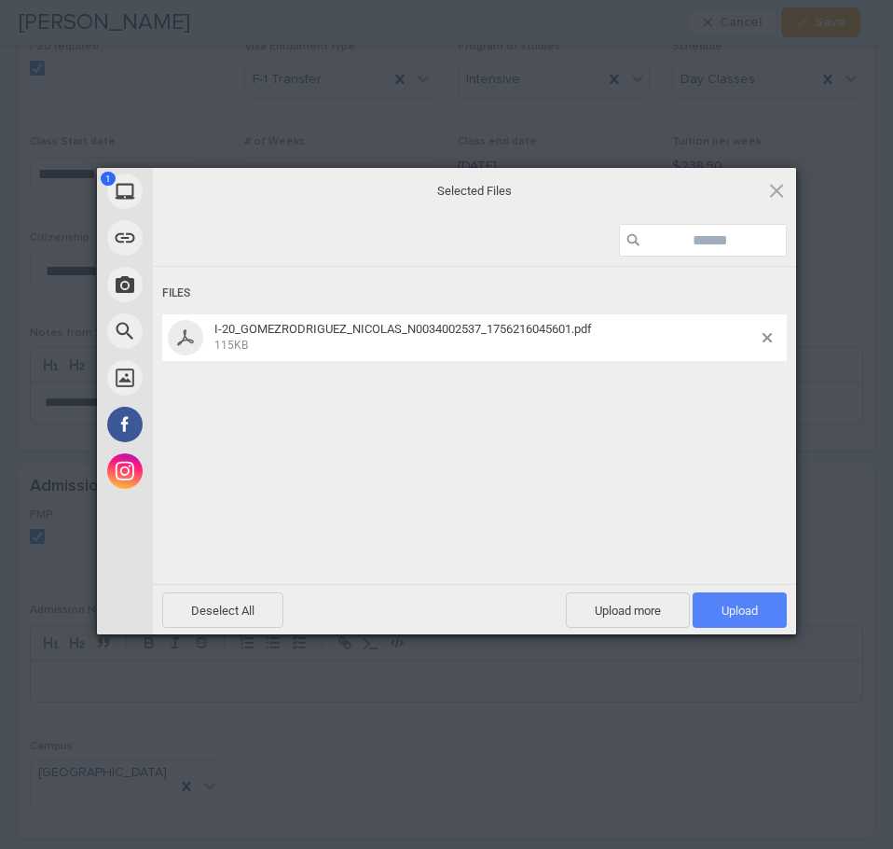
click at [744, 612] on span "Upload 1" at bounding box center [740, 610] width 36 height 14
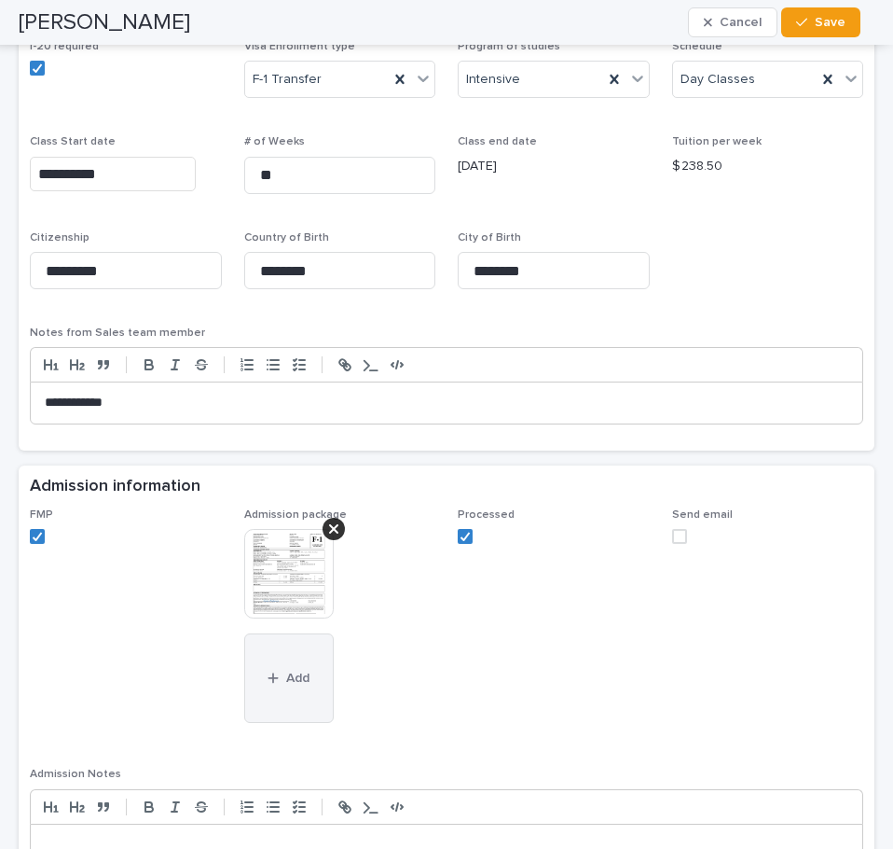
click at [299, 692] on button "Add" at bounding box center [289, 678] width 90 height 90
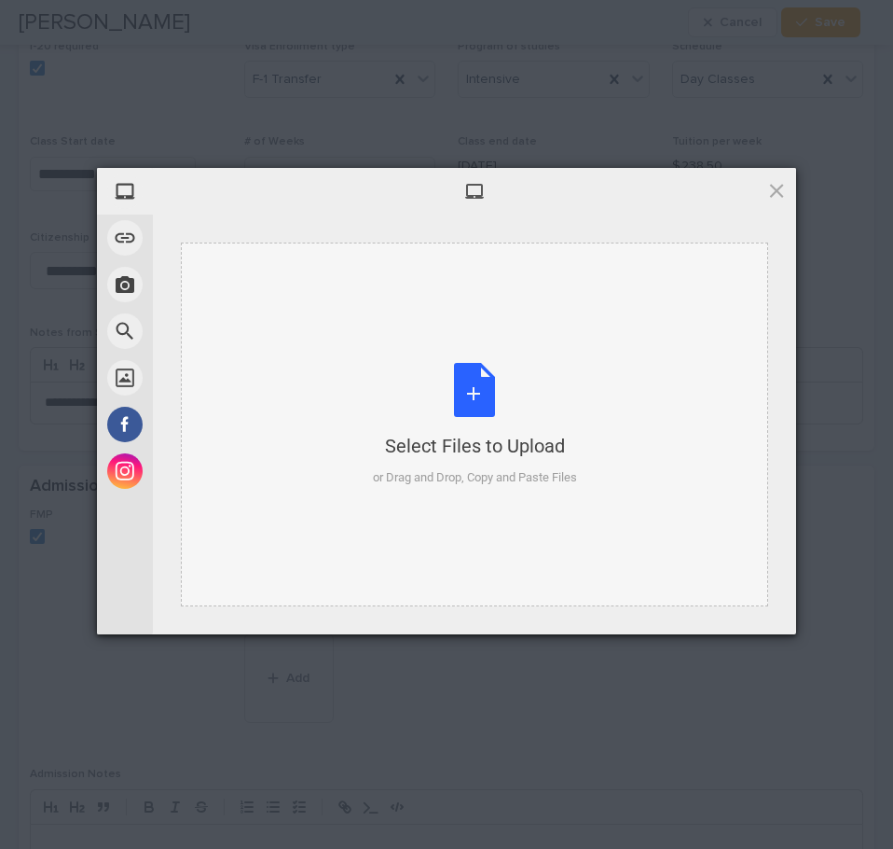
click at [477, 397] on div "Select Files to Upload or Drag and Drop, Copy and Paste Files" at bounding box center [475, 425] width 204 height 124
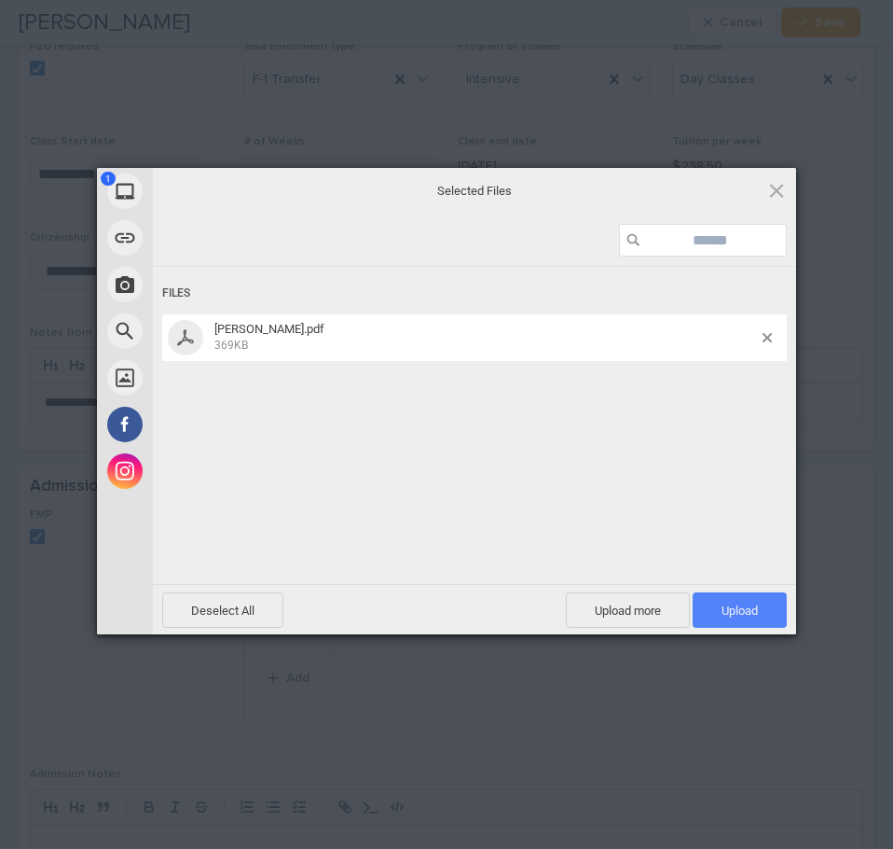
click at [736, 603] on span "Upload 1" at bounding box center [740, 610] width 36 height 14
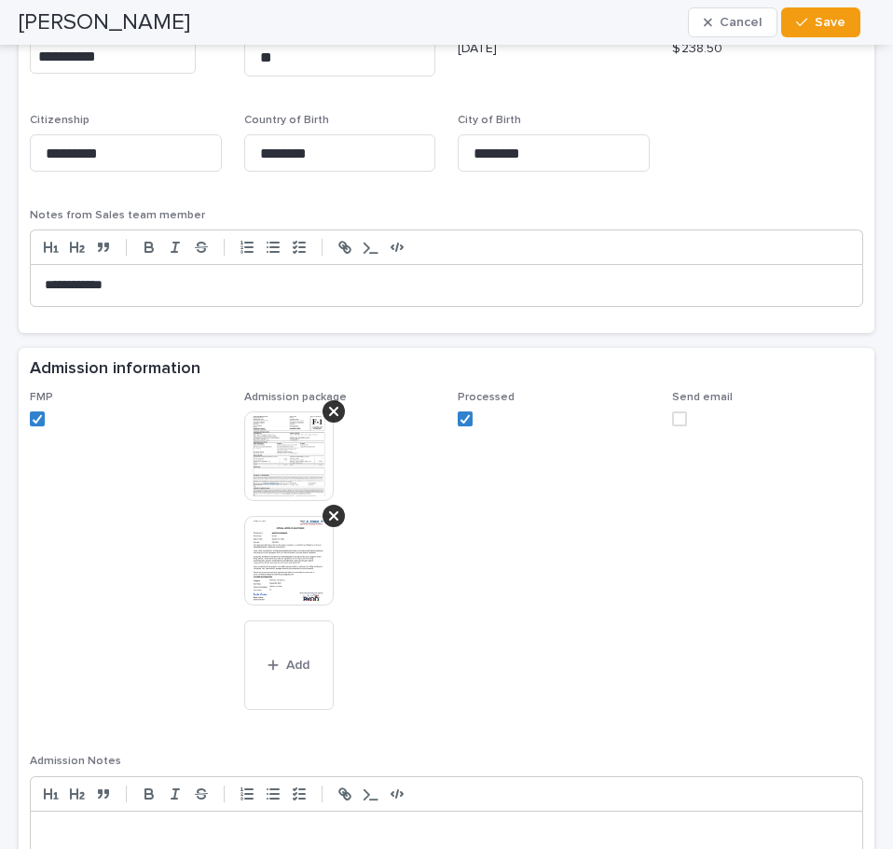
scroll to position [1679, 0]
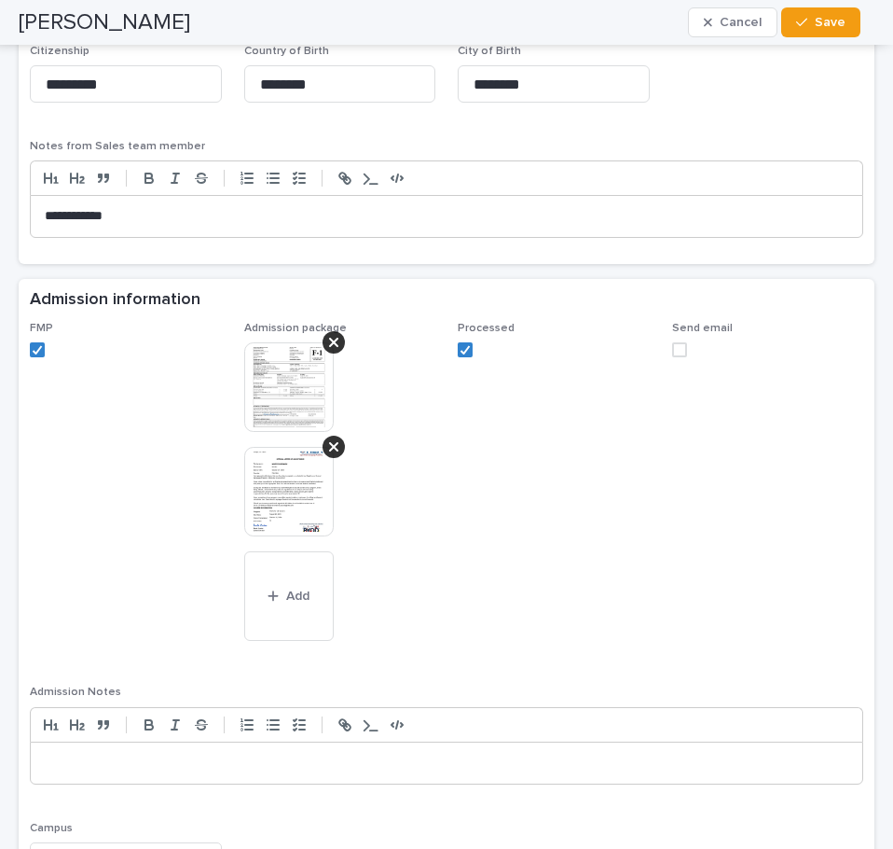
click at [287, 379] on img at bounding box center [289, 387] width 90 height 90
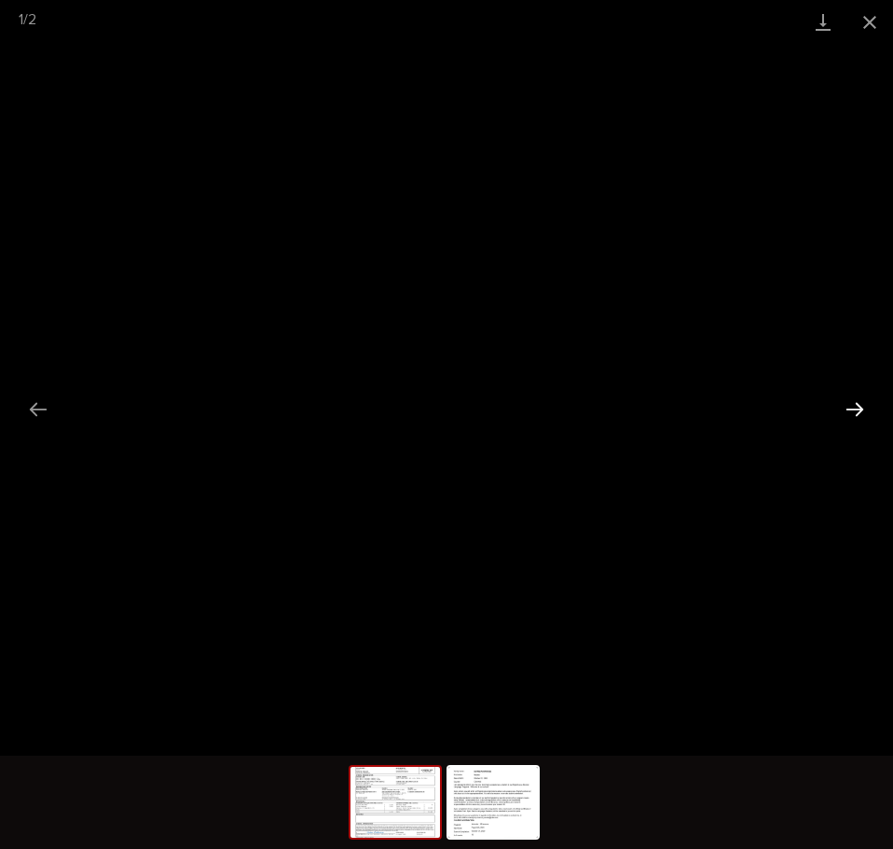
click at [856, 412] on button "Next slide" at bounding box center [855, 409] width 39 height 36
click at [872, 18] on button "Close gallery" at bounding box center [870, 22] width 47 height 44
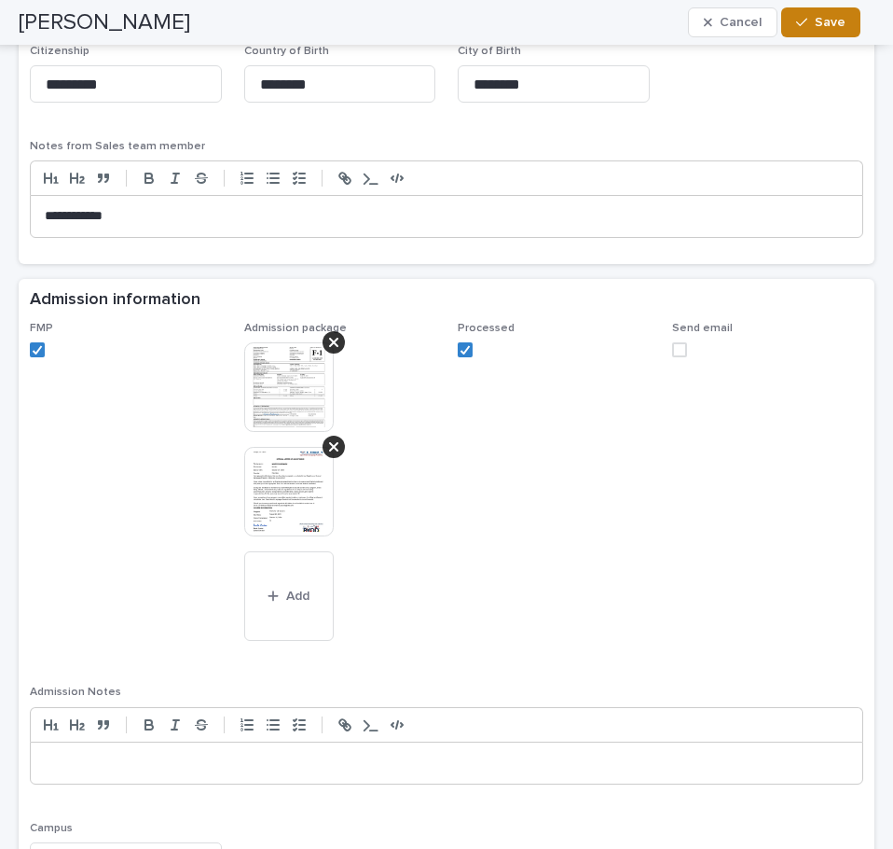
click at [824, 22] on span "Save" at bounding box center [830, 22] width 31 height 13
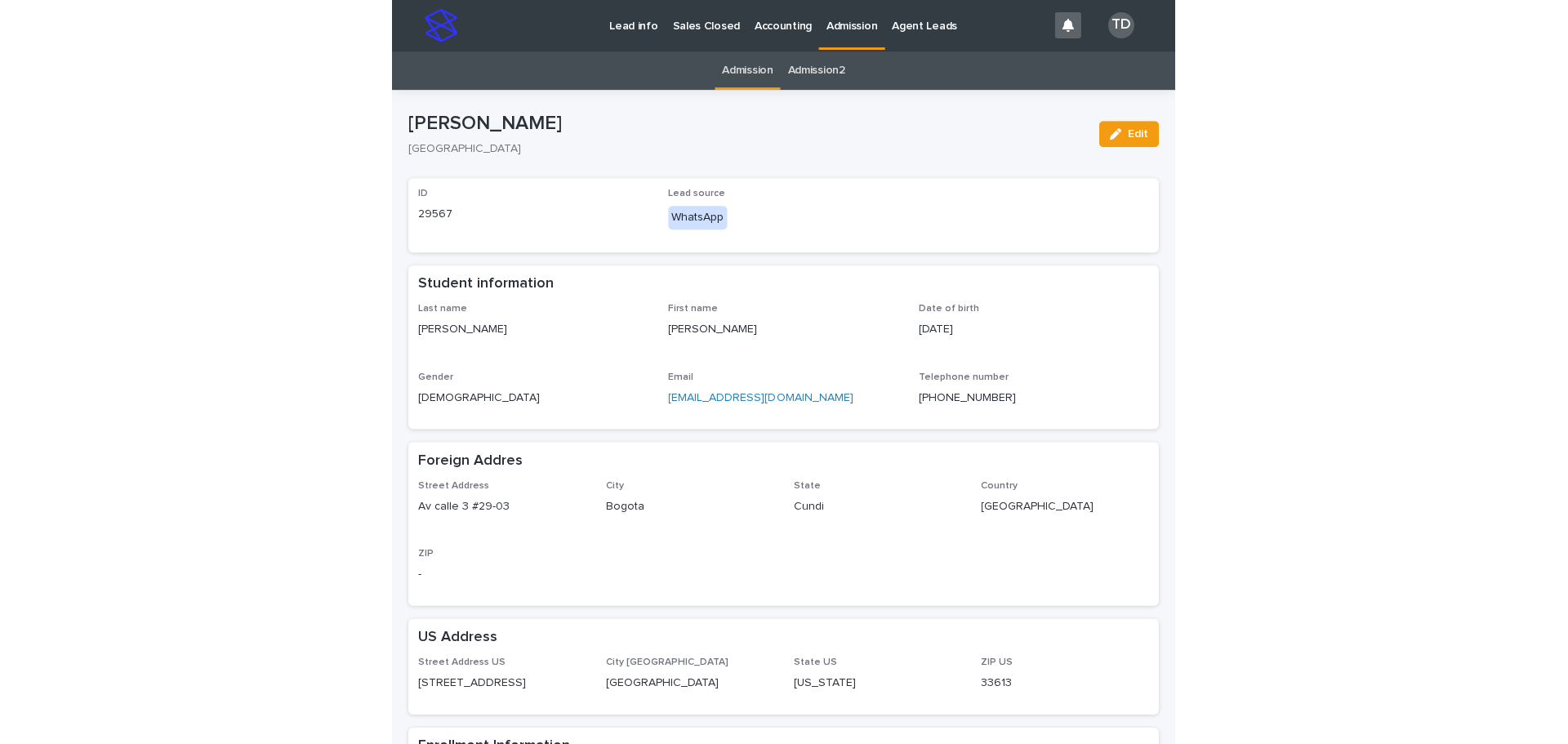
scroll to position [0, 0]
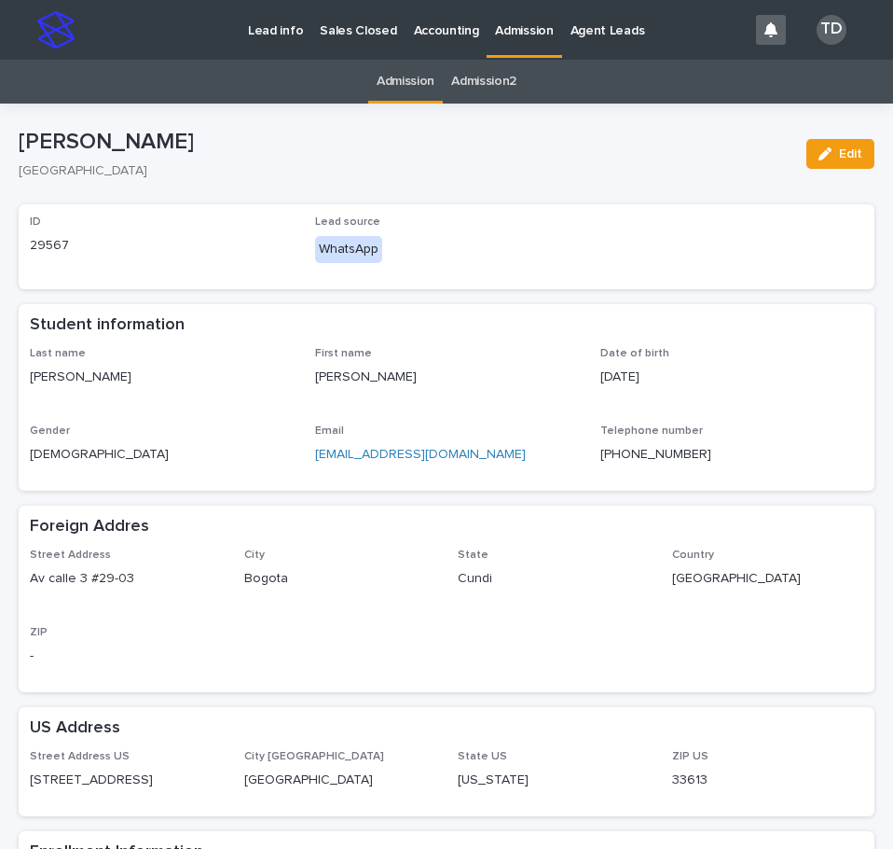
click at [401, 77] on link "Admission" at bounding box center [406, 82] width 58 height 44
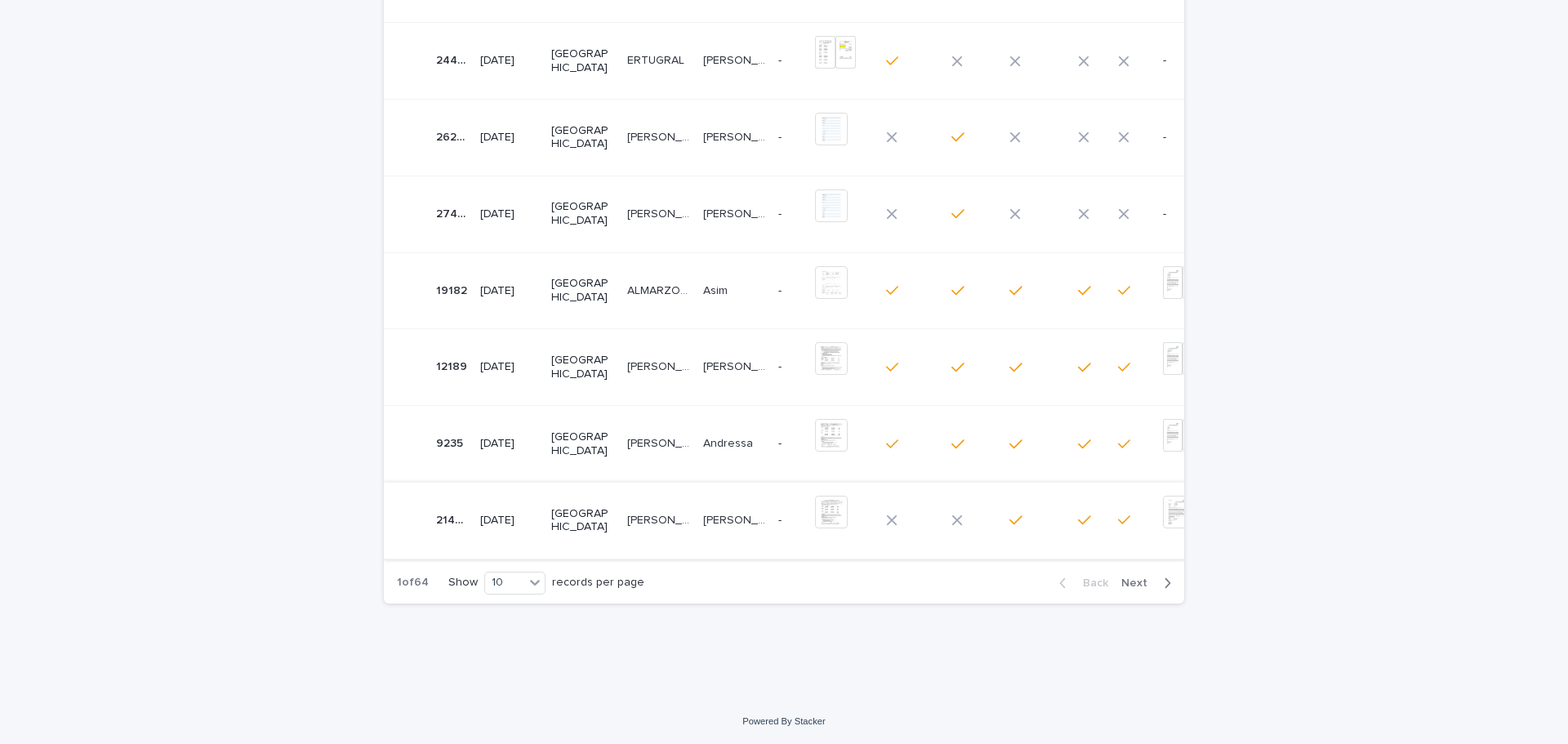
scroll to position [430, 0]
click at [530, 584] on icon at bounding box center [534, 581] width 10 height 6
click at [511, 641] on div "30" at bounding box center [509, 643] width 60 height 19
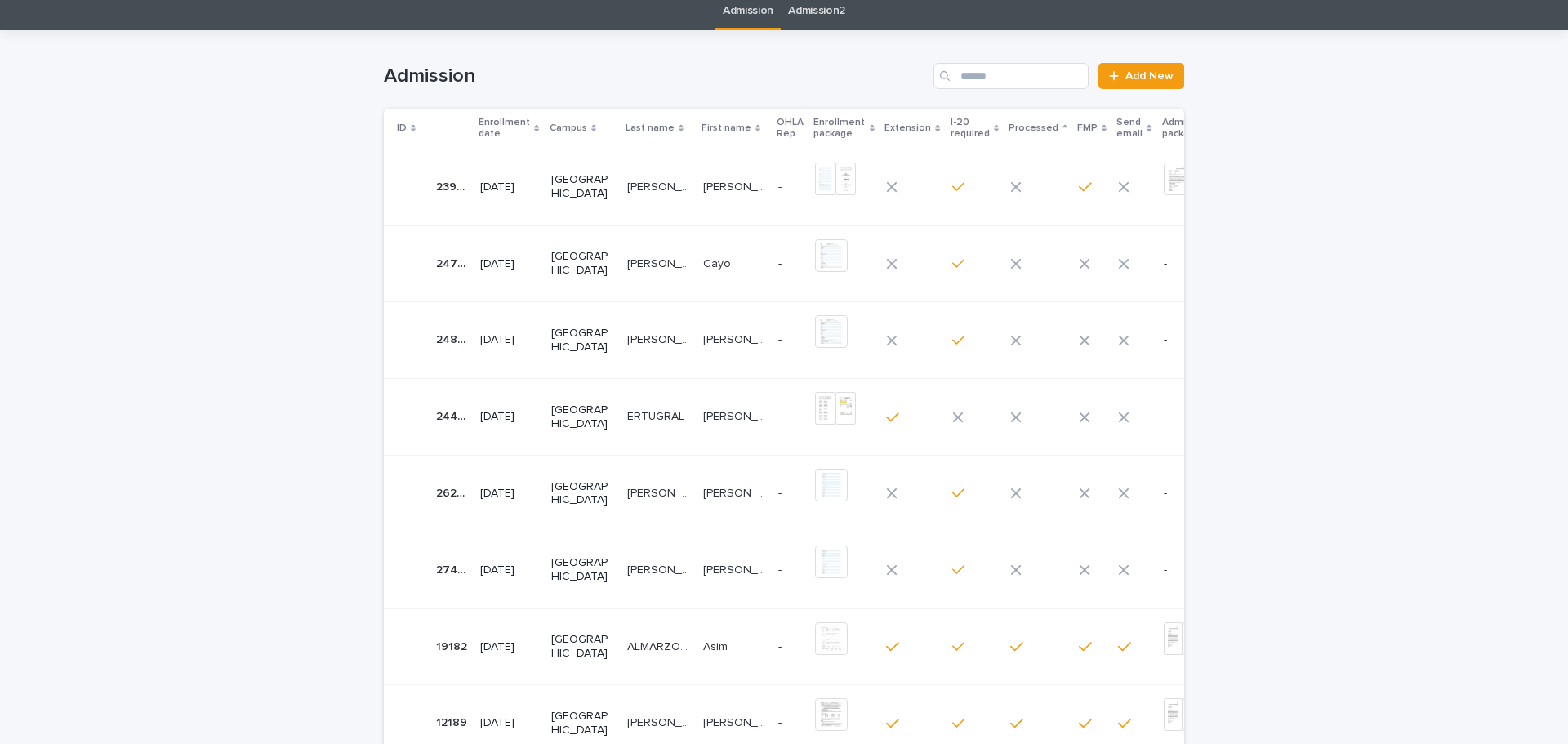
scroll to position [0, 0]
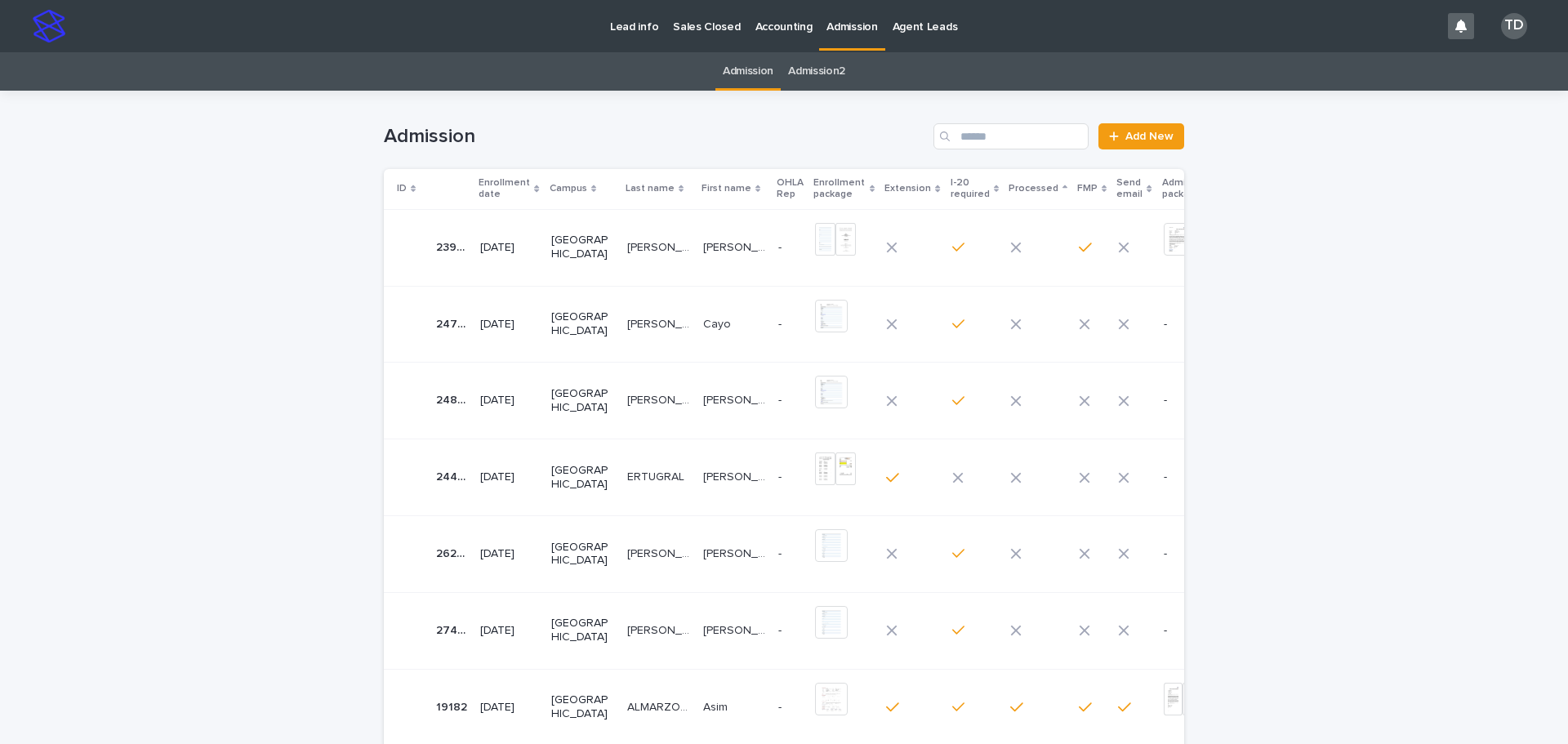
click at [534, 188] on icon at bounding box center [537, 189] width 5 height 7
click at [534, 186] on icon at bounding box center [537, 188] width 5 height 8
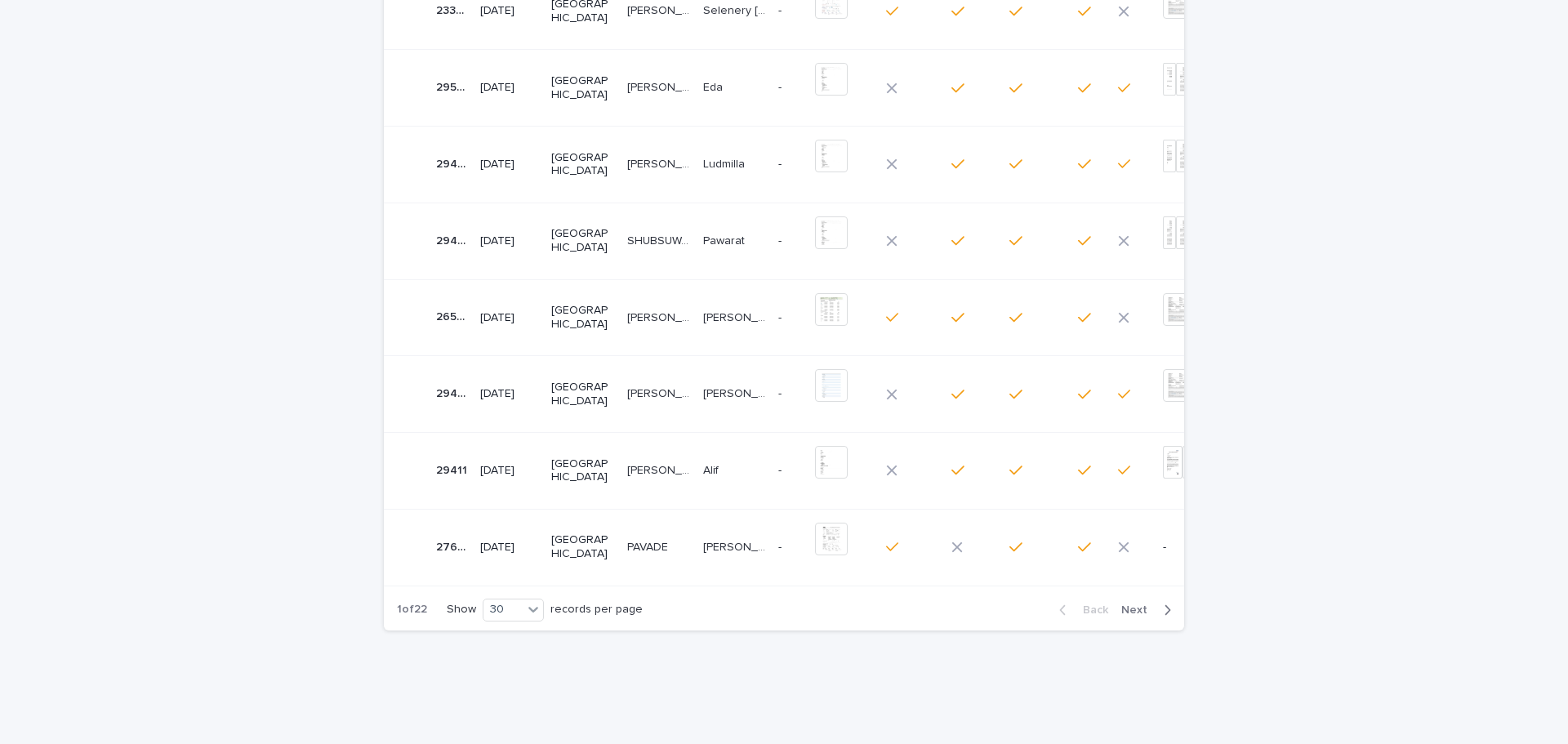
scroll to position [1960, 0]
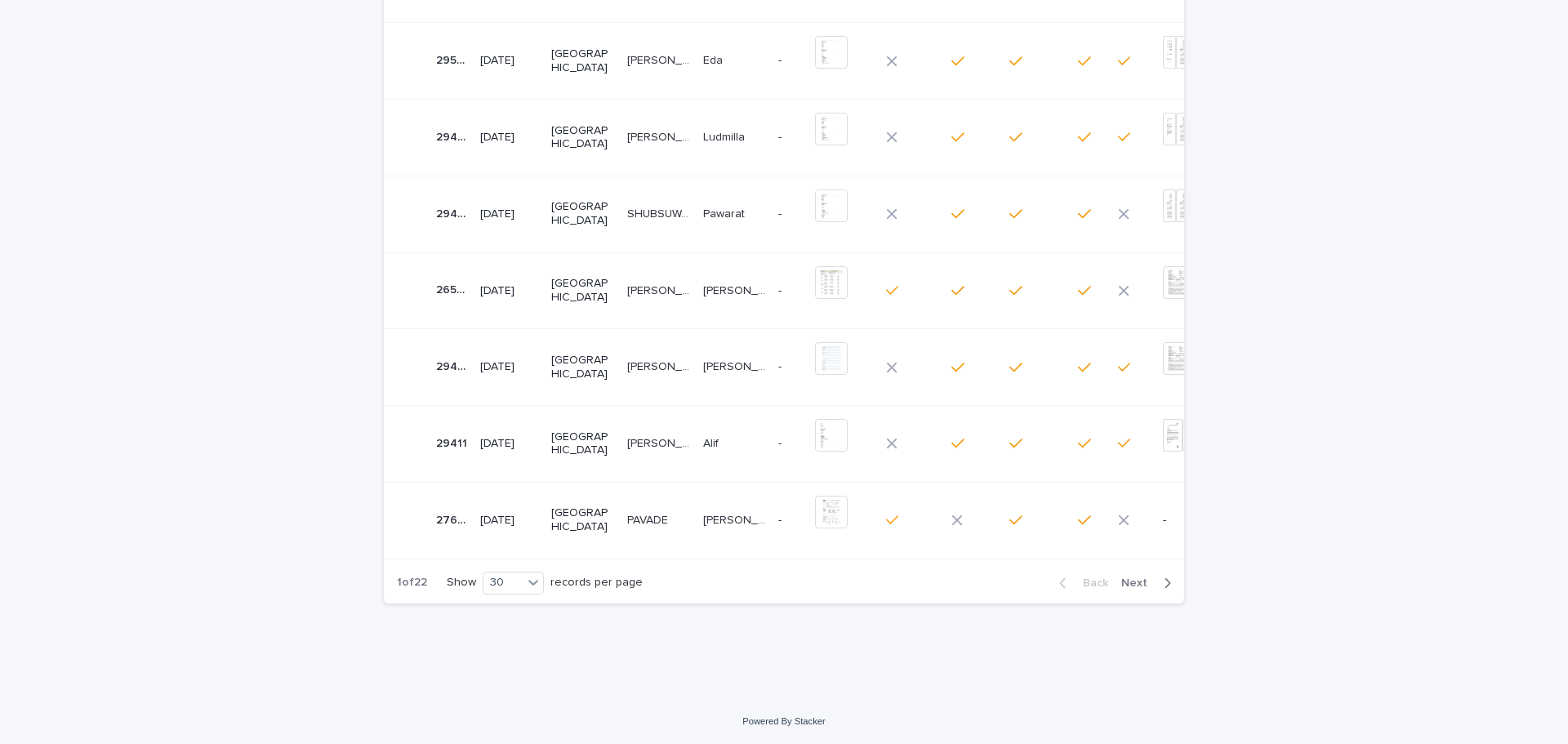
click at [1134, 581] on span "Next" at bounding box center [1139, 582] width 36 height 11
